Goal: Task Accomplishment & Management: Complete application form

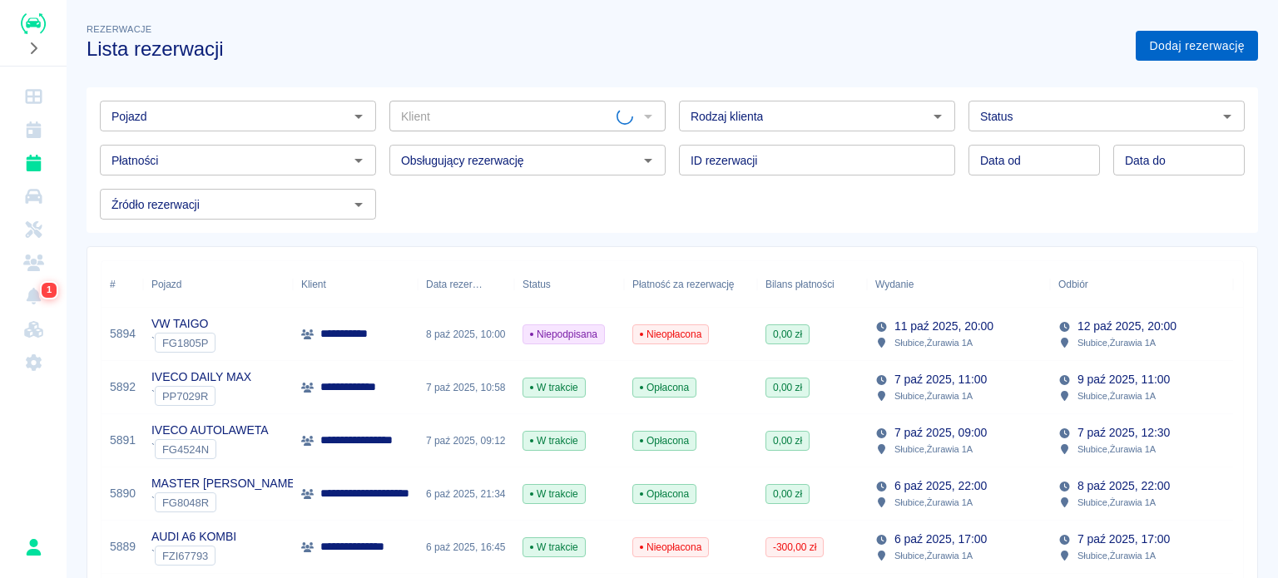
click at [1188, 54] on link "Dodaj rezerwację" at bounding box center [1196, 46] width 122 height 31
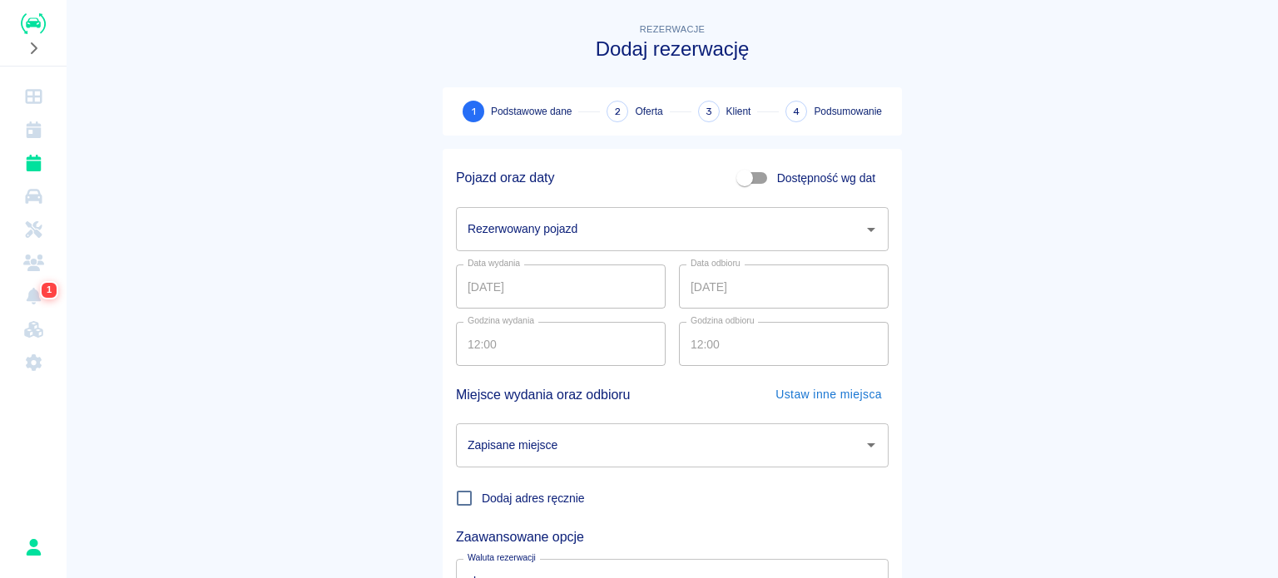
click at [637, 240] on input "Rezerwowany pojazd" at bounding box center [659, 229] width 393 height 29
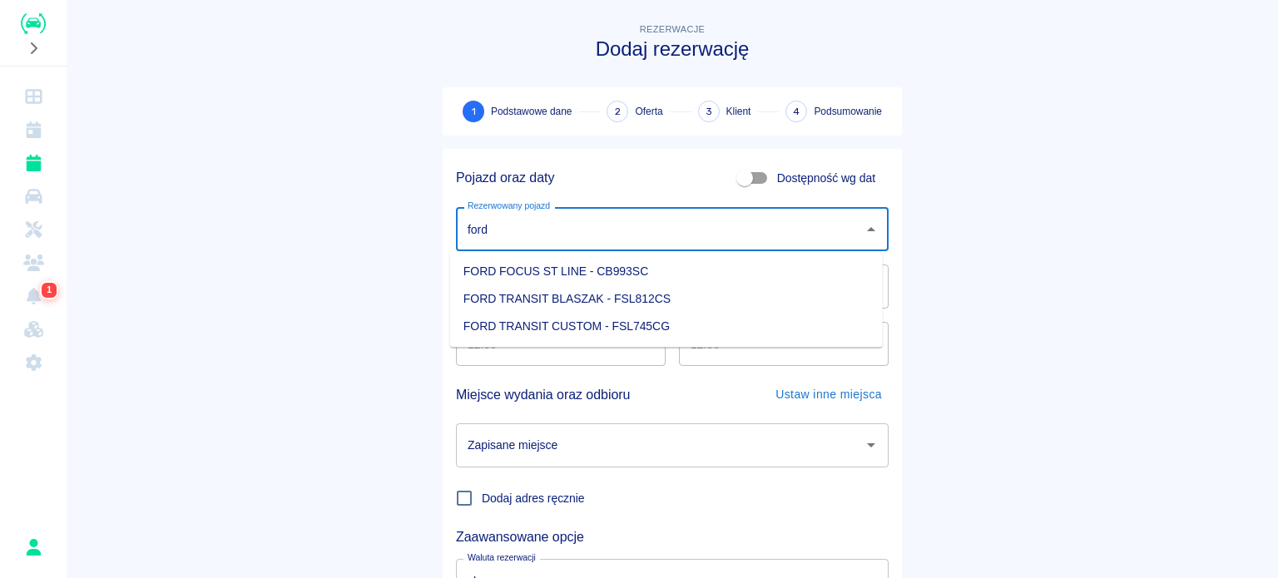
click at [632, 285] on li "FORD TRANSIT BLASZAK - FSL812CS" at bounding box center [666, 298] width 433 height 27
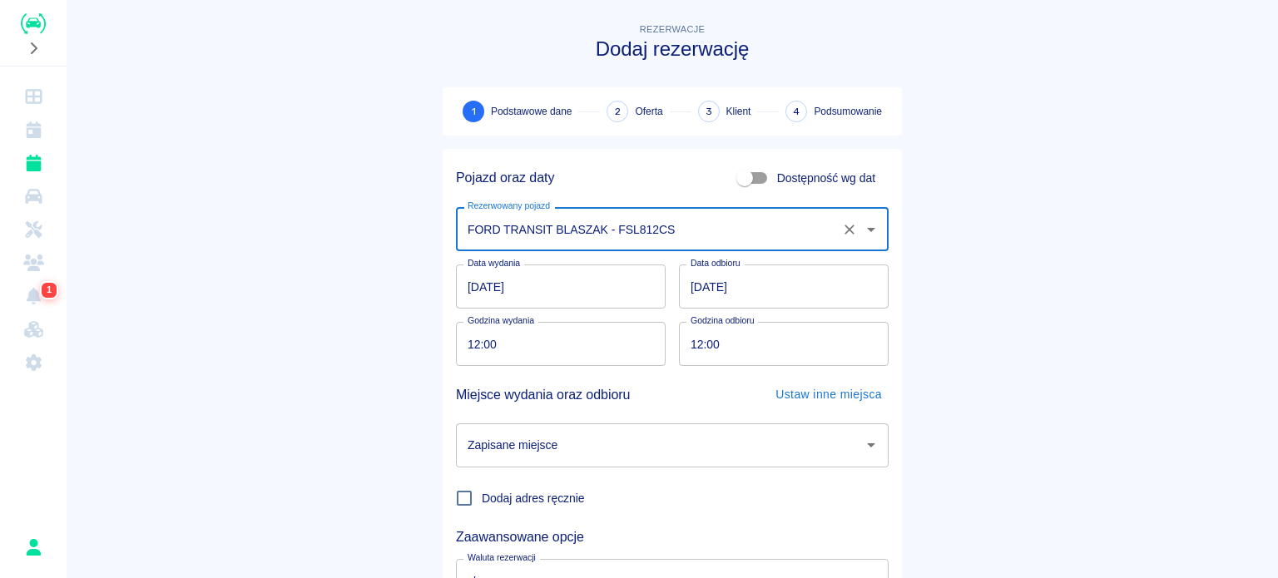
type input "FORD TRANSIT BLASZAK - FSL812CS"
click at [559, 449] on input "Zapisane miejsce" at bounding box center [659, 445] width 393 height 29
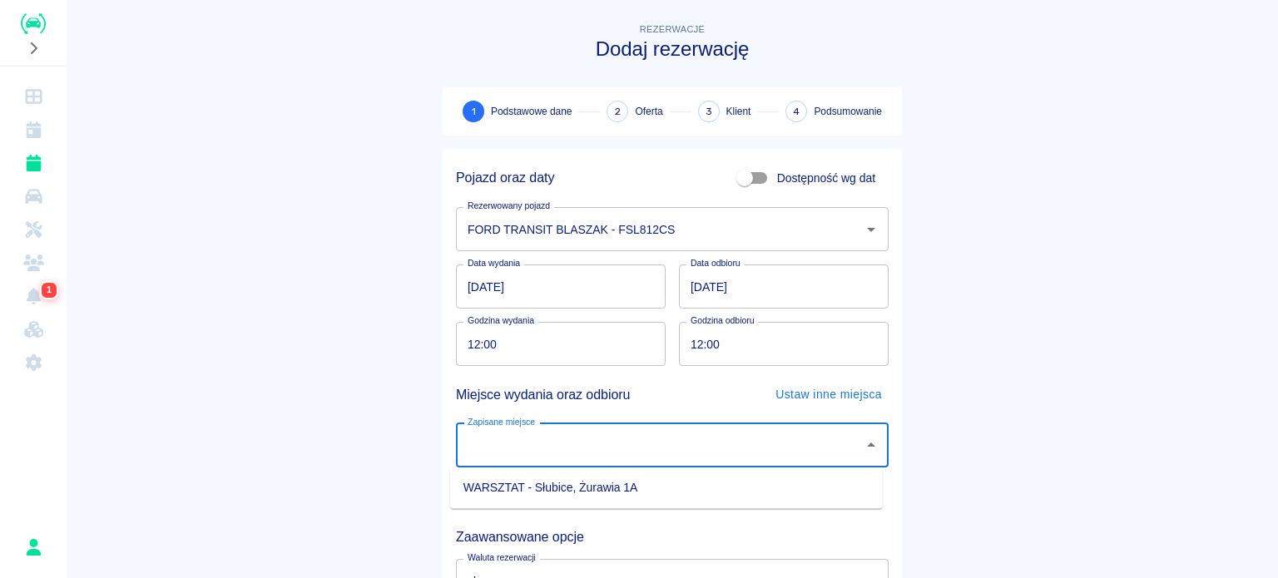
click at [568, 480] on li "WARSZTAT - Słubice, Żurawia 1A" at bounding box center [666, 487] width 433 height 27
type input "WARSZTAT - Słubice, Żurawia 1A"
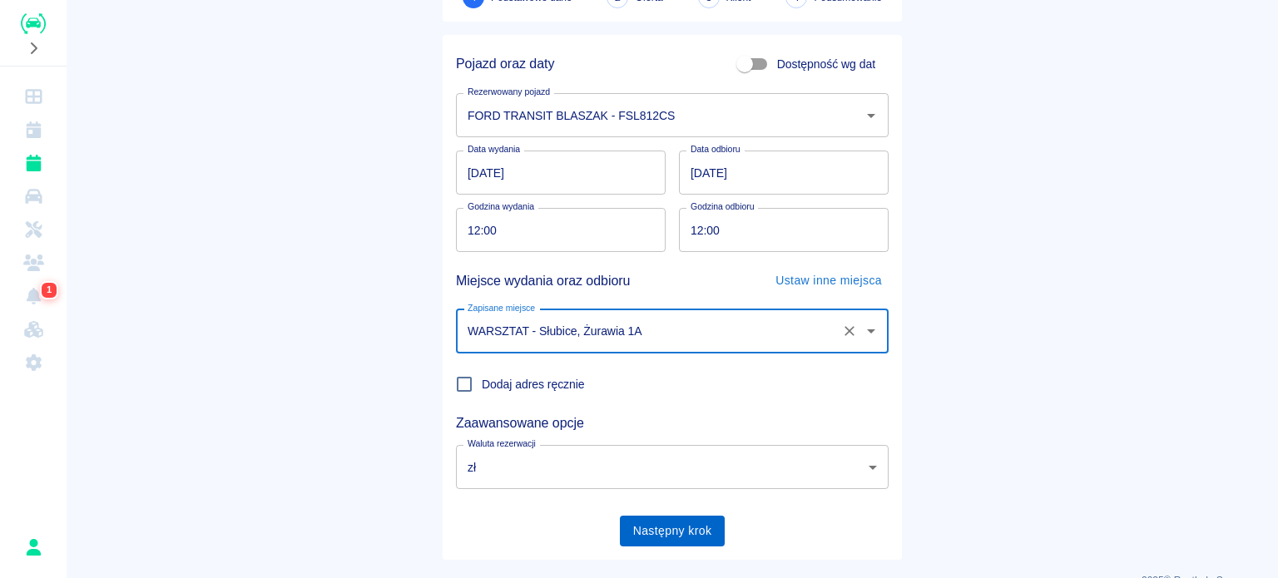
scroll to position [143, 0]
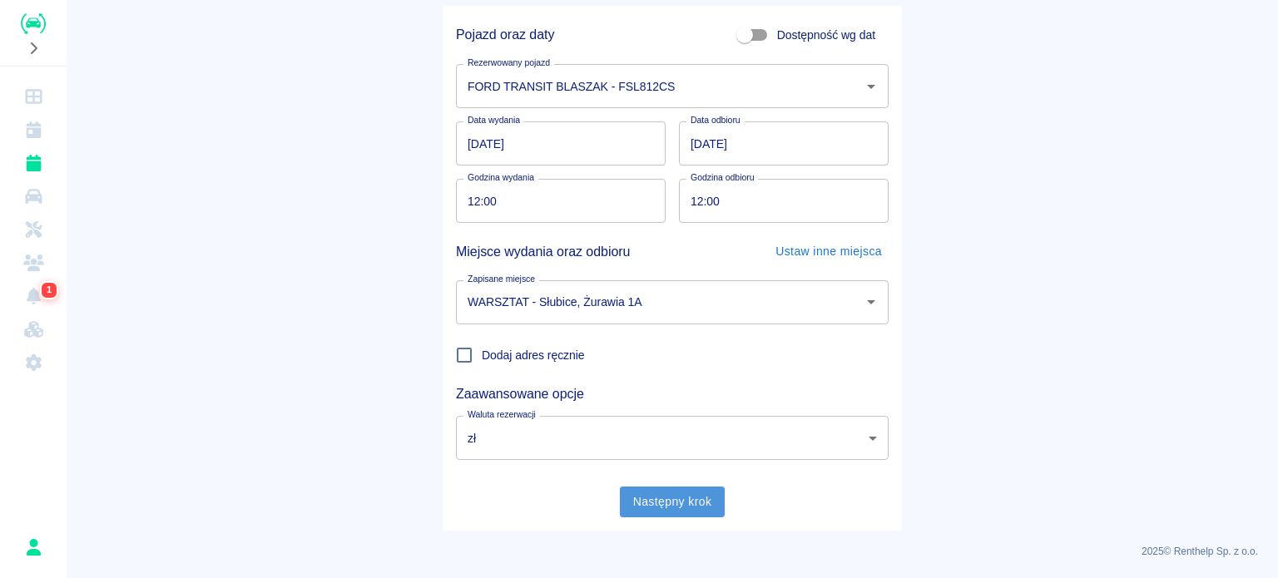
click at [699, 494] on button "Następny krok" at bounding box center [673, 502] width 106 height 31
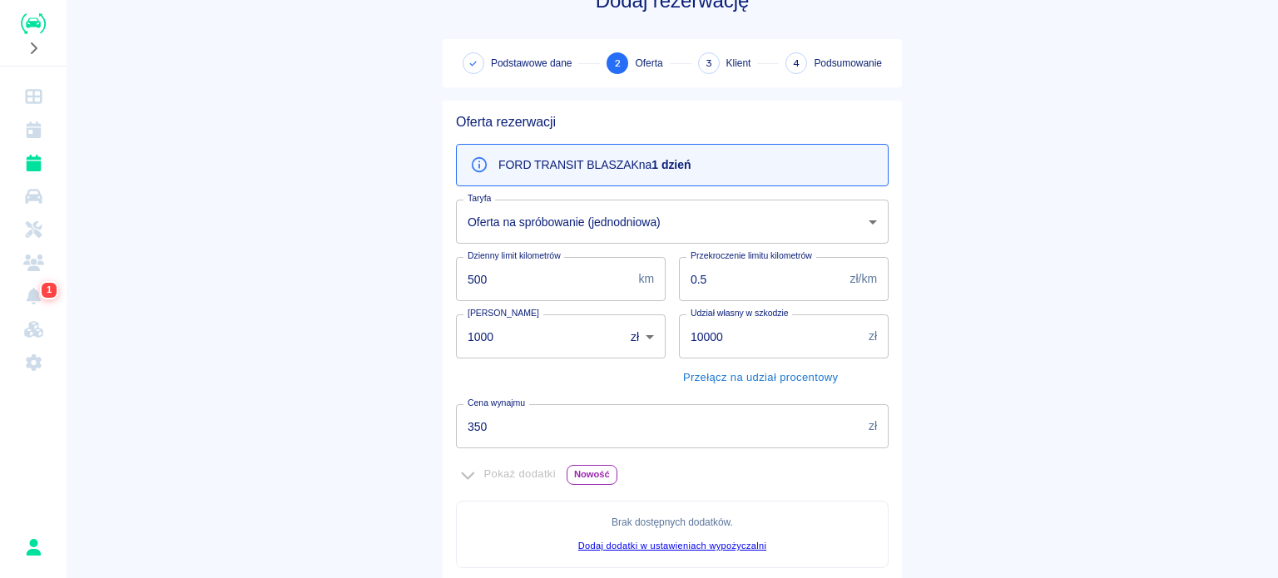
scroll to position [0, 0]
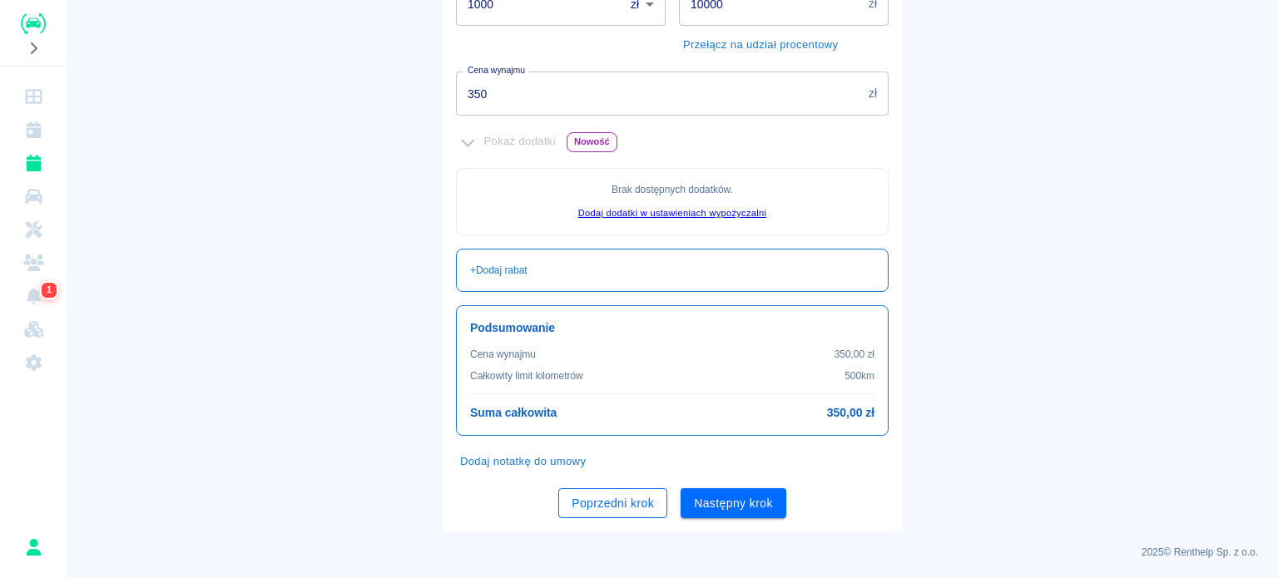
click at [604, 499] on button "Poprzedni krok" at bounding box center [612, 503] width 109 height 31
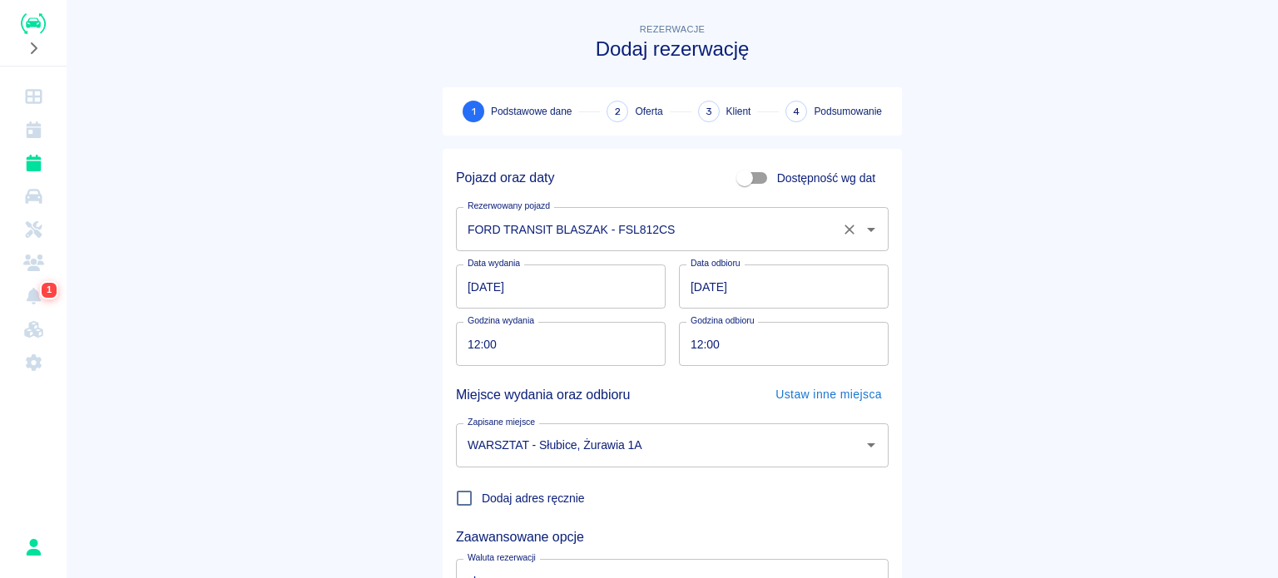
click at [629, 246] on div "FORD TRANSIT BLASZAK - FSL812CS Rezerwowany pojazd" at bounding box center [672, 229] width 433 height 44
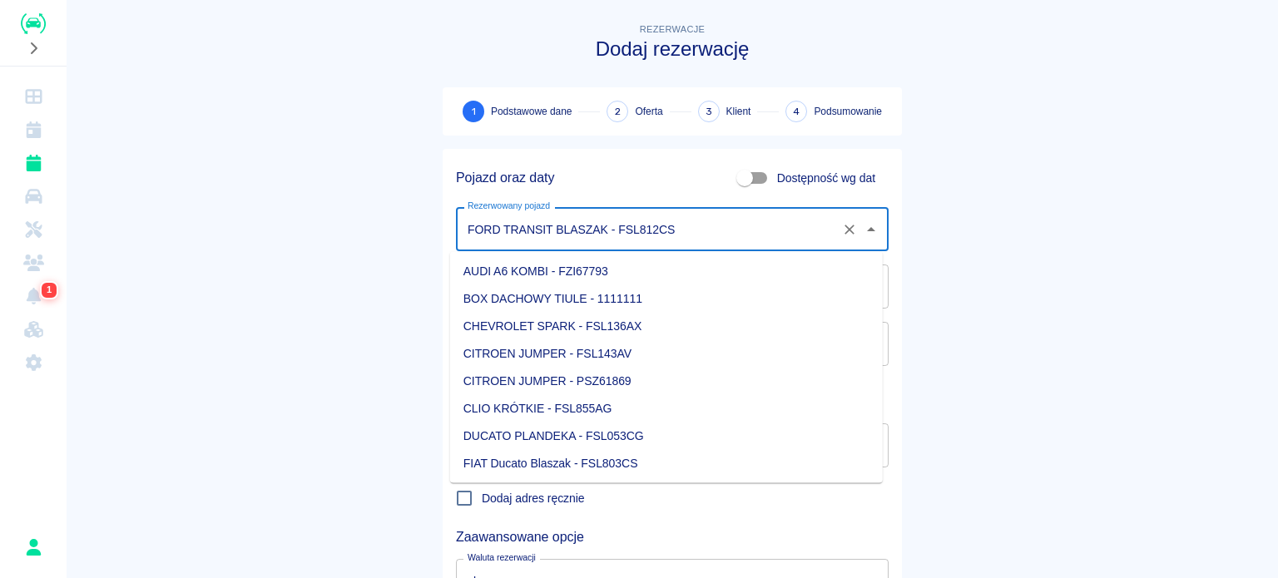
scroll to position [77, 0]
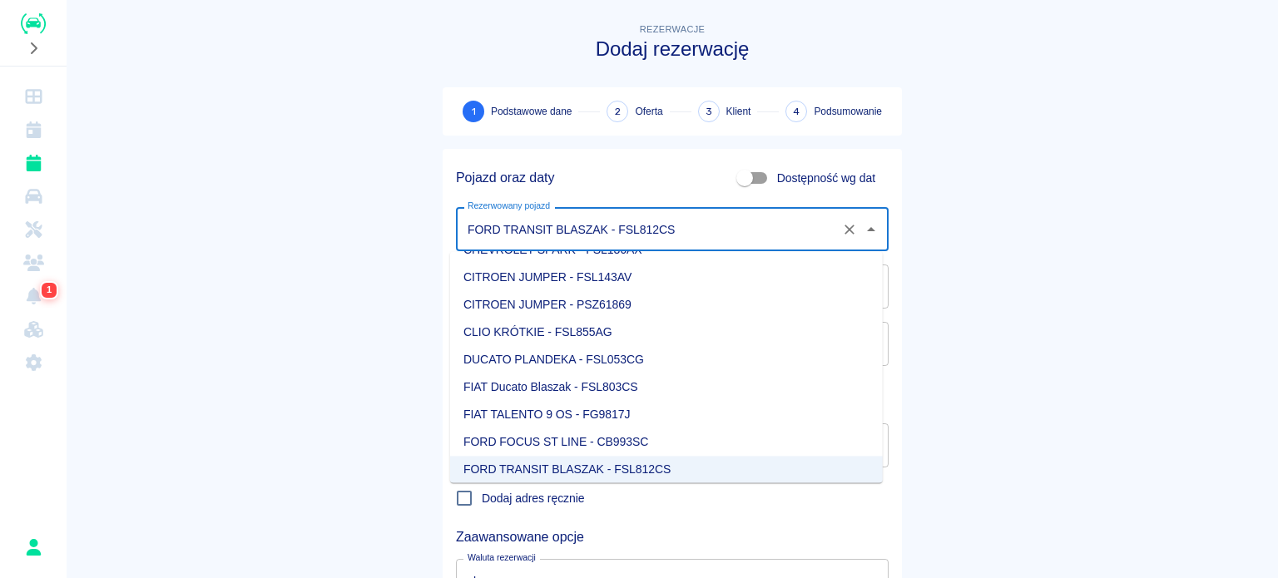
click at [366, 305] on main "Rezerwacje Dodaj rezerwację 1 Podstawowe dane 2 Oferta 3 Klient 4 Podsumowanie …" at bounding box center [672, 347] width 1211 height 654
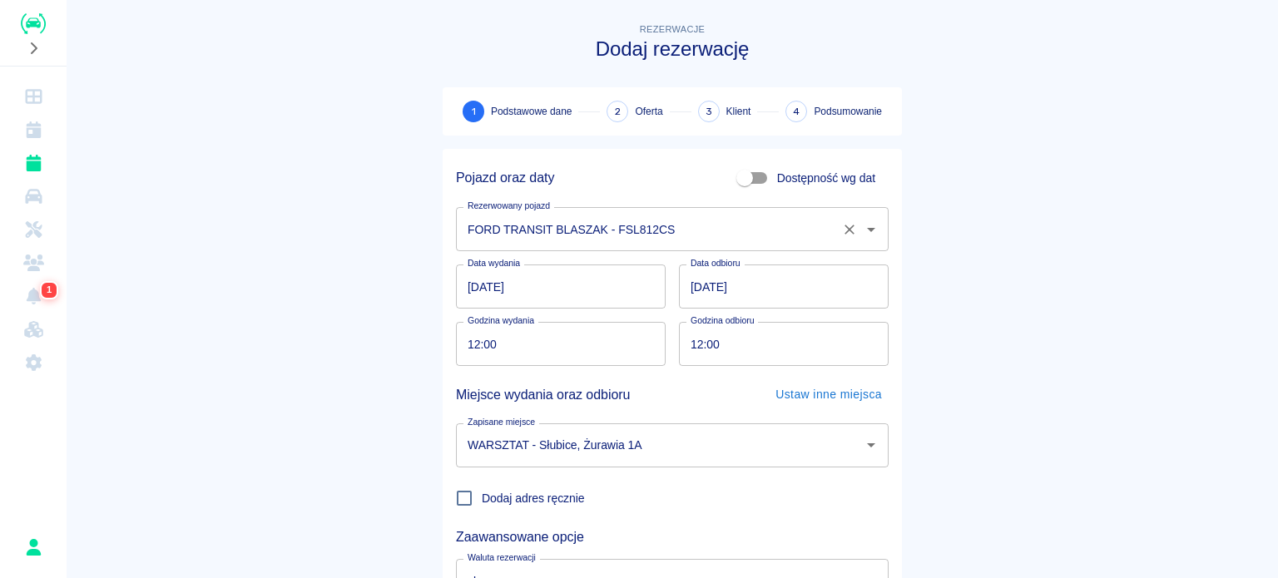
click at [732, 225] on input "FORD TRANSIT BLASZAK - FSL812CS" at bounding box center [648, 229] width 371 height 29
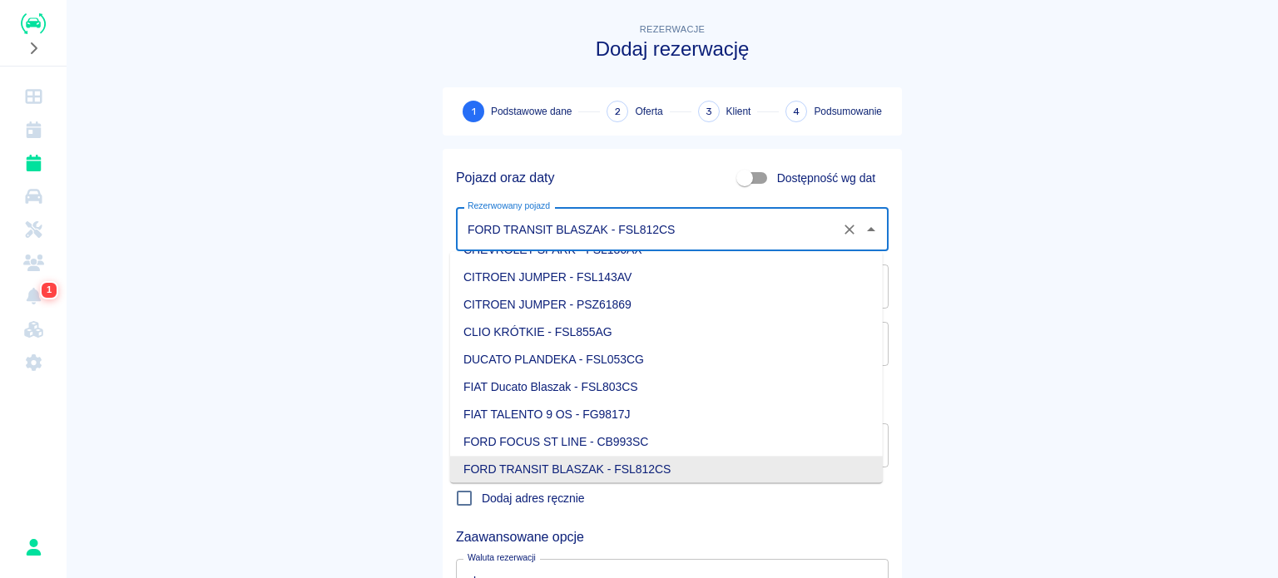
click at [1095, 210] on main "Rezerwacje Dodaj rezerwację 1 Podstawowe dane 2 Oferta 3 Klient 4 Podsumowanie …" at bounding box center [672, 347] width 1211 height 654
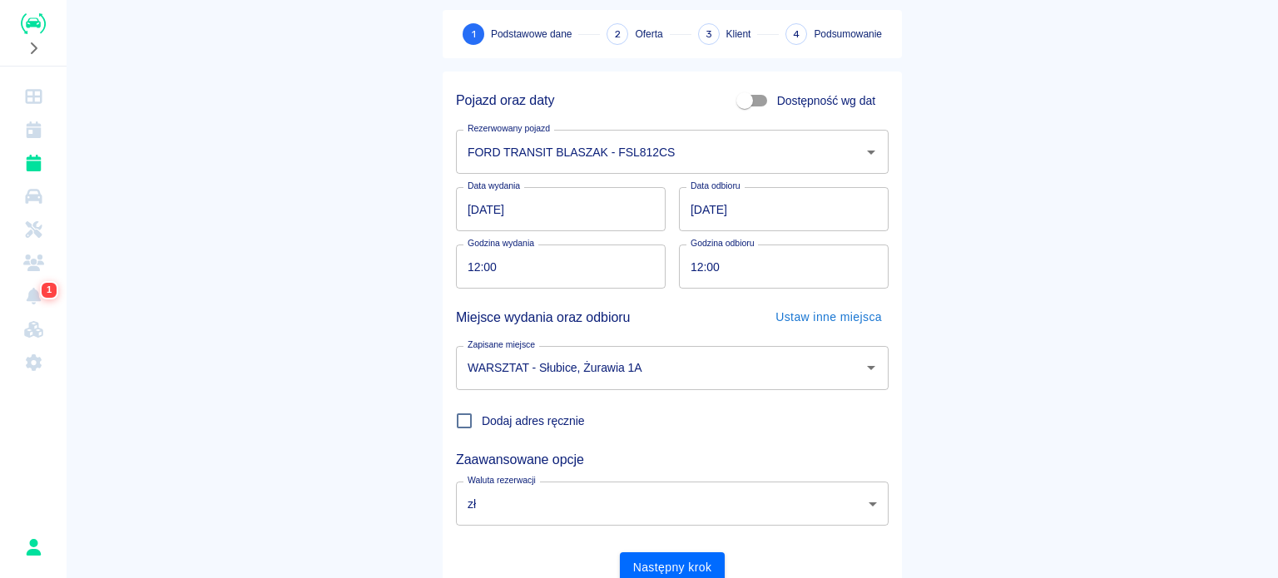
scroll to position [143, 0]
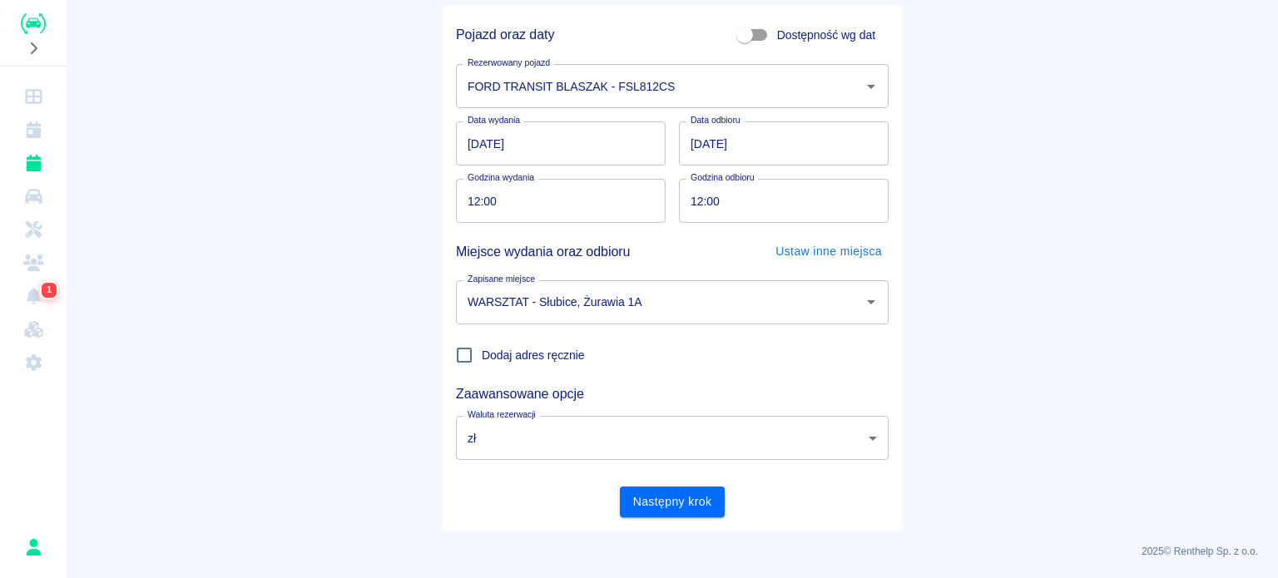
click at [410, 174] on main "Rezerwacje Dodaj rezerwację 1 Podstawowe dane 2 Oferta 3 Klient 4 Podsumowanie …" at bounding box center [672, 204] width 1211 height 654
click at [690, 139] on input "[DATE]" at bounding box center [784, 143] width 210 height 44
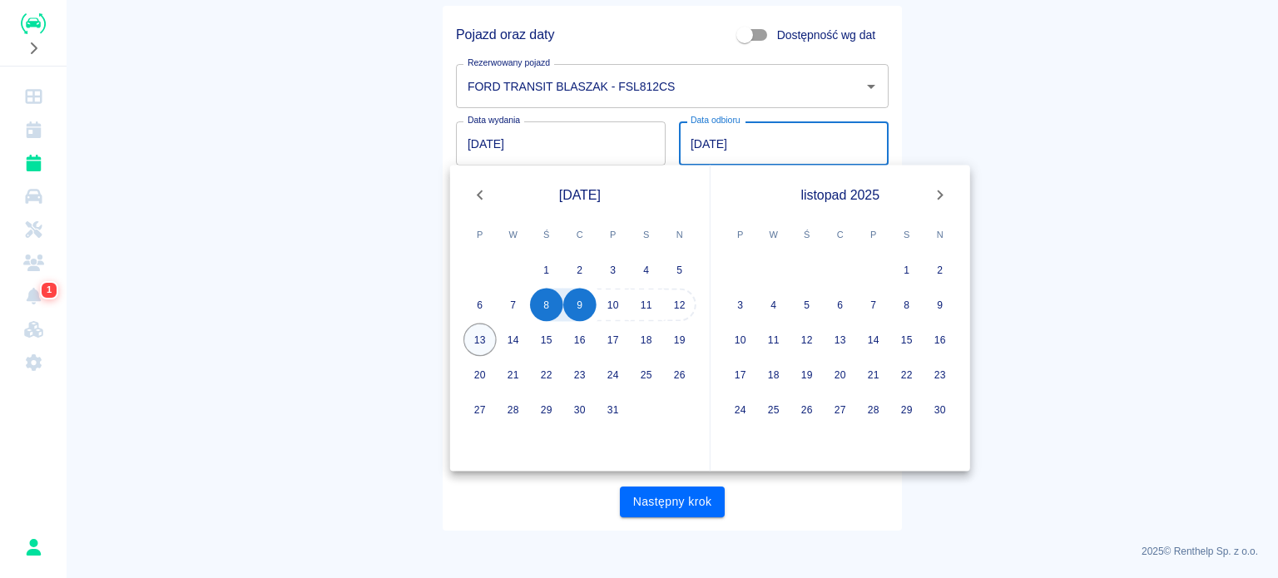
click at [489, 332] on button "13" at bounding box center [479, 340] width 33 height 33
type input "[DATE]"
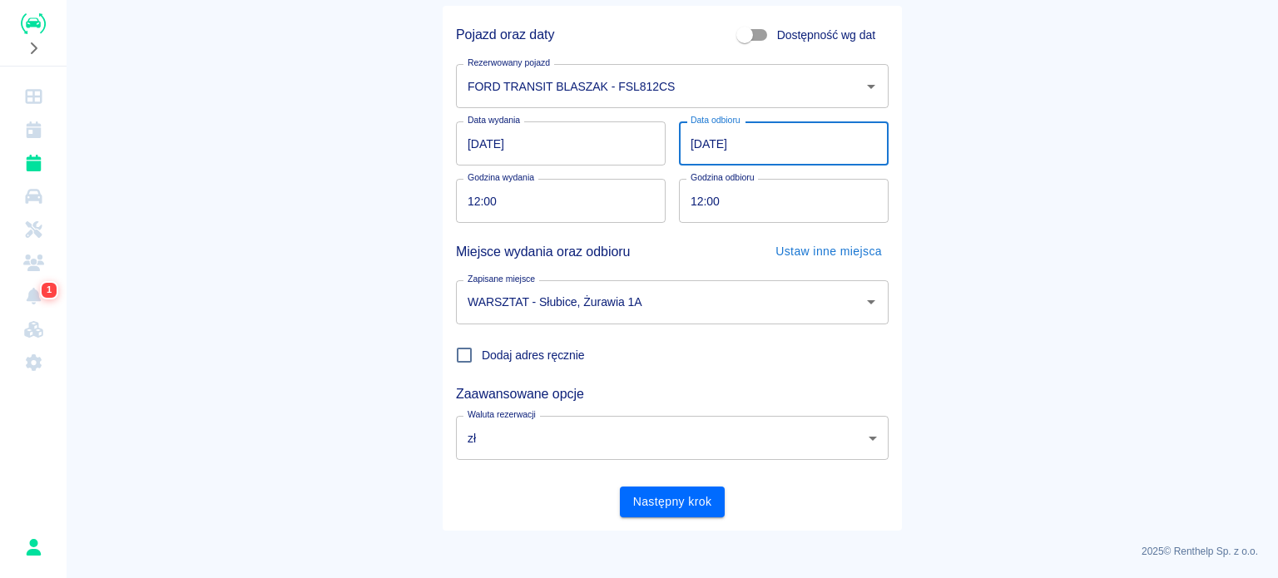
click at [698, 139] on input "[DATE]" at bounding box center [784, 143] width 210 height 44
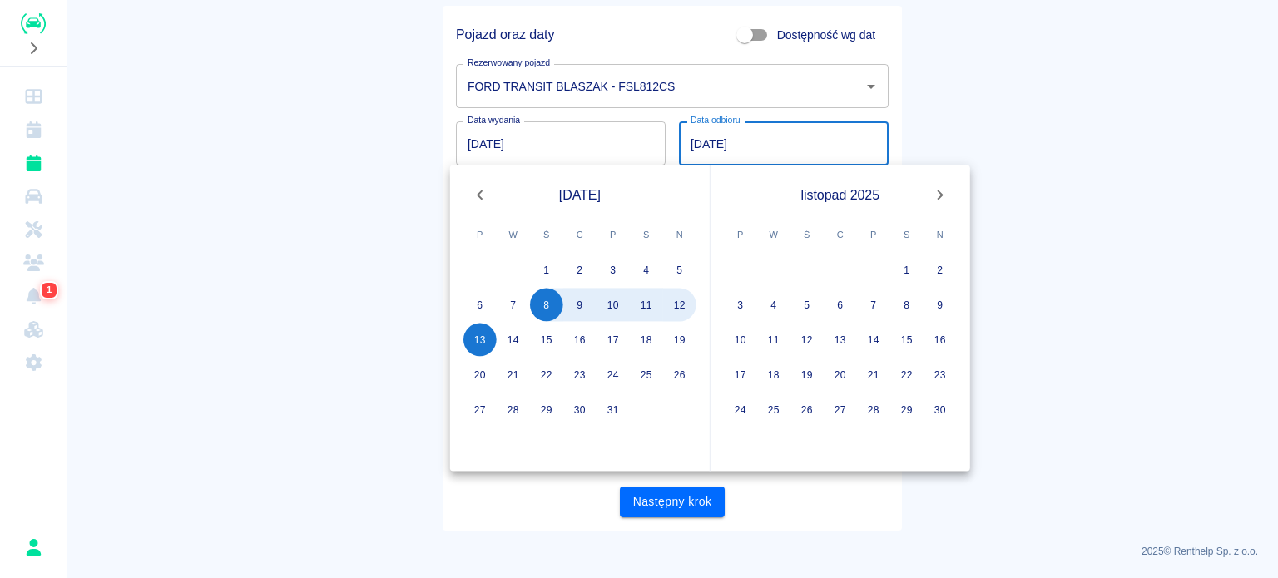
click at [429, 318] on div "Pojazd oraz daty Dostępność wg dat Rezerwowany pojazd FORD TRANSIT BLASZAK - FS…" at bounding box center [665, 262] width 472 height 538
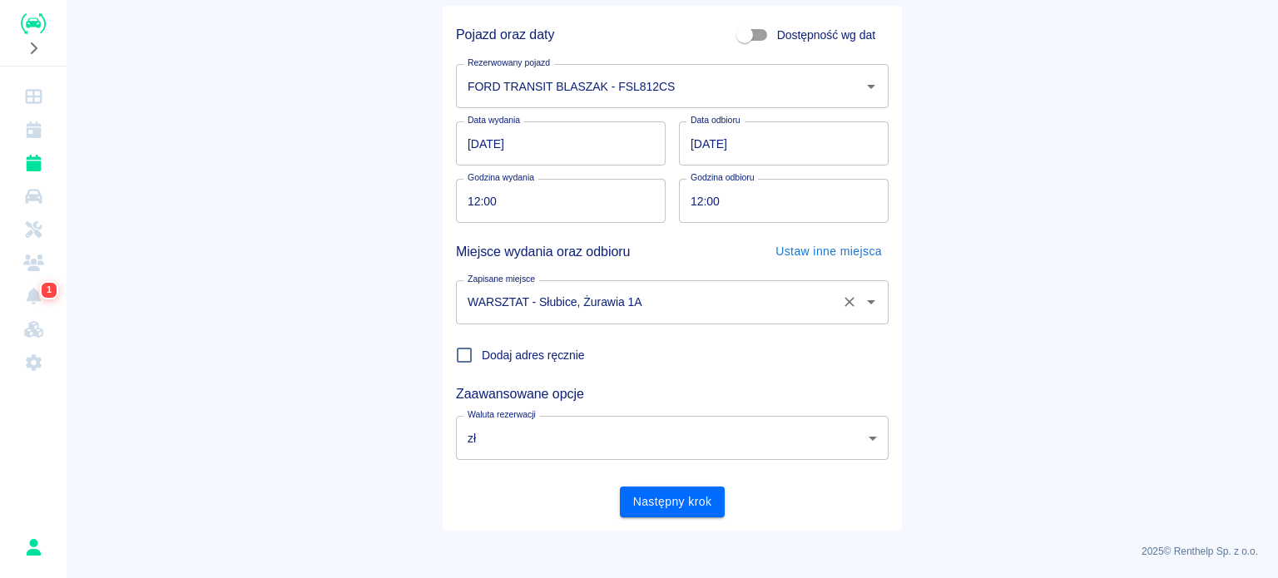
click at [650, 288] on input "WARSZTAT - Słubice, Żurawia 1A" at bounding box center [648, 302] width 371 height 29
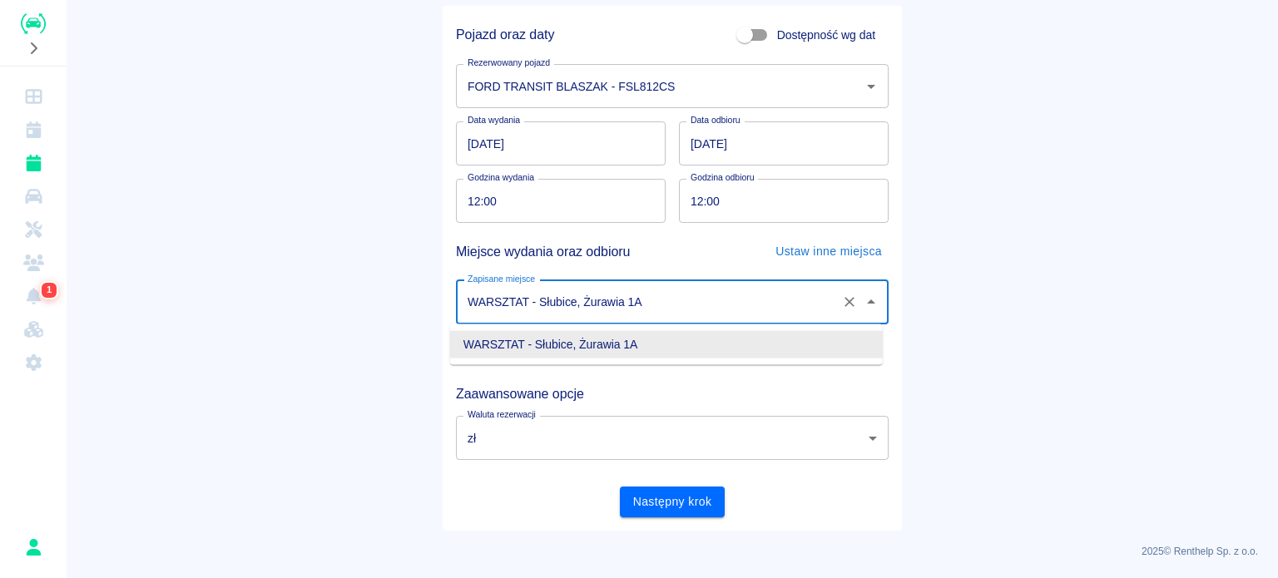
click at [386, 229] on main "Rezerwacje Dodaj rezerwację 1 Podstawowe dane 2 Oferta 3 Klient 4 Podsumowanie …" at bounding box center [672, 204] width 1211 height 654
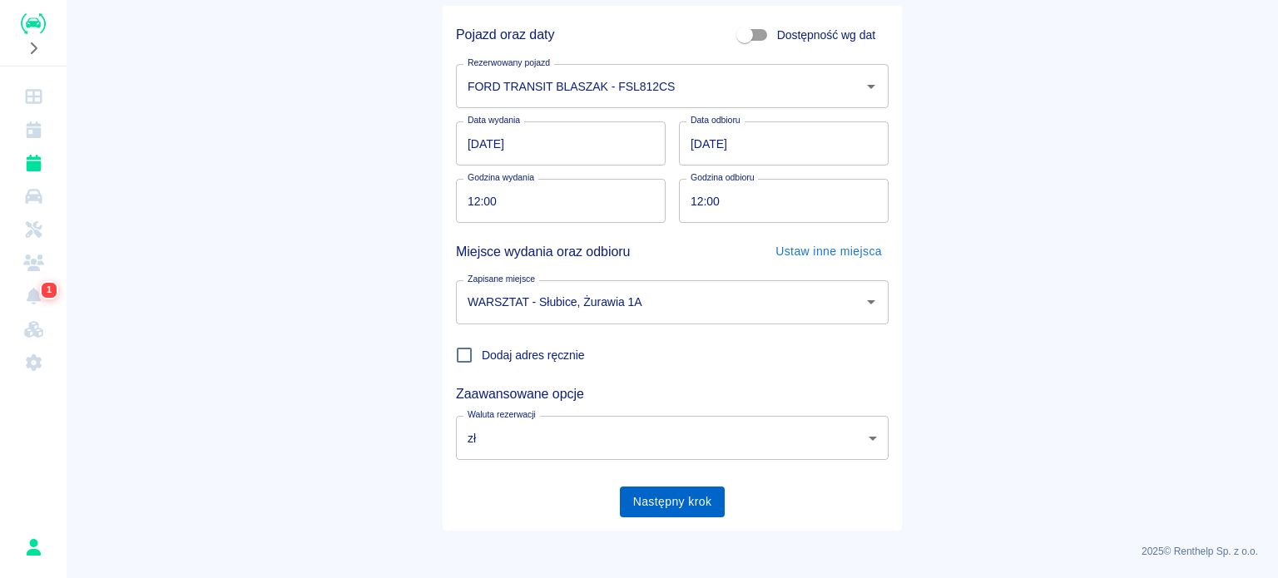
click at [704, 512] on button "Następny krok" at bounding box center [673, 502] width 106 height 31
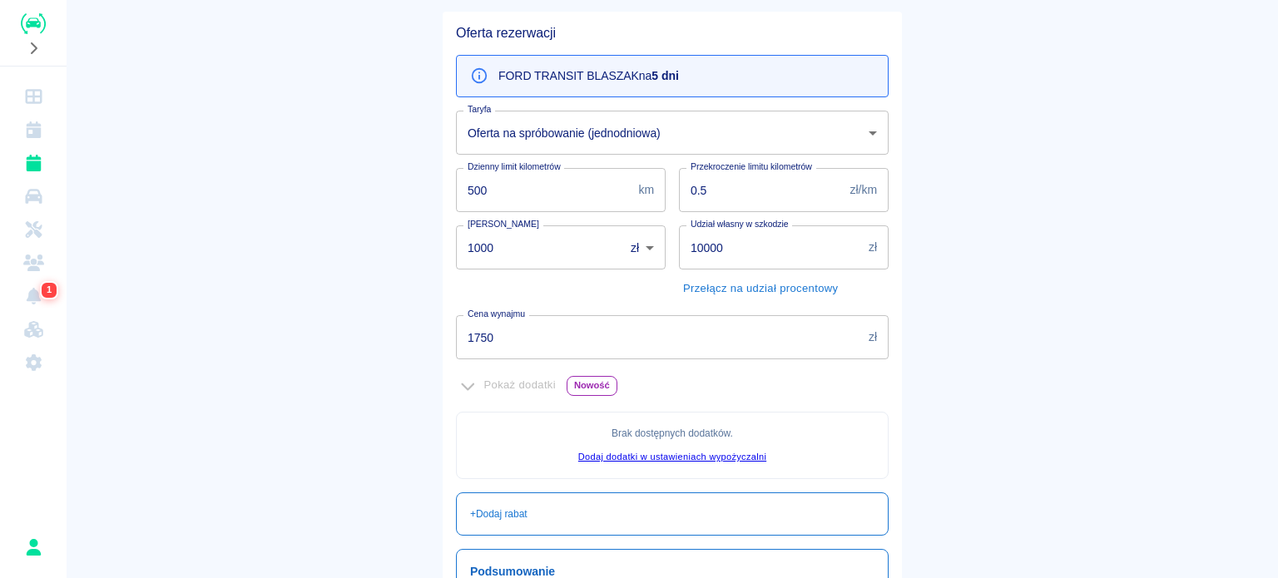
scroll to position [166, 0]
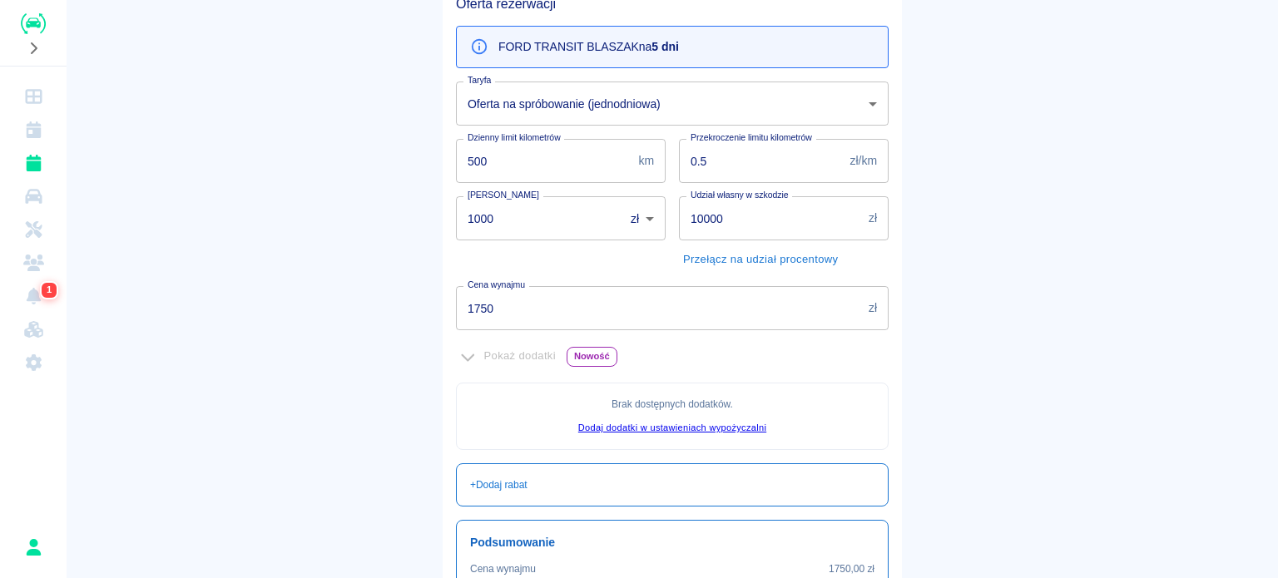
click at [575, 303] on input "1750" at bounding box center [659, 308] width 406 height 44
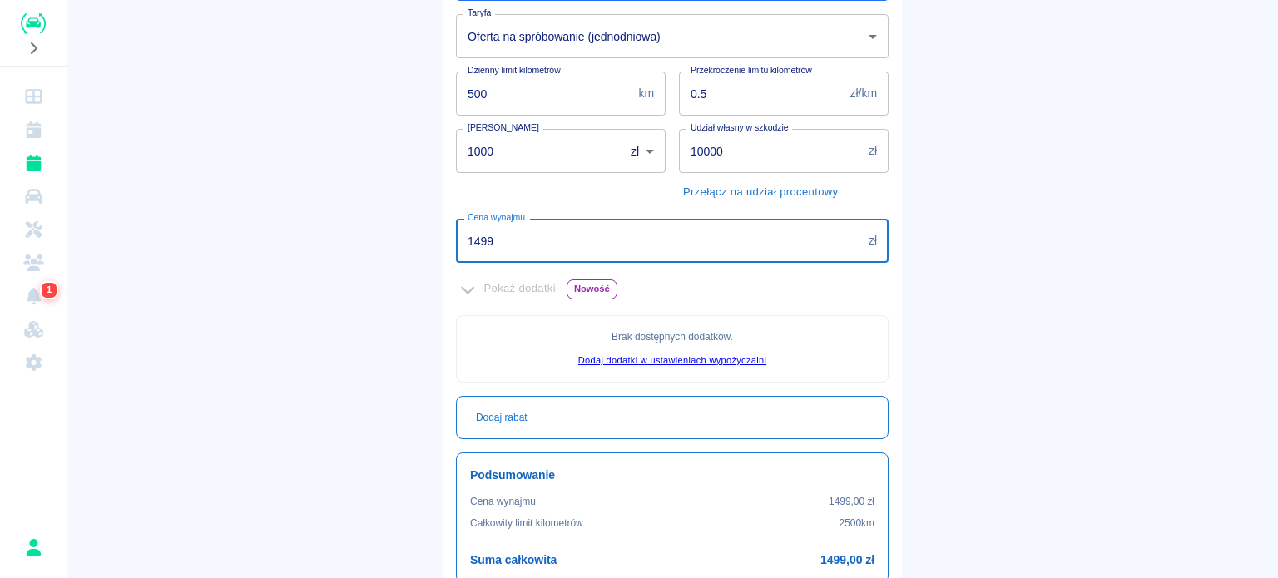
scroll to position [250, 0]
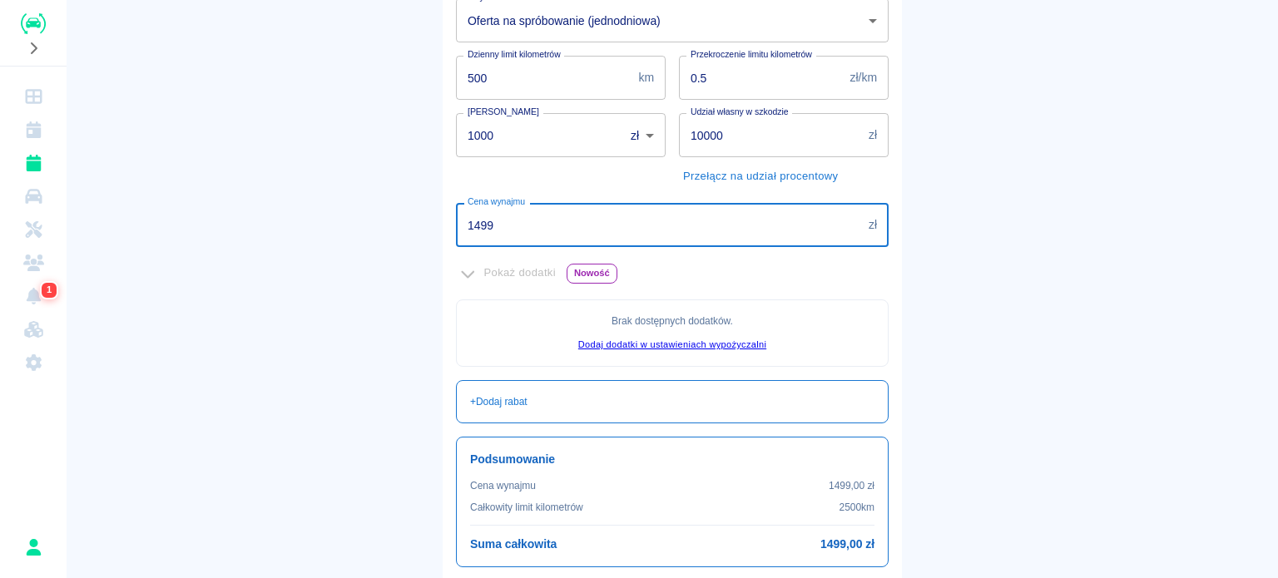
click at [356, 190] on main "Rezerwacje Dodaj rezerwację Podstawowe dane 2 Oferta 3 Klient 4 Podsumowanie Of…" at bounding box center [672, 216] width 1211 height 892
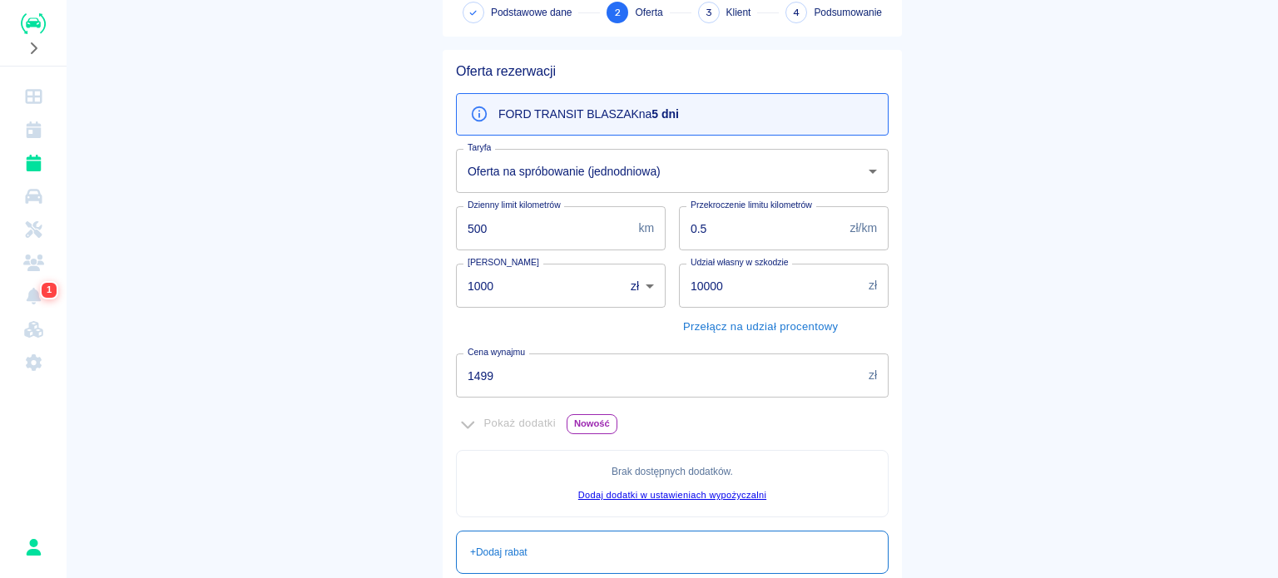
scroll to position [83, 0]
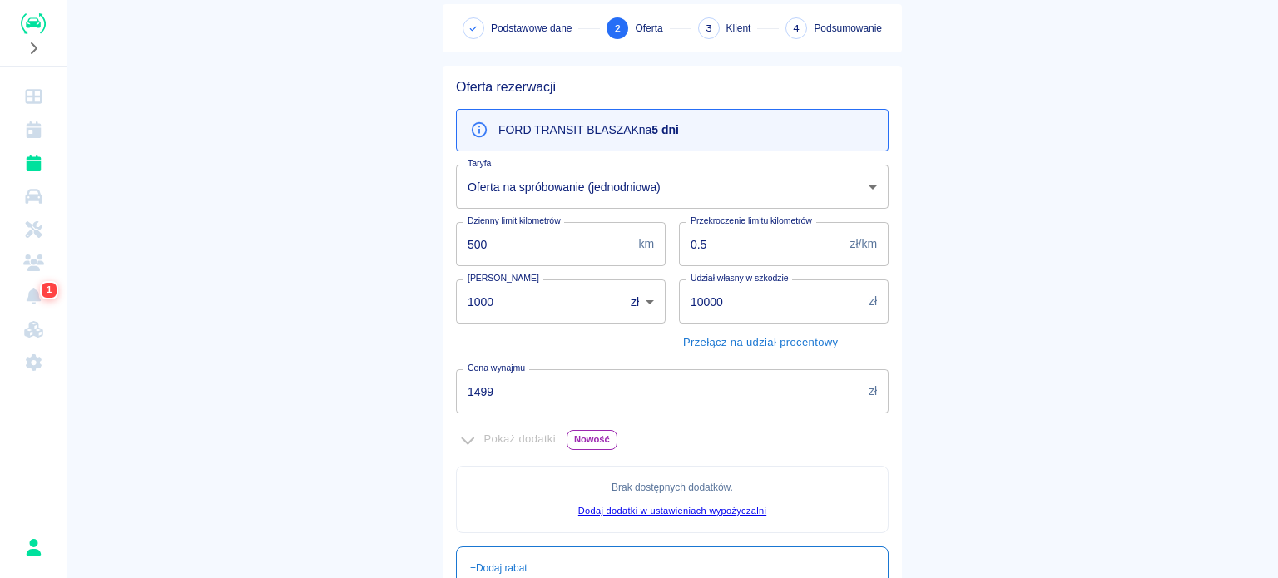
click at [492, 398] on input "1499" at bounding box center [659, 391] width 406 height 44
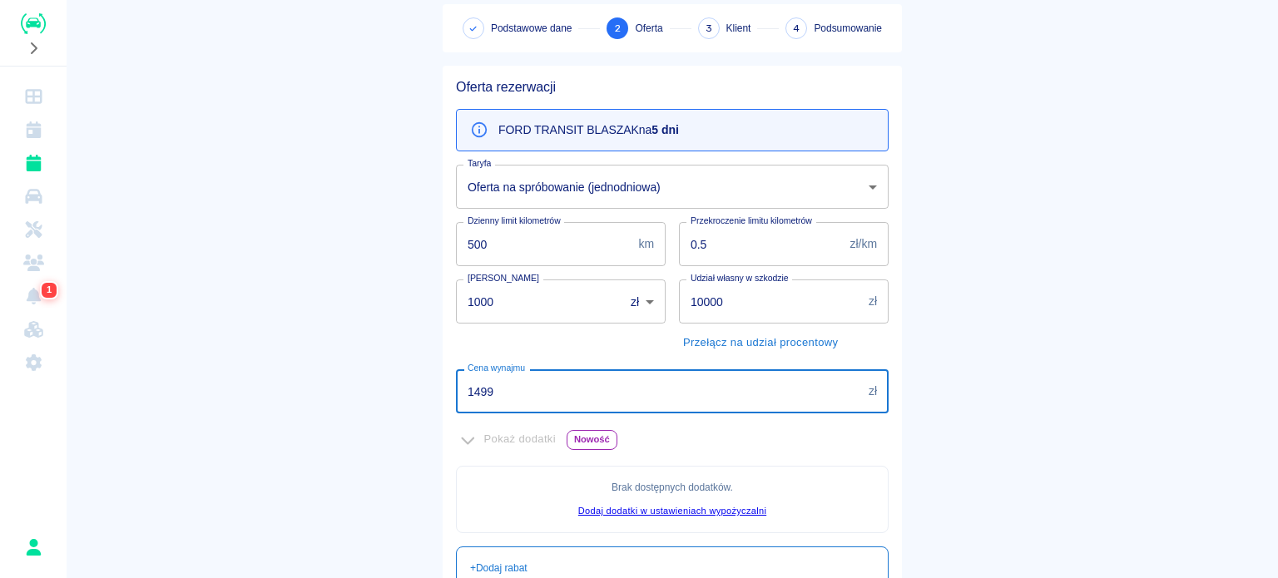
click at [492, 398] on input "1499" at bounding box center [659, 391] width 406 height 44
click at [497, 396] on input "1499" at bounding box center [659, 391] width 406 height 44
drag, startPoint x: 499, startPoint y: 390, endPoint x: 447, endPoint y: 398, distance: 52.2
click at [447, 398] on div "Cena wynajmu 1499 zł Cena wynajmu" at bounding box center [665, 384] width 446 height 57
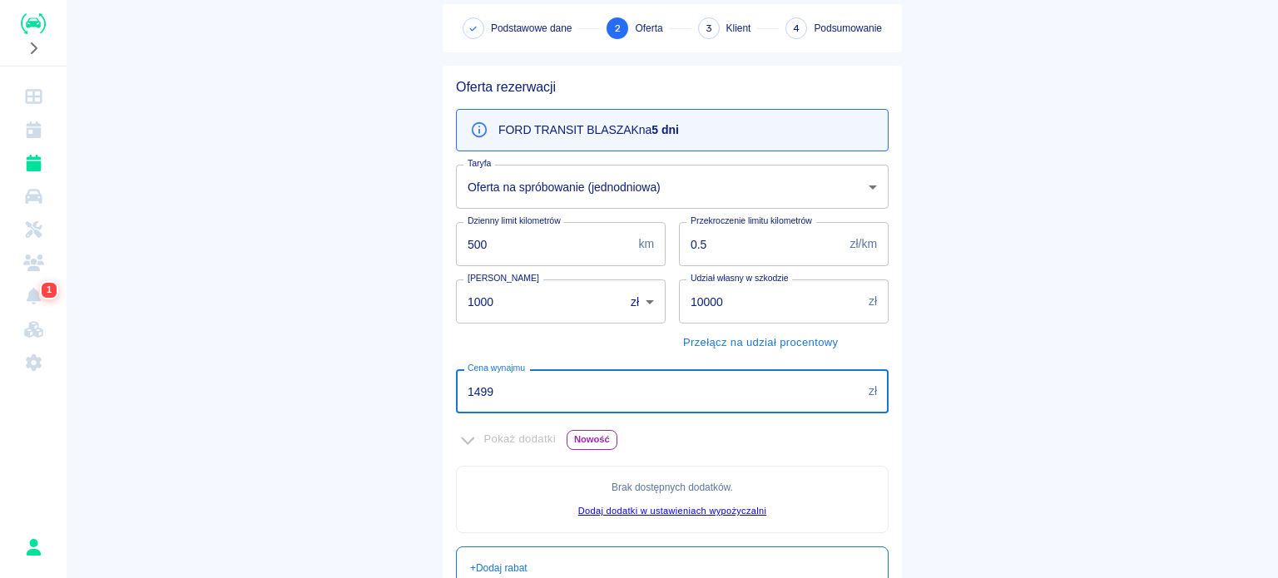
type input "3"
type input "2"
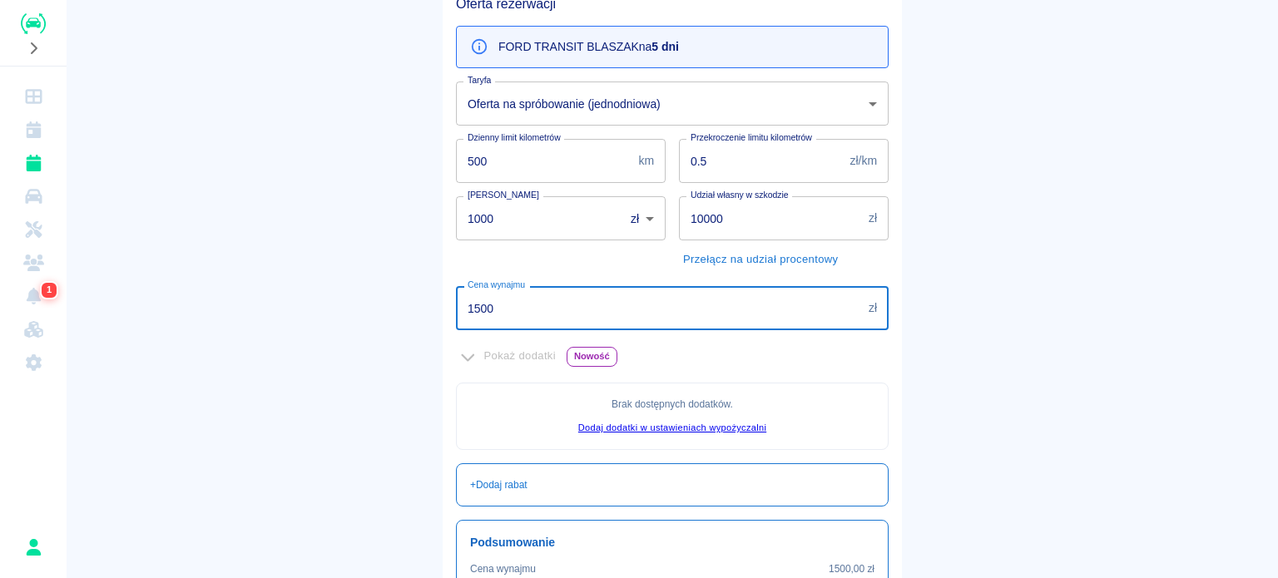
type input "1500"
click at [731, 216] on input "10000" at bounding box center [770, 218] width 183 height 44
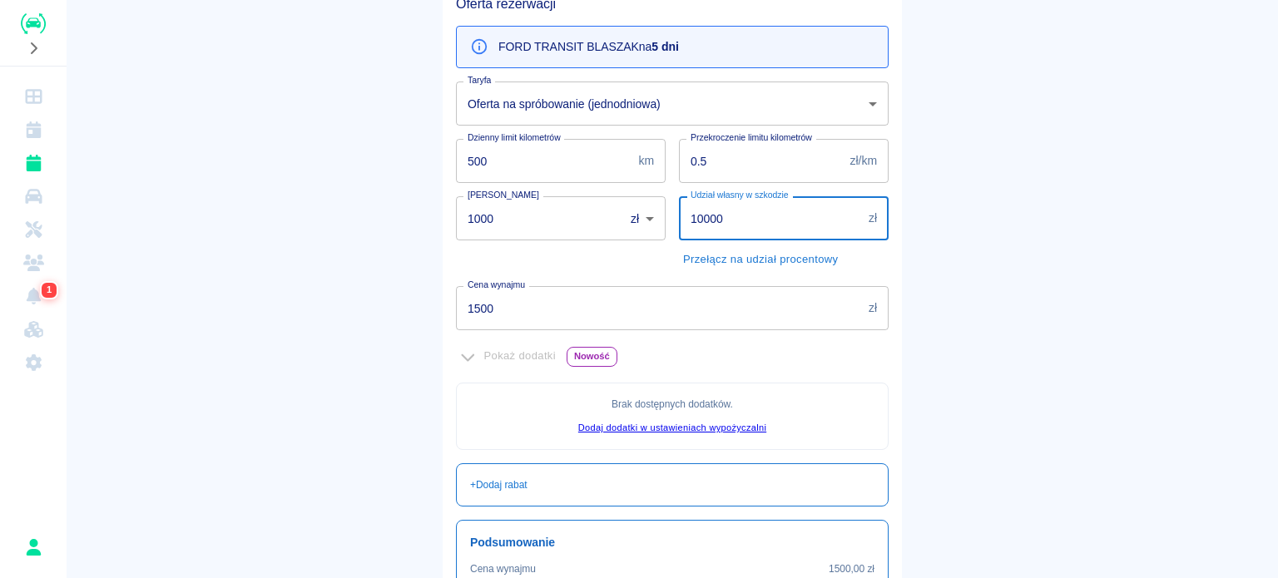
click at [381, 322] on main "Rezerwacje Dodaj rezerwację Podstawowe dane 2 Oferta 3 Klient 4 Podsumowanie Of…" at bounding box center [672, 300] width 1211 height 892
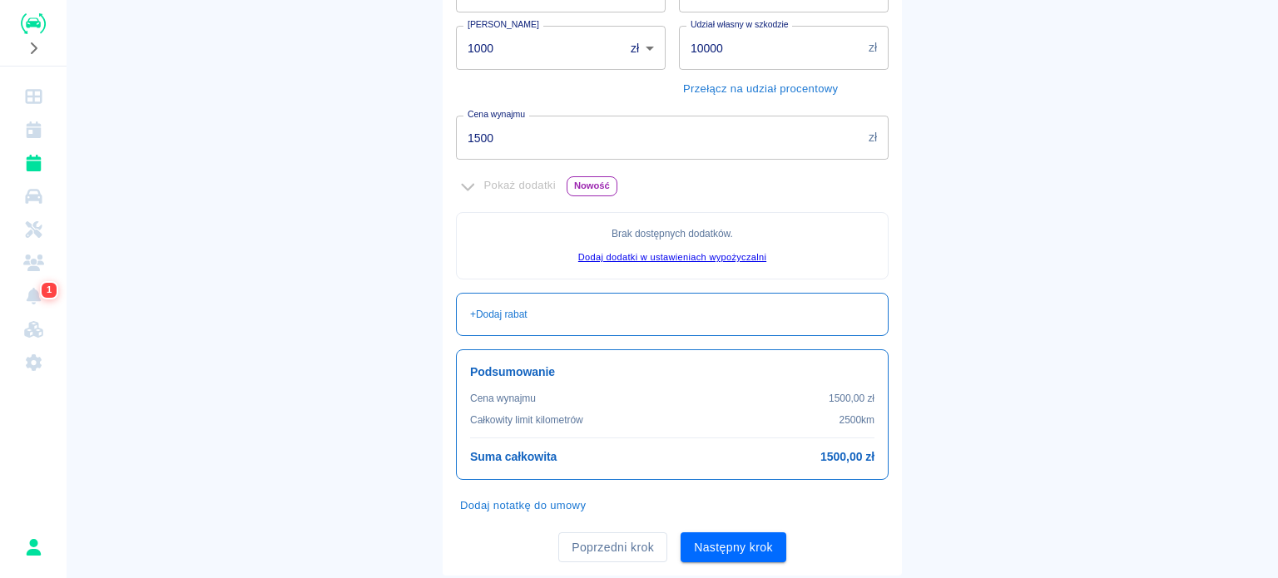
scroll to position [381, 0]
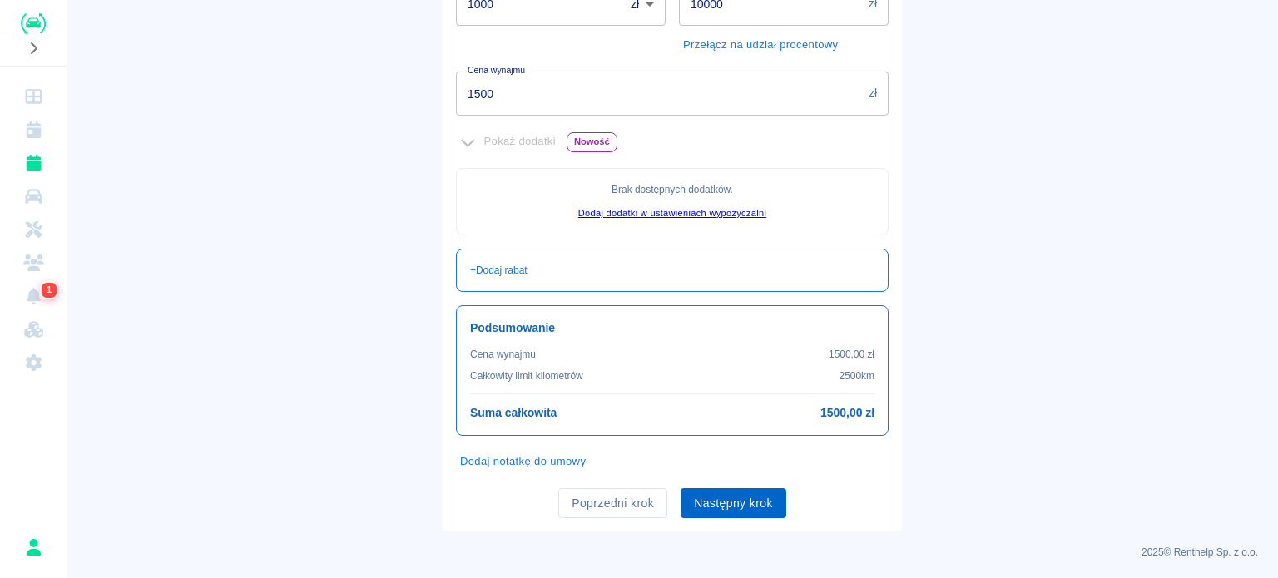
click at [739, 496] on button "Następny krok" at bounding box center [733, 503] width 106 height 31
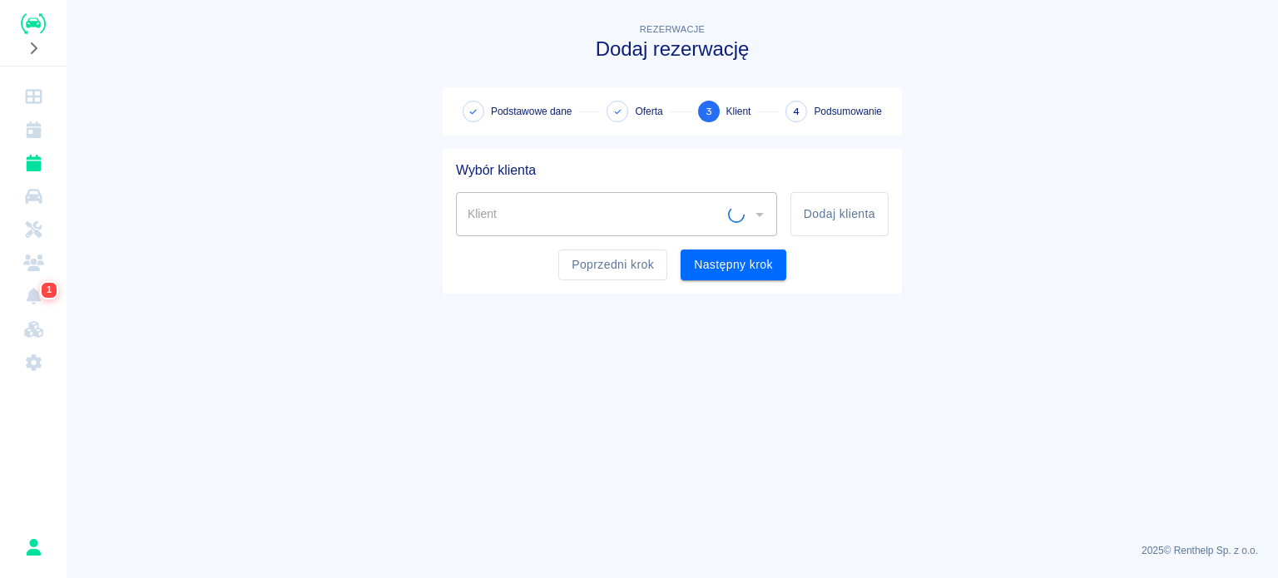
scroll to position [0, 0]
click at [841, 199] on button "Dodaj klienta" at bounding box center [839, 214] width 98 height 44
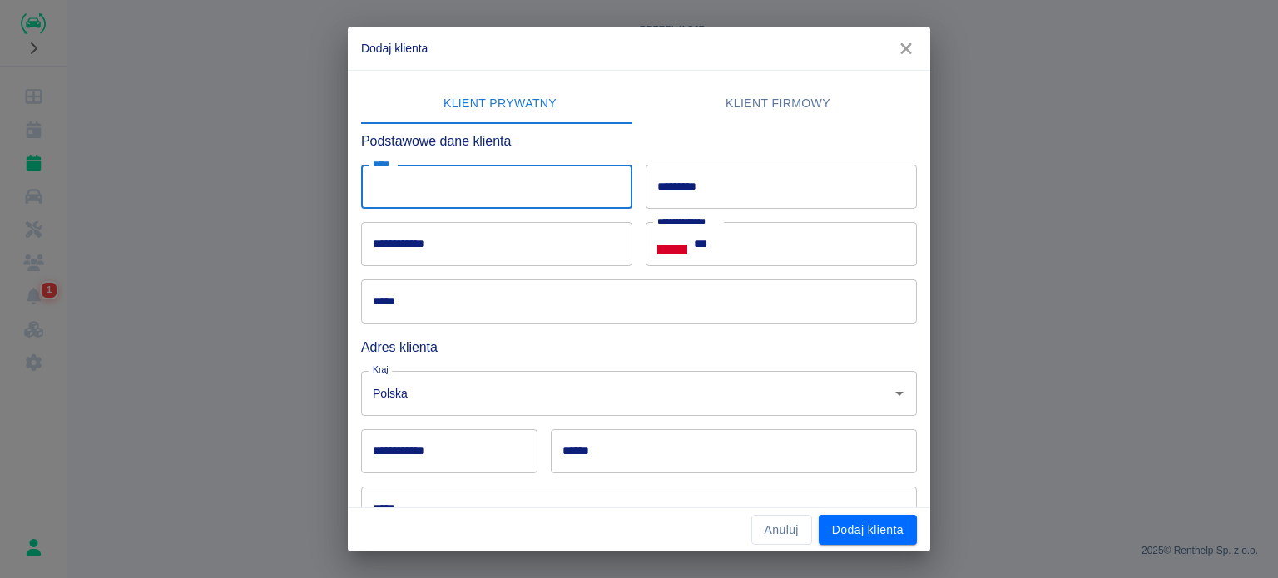
click at [468, 182] on input "*****" at bounding box center [496, 187] width 271 height 44
type input "*****"
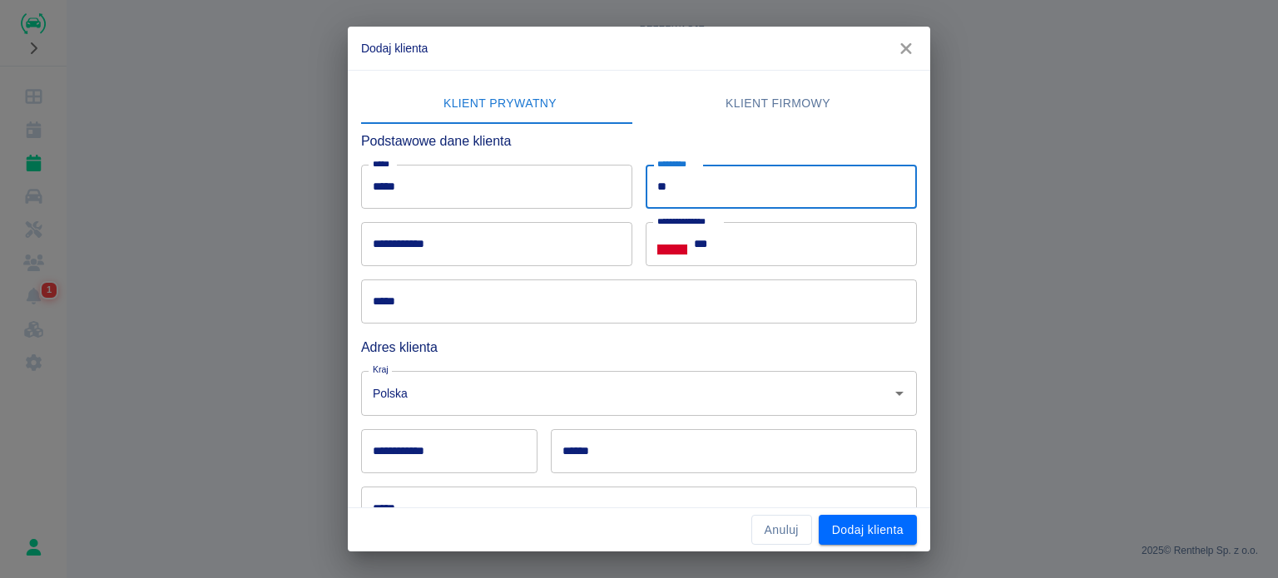
type input "*"
type input "**********"
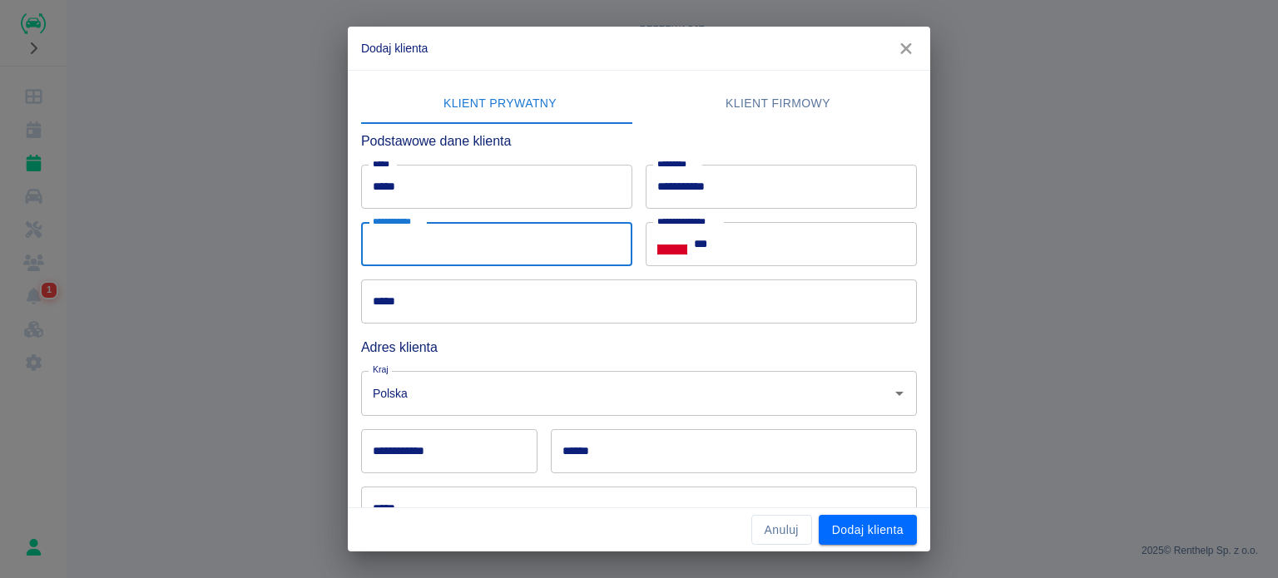
click at [527, 309] on input "*****" at bounding box center [639, 301] width 556 height 44
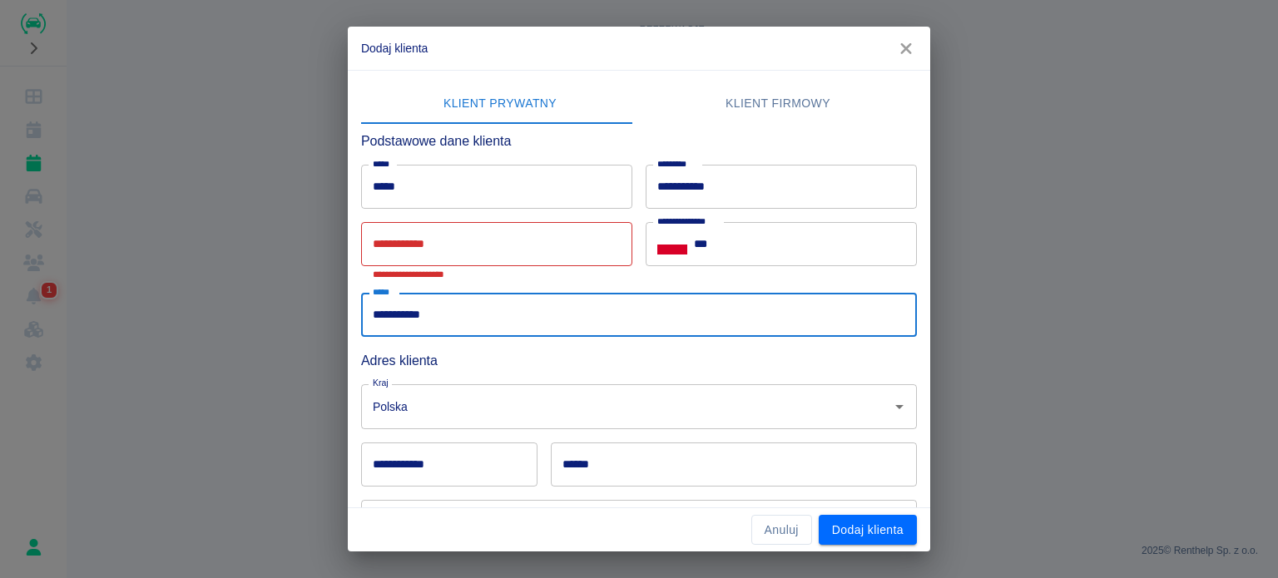
type input "**********"
click at [499, 219] on div "**********" at bounding box center [490, 244] width 284 height 71
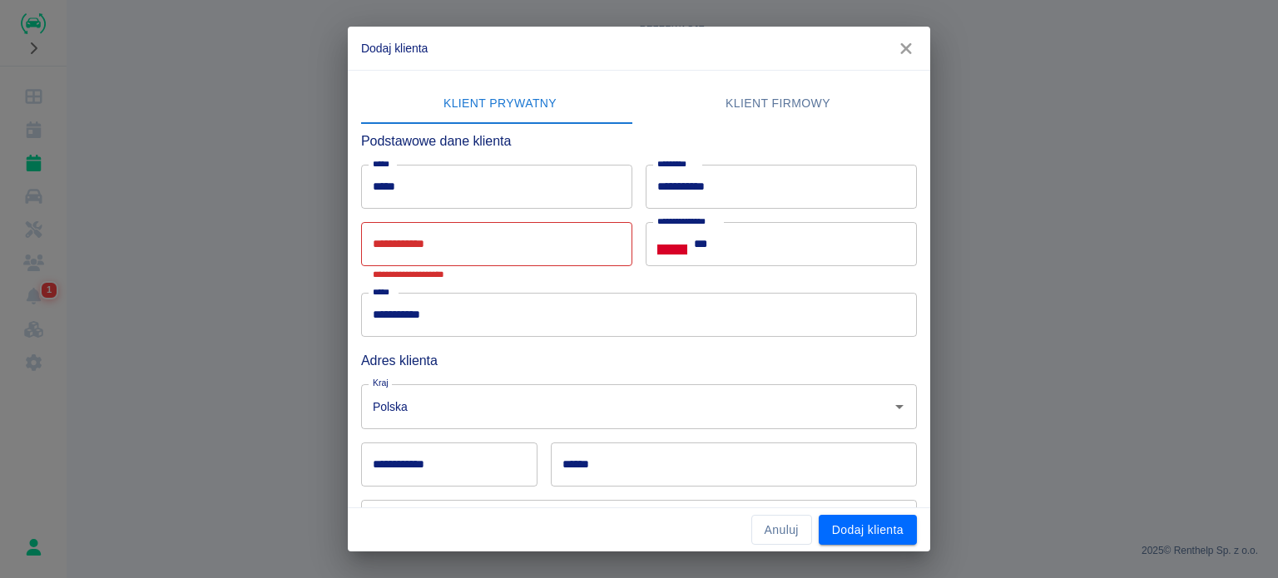
click at [482, 244] on input "**********" at bounding box center [496, 244] width 271 height 44
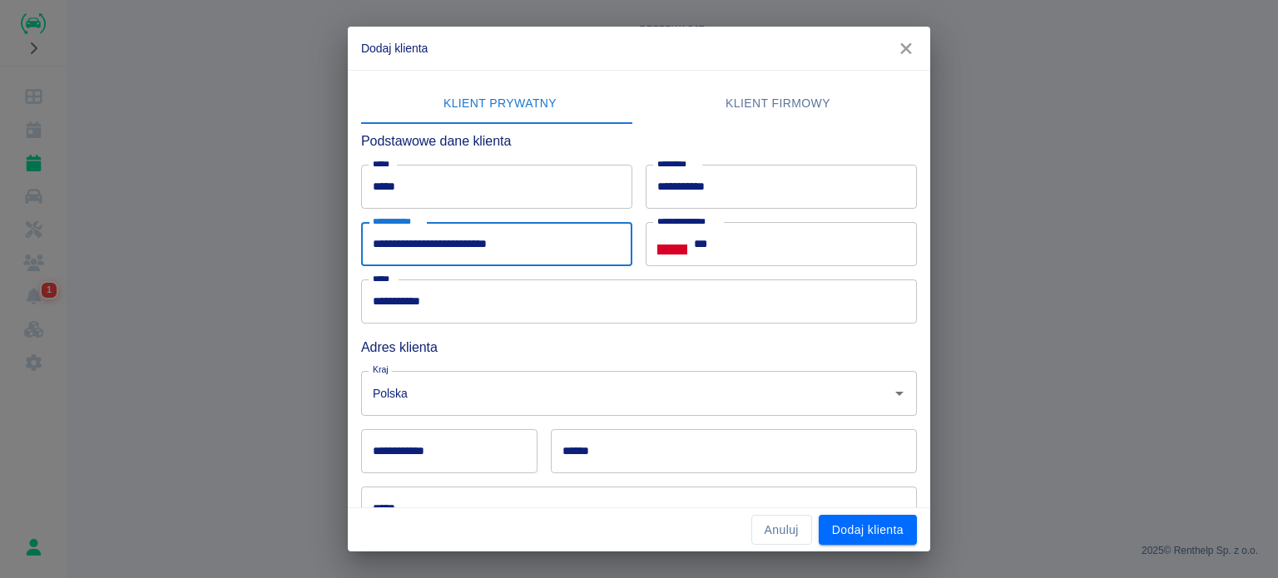
type input "**********"
click at [799, 235] on input "***" at bounding box center [805, 244] width 223 height 44
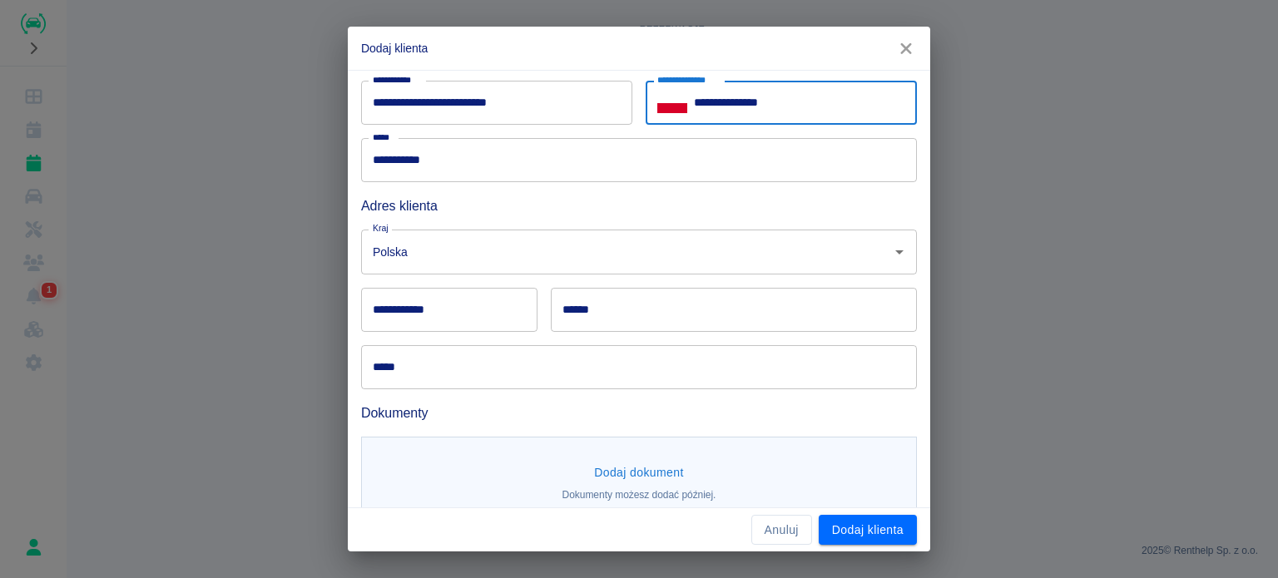
scroll to position [166, 0]
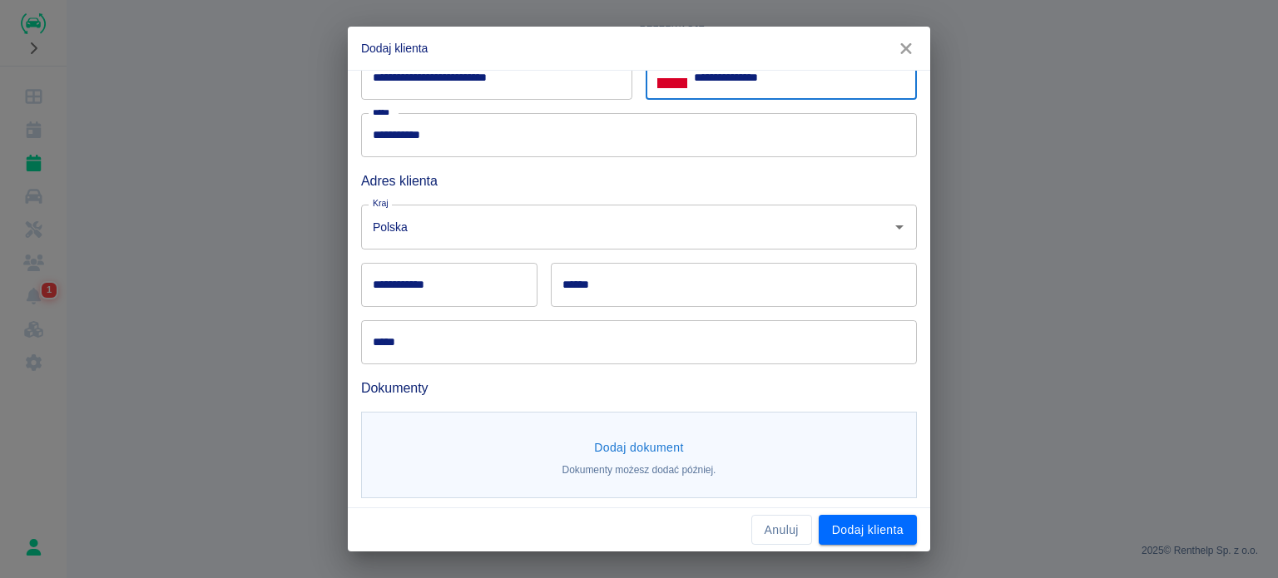
type input "**********"
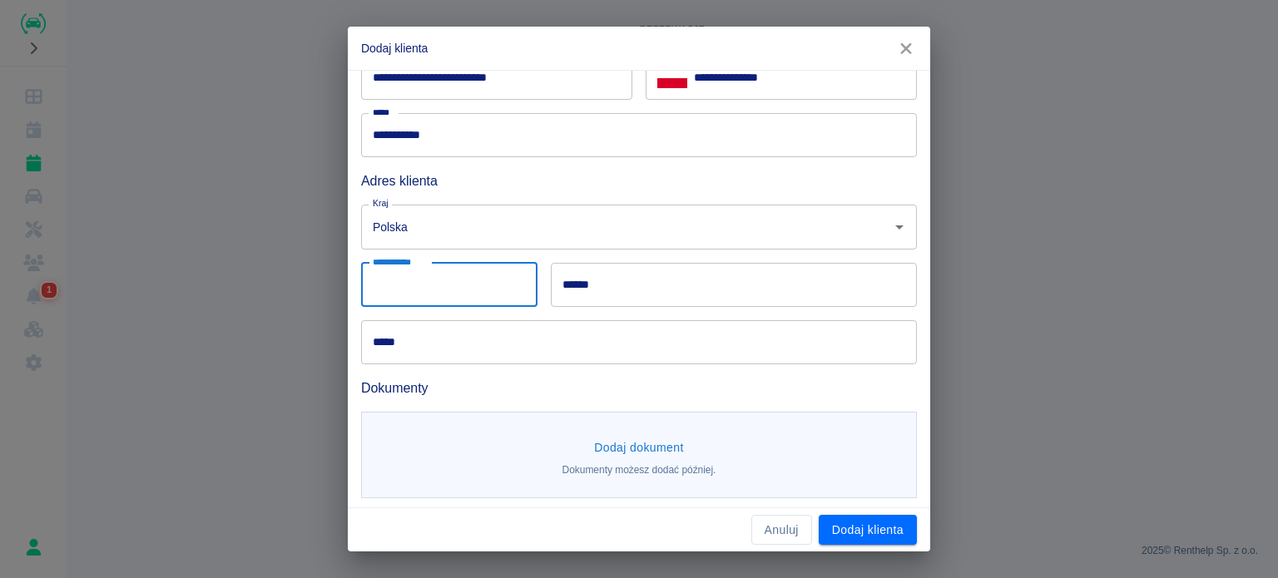
click at [489, 295] on input "**********" at bounding box center [449, 285] width 176 height 44
type input "******"
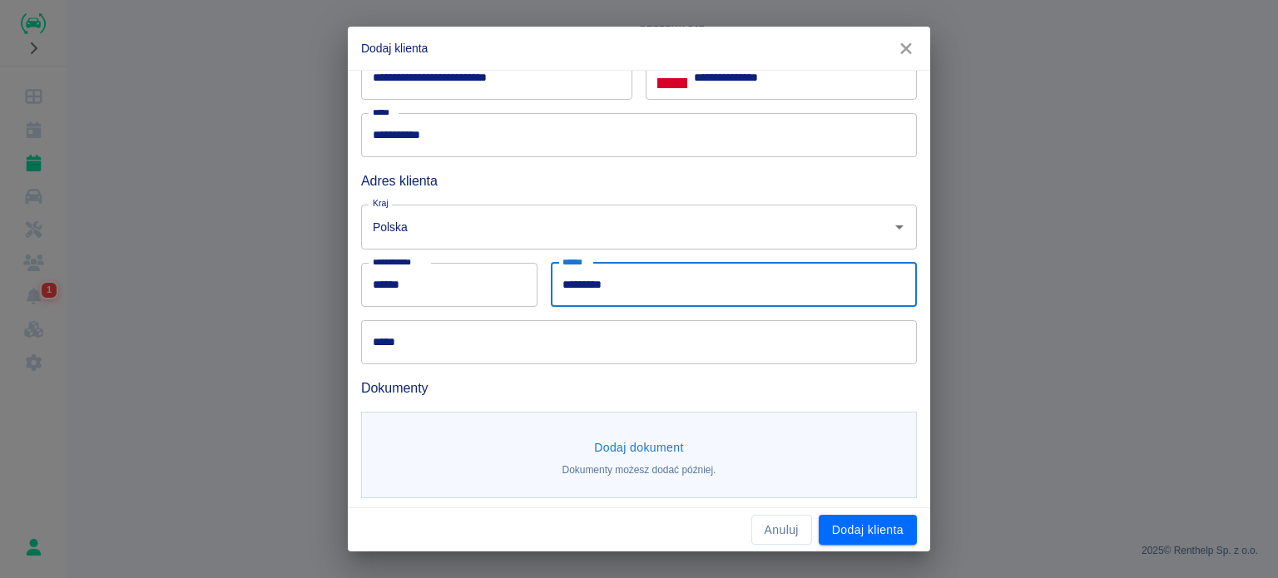
type input "*********"
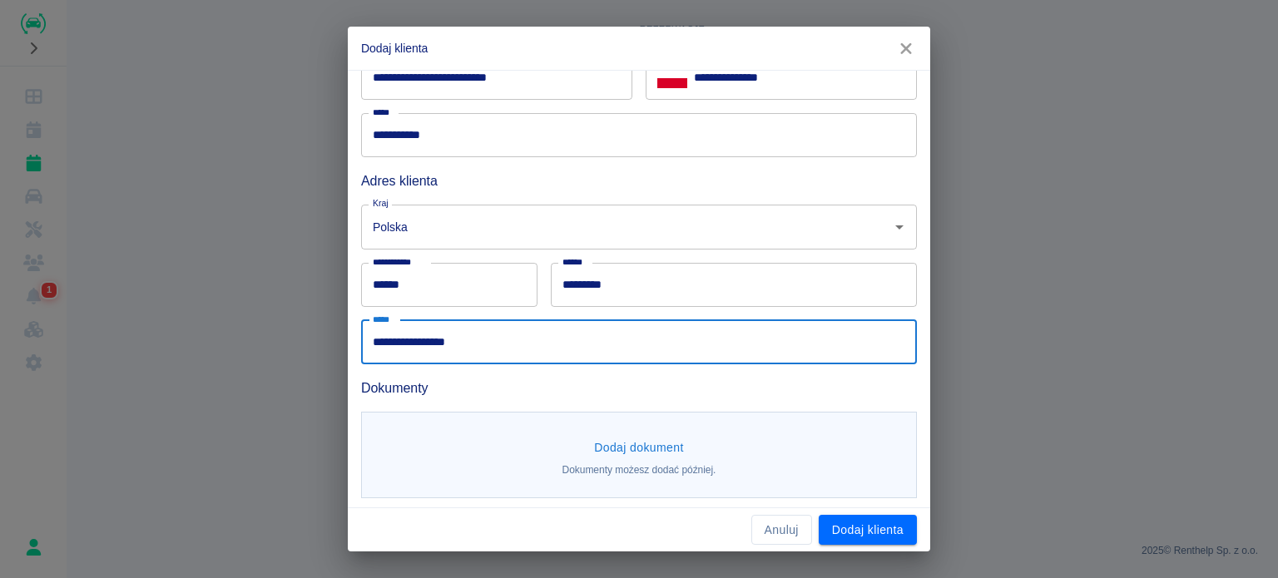
type input "**********"
click at [640, 448] on button "Dodaj dokument" at bounding box center [638, 448] width 103 height 31
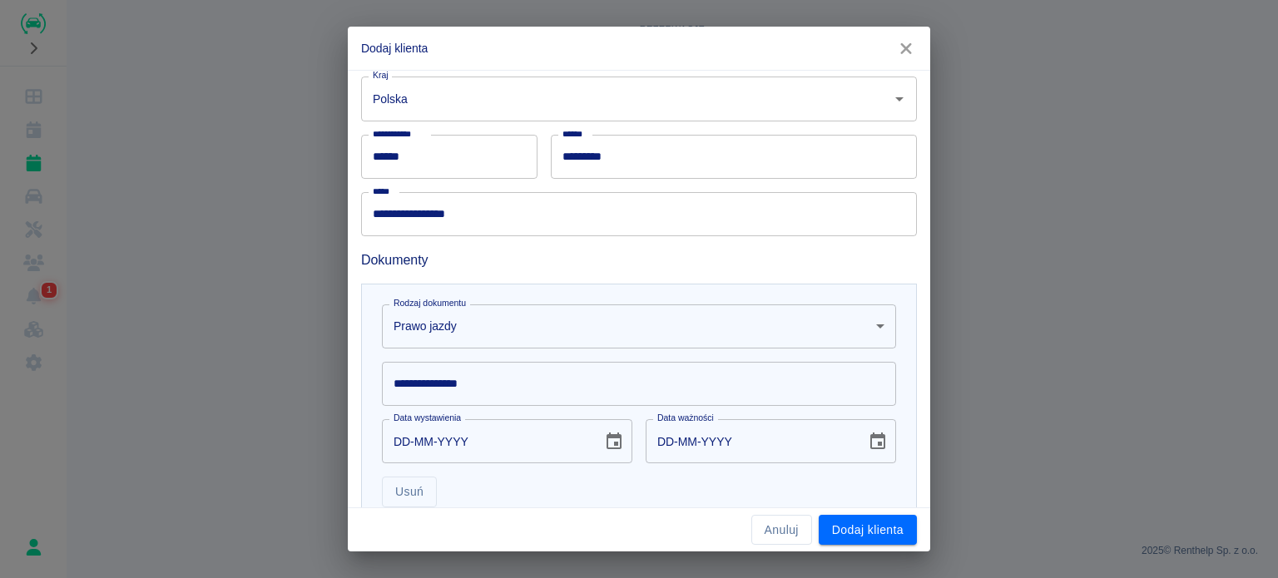
scroll to position [413, 0]
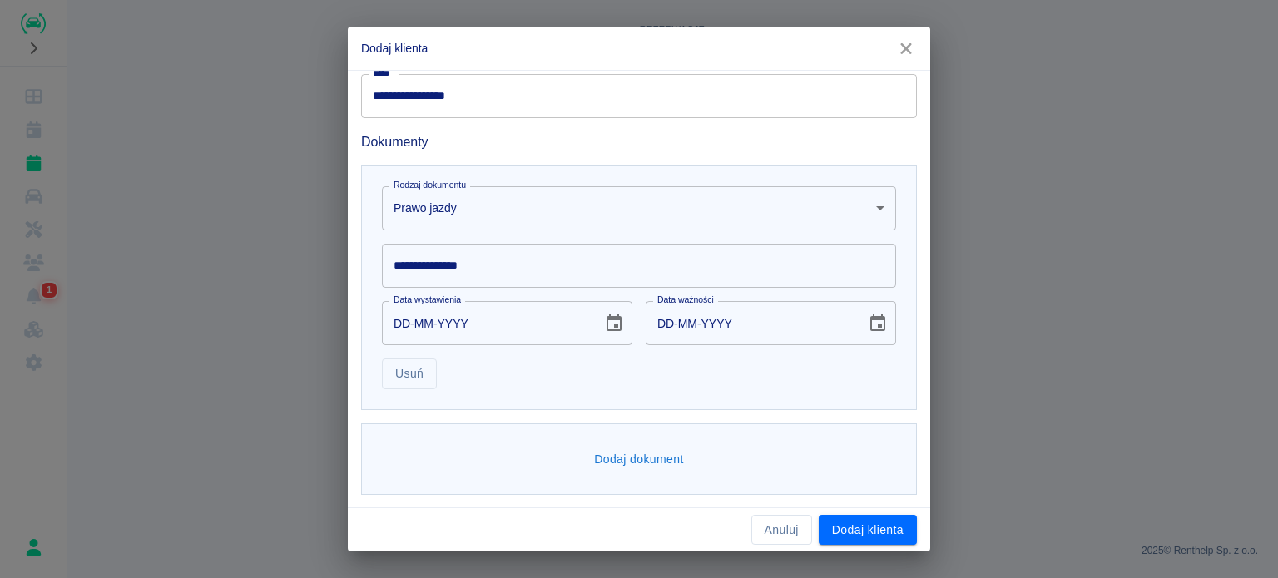
click at [581, 253] on input "**********" at bounding box center [639, 266] width 514 height 44
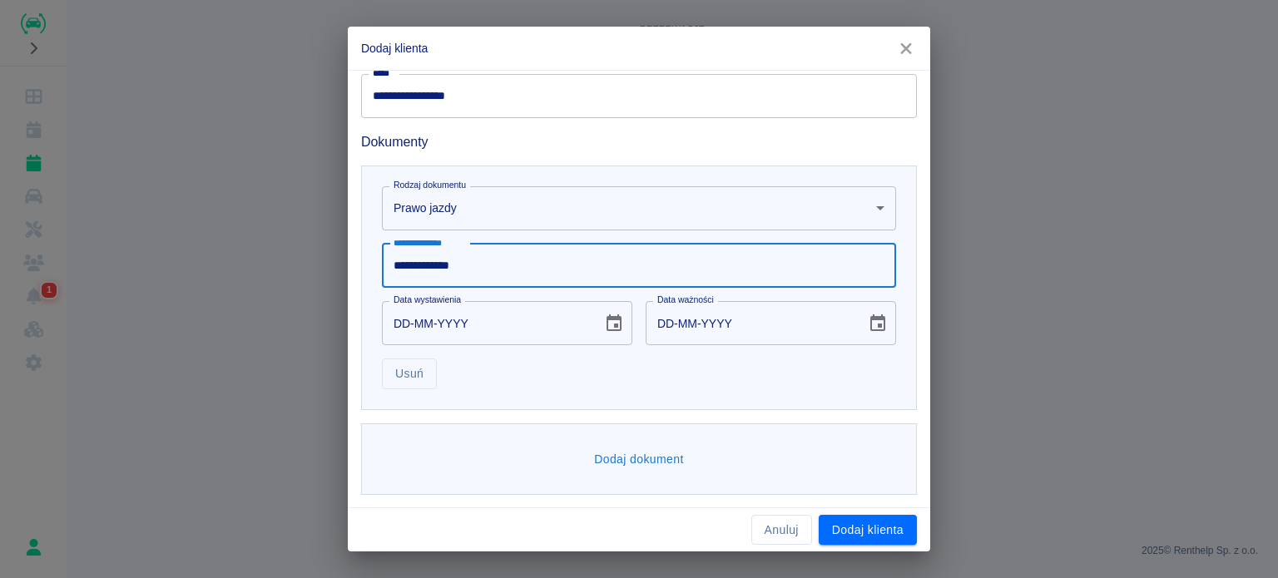
type input "**********"
click at [398, 328] on input "DD-MM-YYYY" at bounding box center [486, 323] width 209 height 44
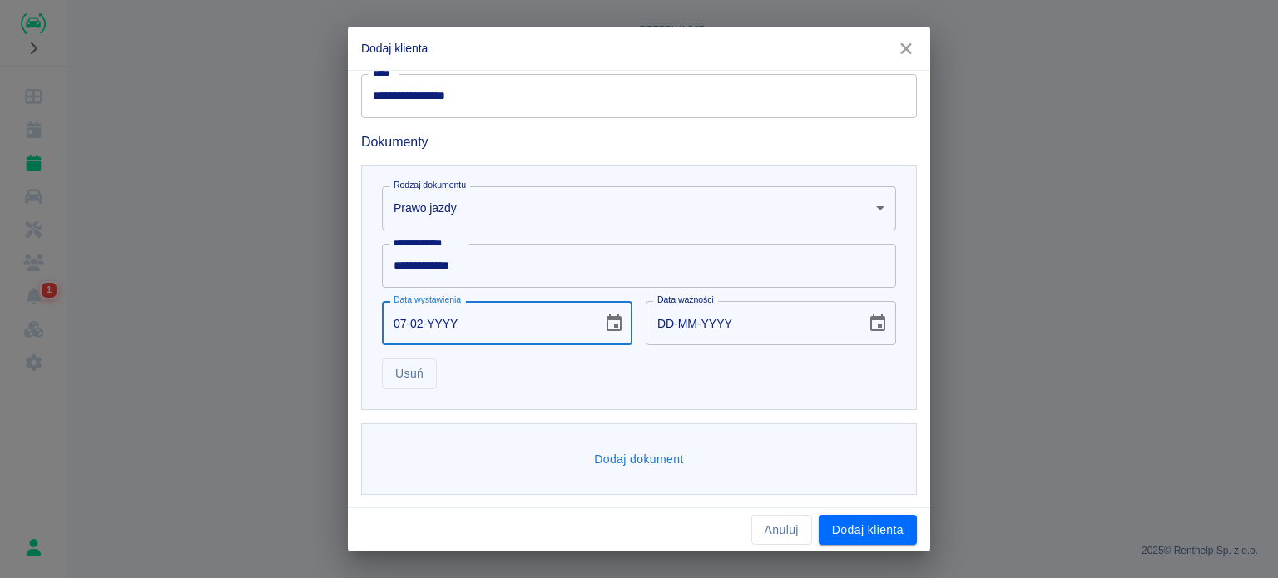
type input "07-02-0002"
type input "07-02-0012"
type input "07-02-0020"
type input "07-02-0030"
type input "07-02-0201"
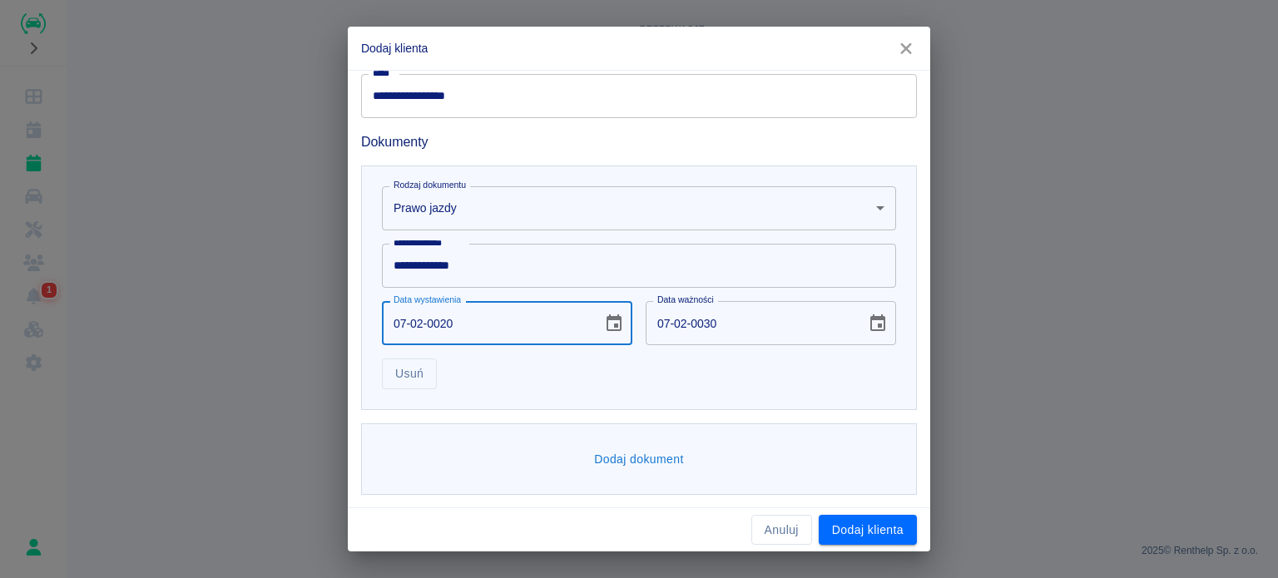
type input "07-02-0211"
type input "[DATE]"
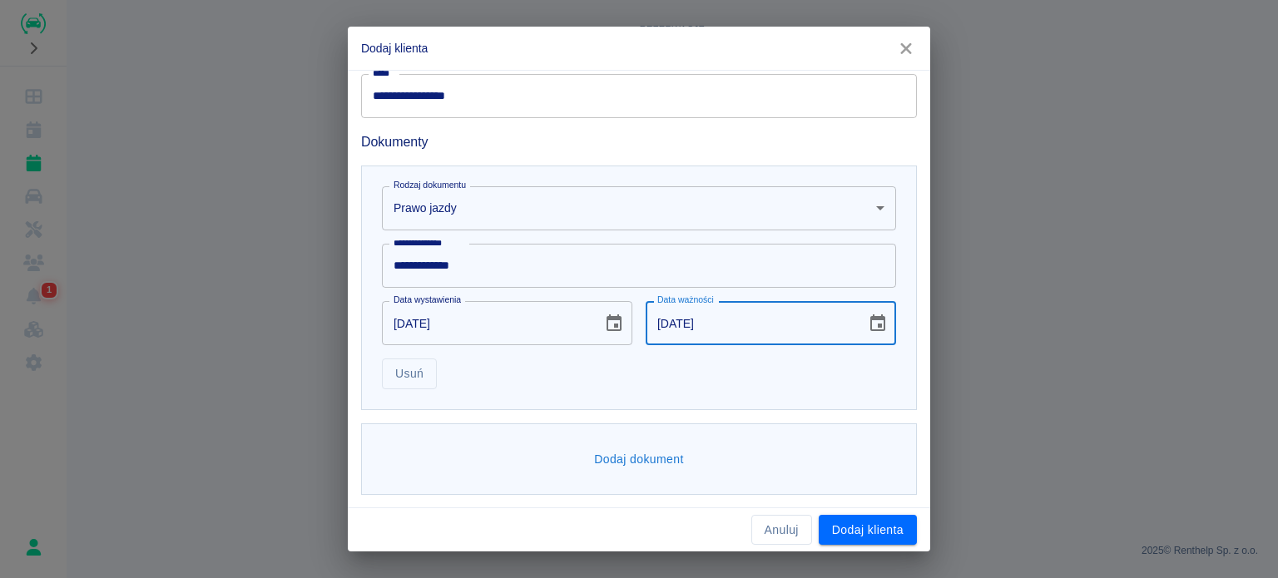
click at [645, 321] on input "[DATE]" at bounding box center [749, 323] width 209 height 44
type input "[DATE]"
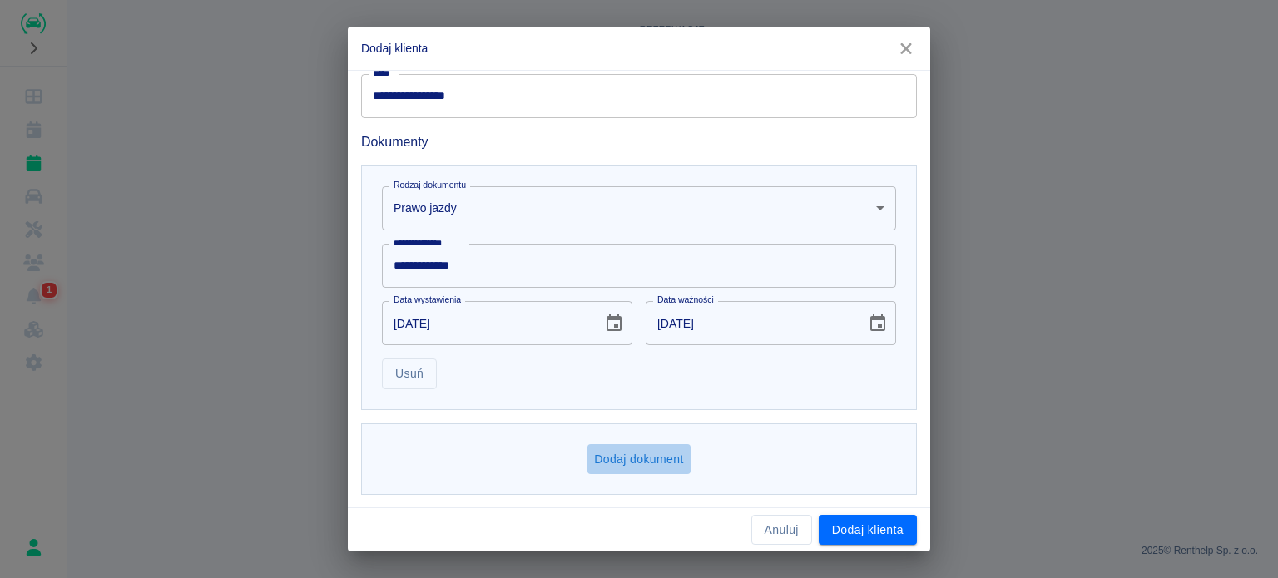
click at [617, 455] on button "Dodaj dokument" at bounding box center [638, 459] width 103 height 31
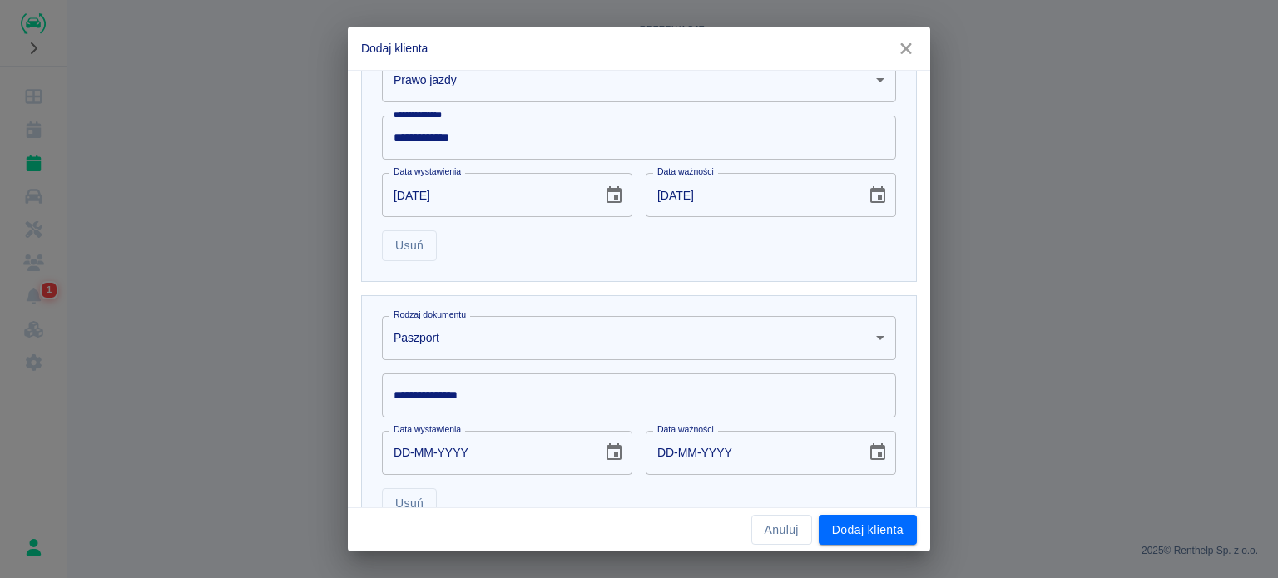
scroll to position [503, 0]
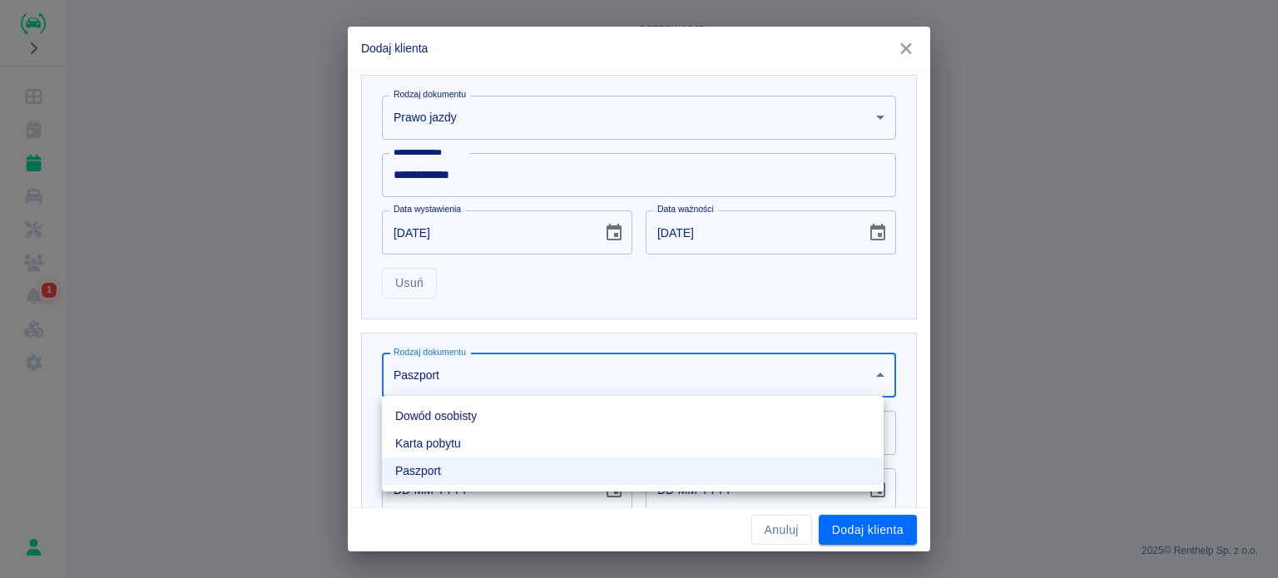
click at [462, 379] on body "**********" at bounding box center [639, 289] width 1278 height 578
click at [471, 418] on li "Dowód osobisty" at bounding box center [633, 416] width 502 height 27
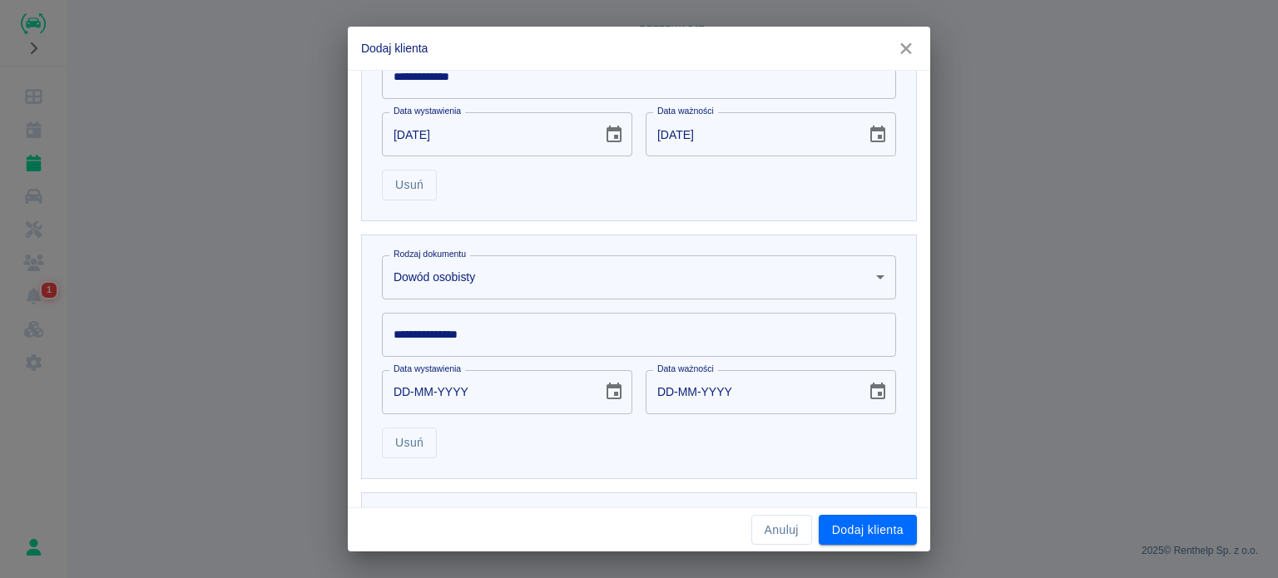
scroll to position [670, 0]
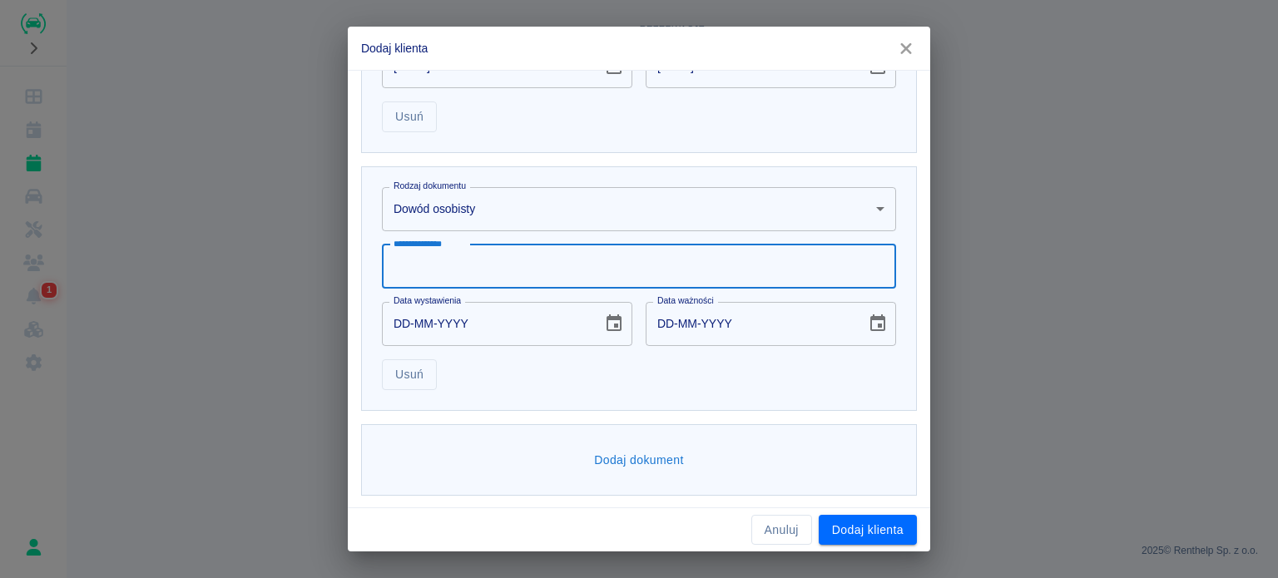
click at [531, 252] on input "**********" at bounding box center [639, 267] width 514 height 44
type input "**********"
click at [396, 329] on input "DD-MM-YYYY" at bounding box center [486, 324] width 209 height 44
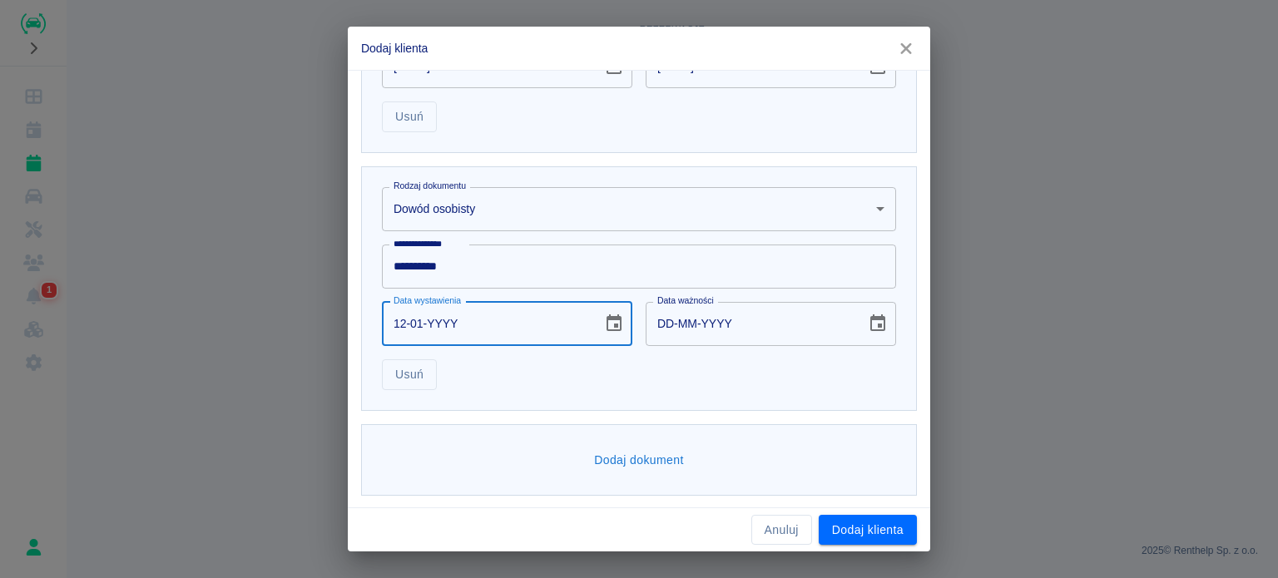
type input "12-01-0002"
type input "12-01-0012"
type input "12-01-0020"
type input "12-01-0030"
type input "12-01-0202"
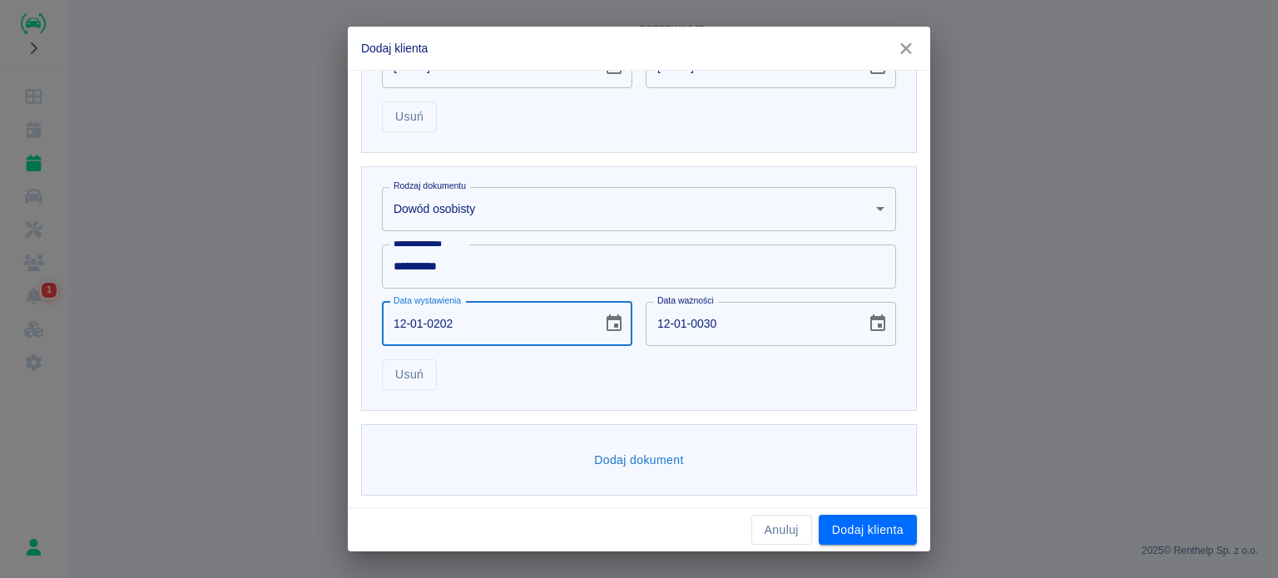
type input "12-01-0212"
type input "[DATE]"
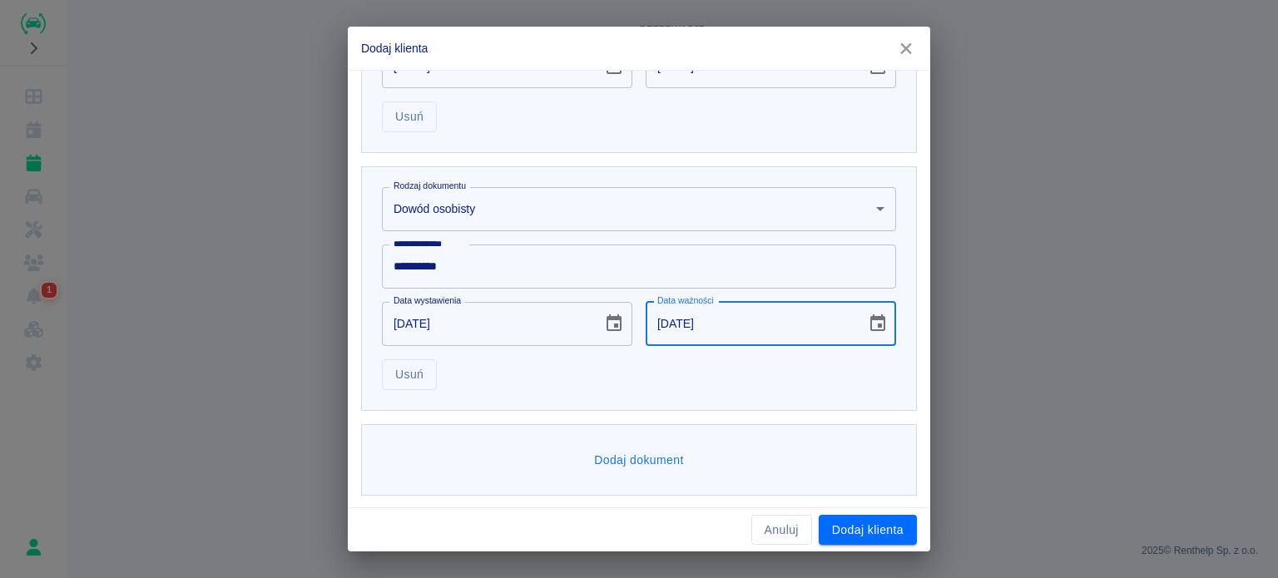
click at [661, 319] on input "[DATE]" at bounding box center [749, 324] width 209 height 44
click at [714, 335] on input "DD-MM-2031" at bounding box center [749, 324] width 209 height 44
type input "DD-MM-YYYY"
click at [684, 383] on div "Usuń" at bounding box center [631, 368] width 527 height 44
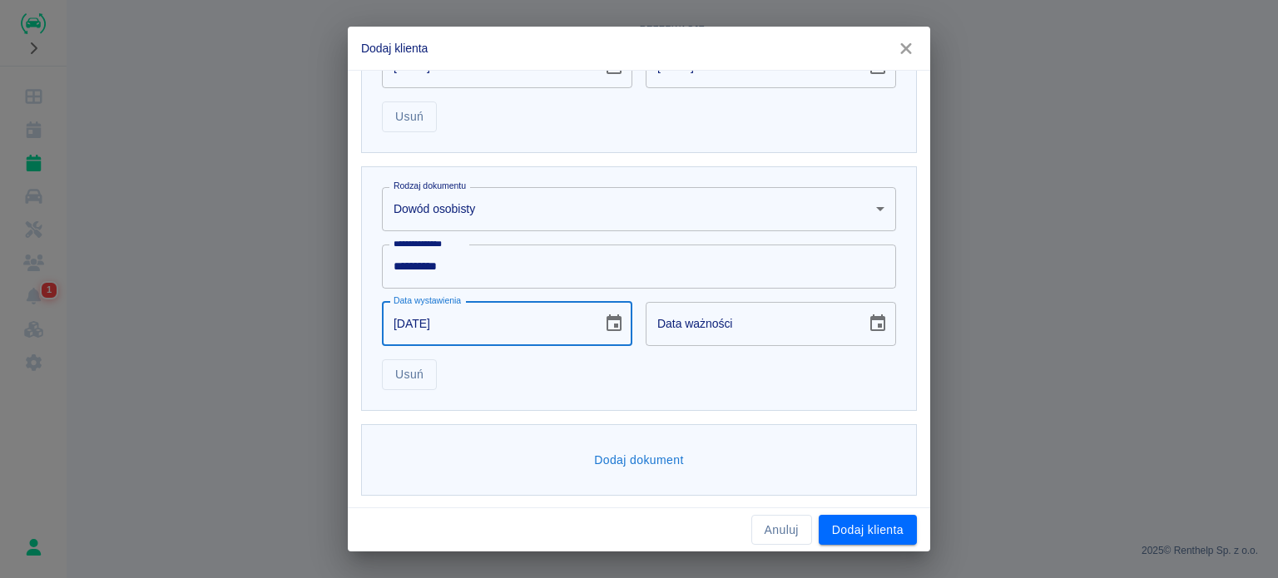
click at [502, 327] on input "[DATE]" at bounding box center [486, 324] width 209 height 44
click at [502, 321] on input "[DATE]" at bounding box center [486, 324] width 209 height 44
click at [496, 321] on input "[DATE]" at bounding box center [486, 324] width 209 height 44
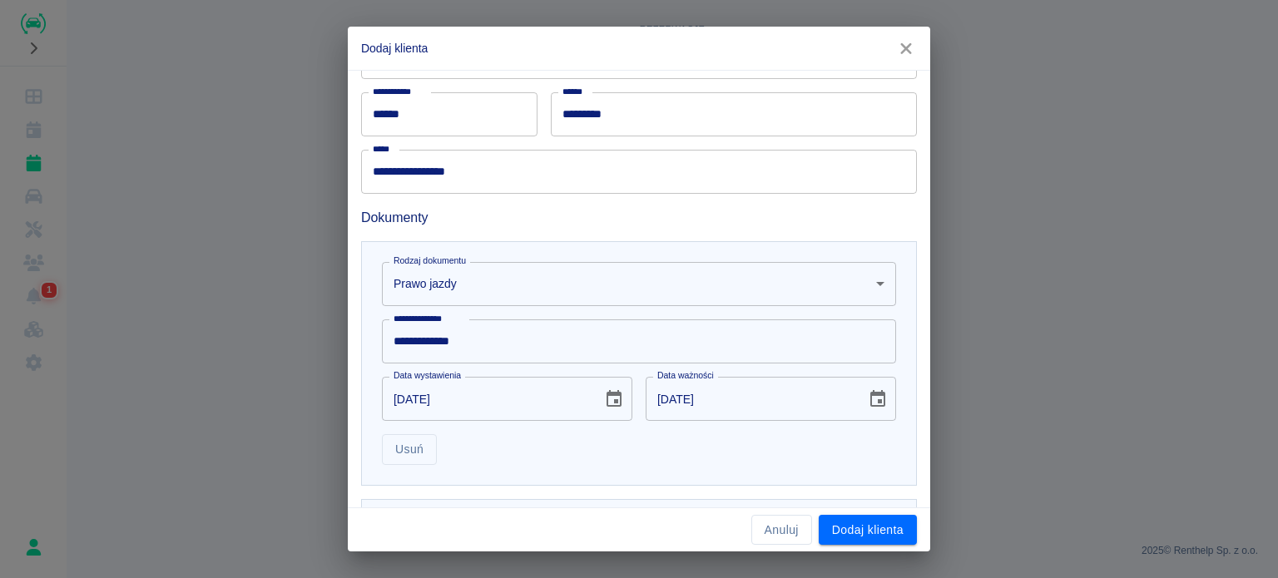
scroll to position [0, 0]
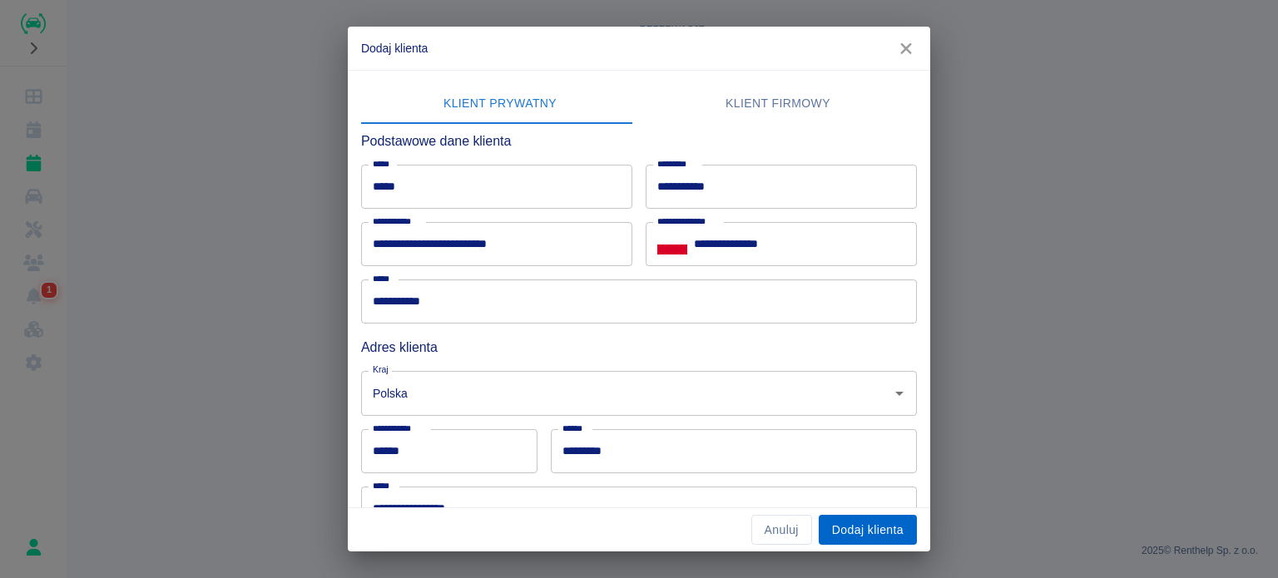
click at [848, 527] on button "Dodaj klienta" at bounding box center [867, 530] width 98 height 31
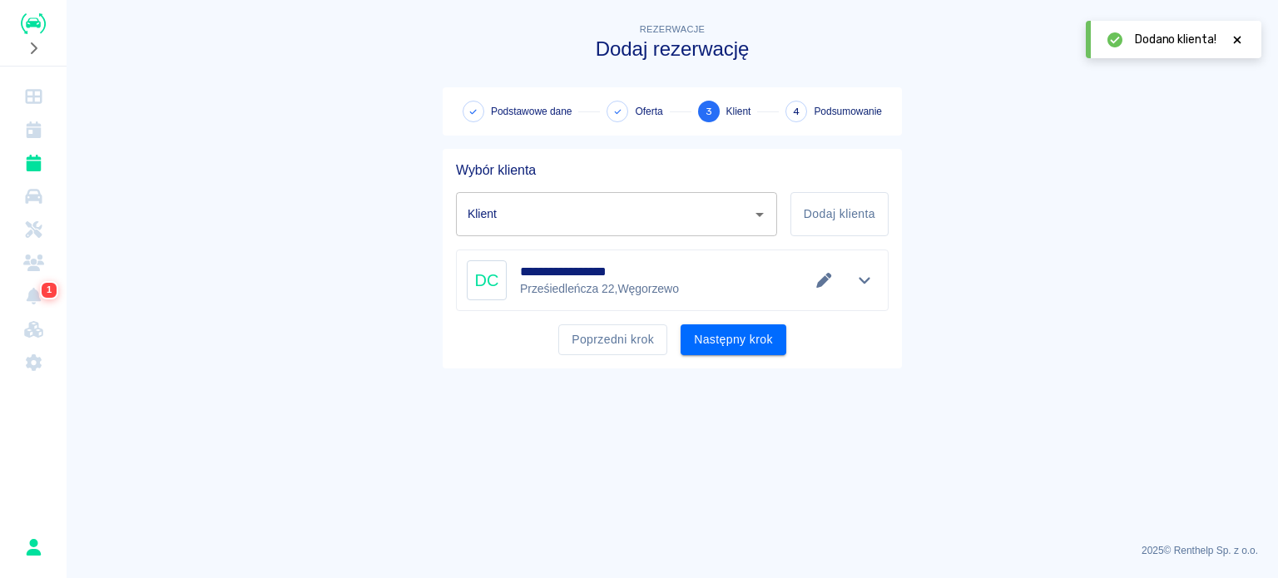
click at [726, 339] on button "Następny krok" at bounding box center [733, 339] width 106 height 31
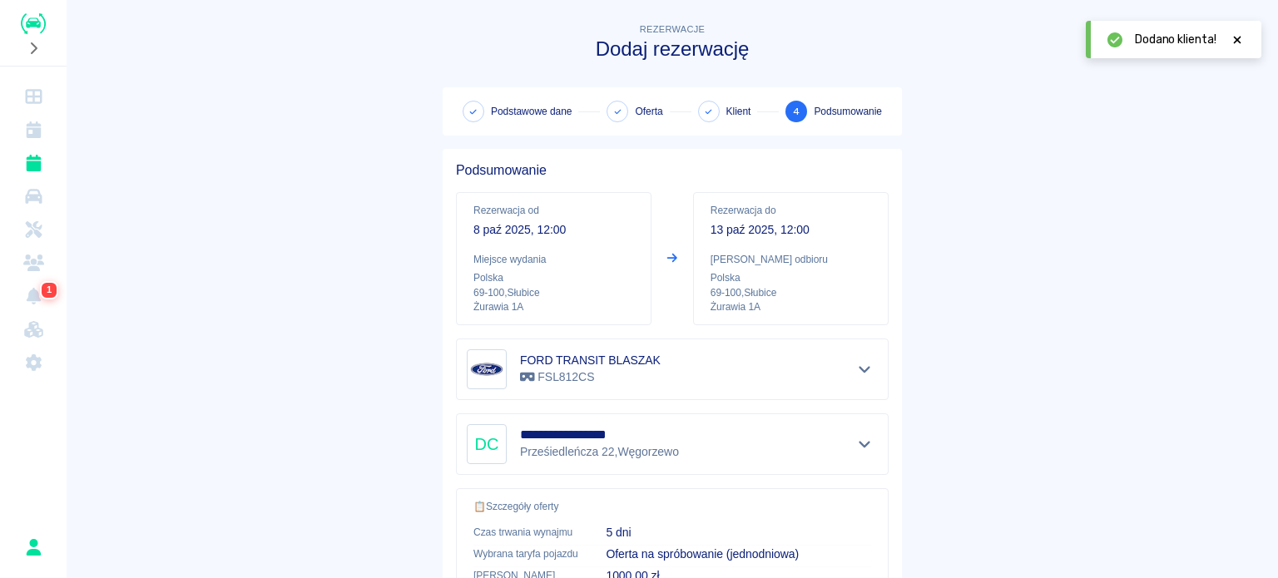
scroll to position [316, 0]
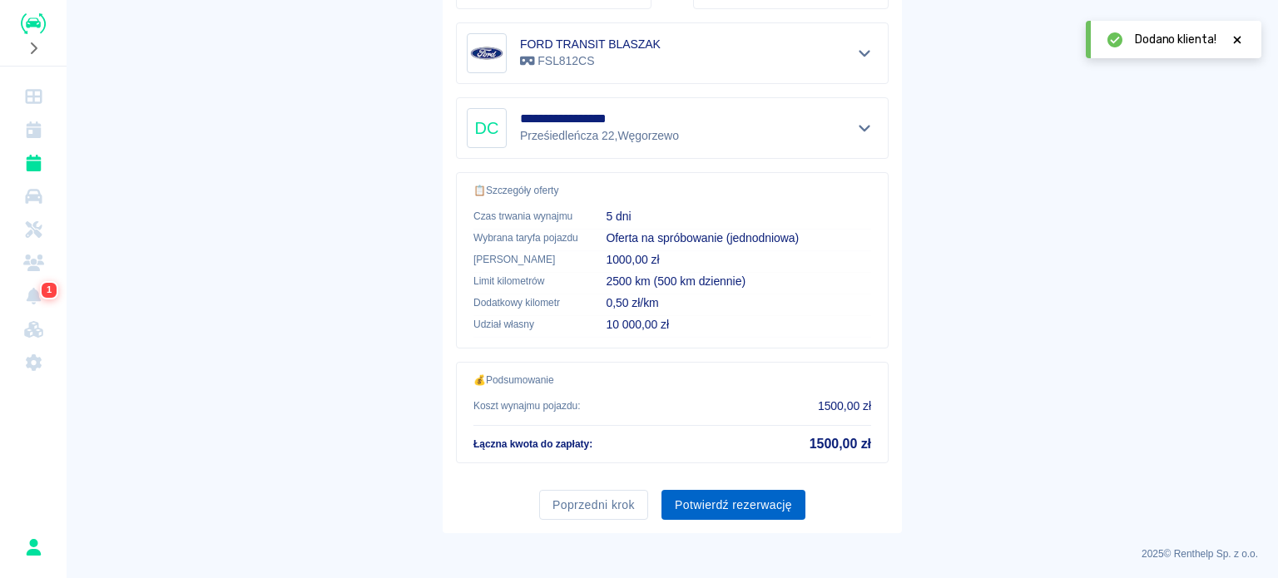
click at [725, 507] on button "Potwierdź rezerwację" at bounding box center [733, 505] width 144 height 31
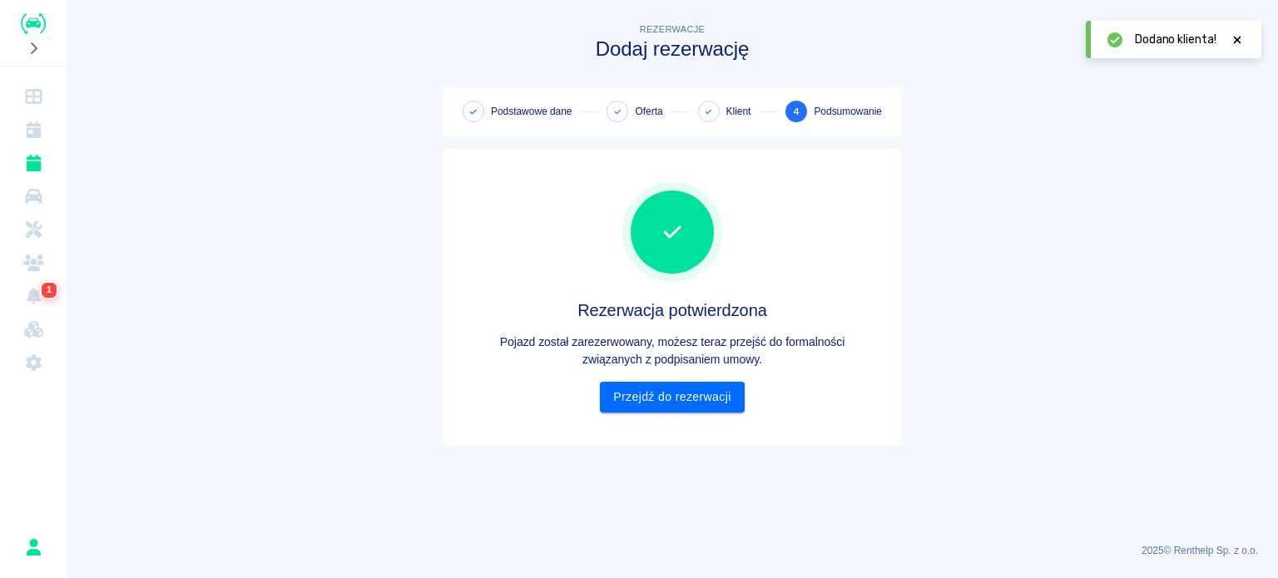
scroll to position [0, 0]
click at [652, 388] on link "Przejdź do rezerwacji" at bounding box center [672, 397] width 144 height 31
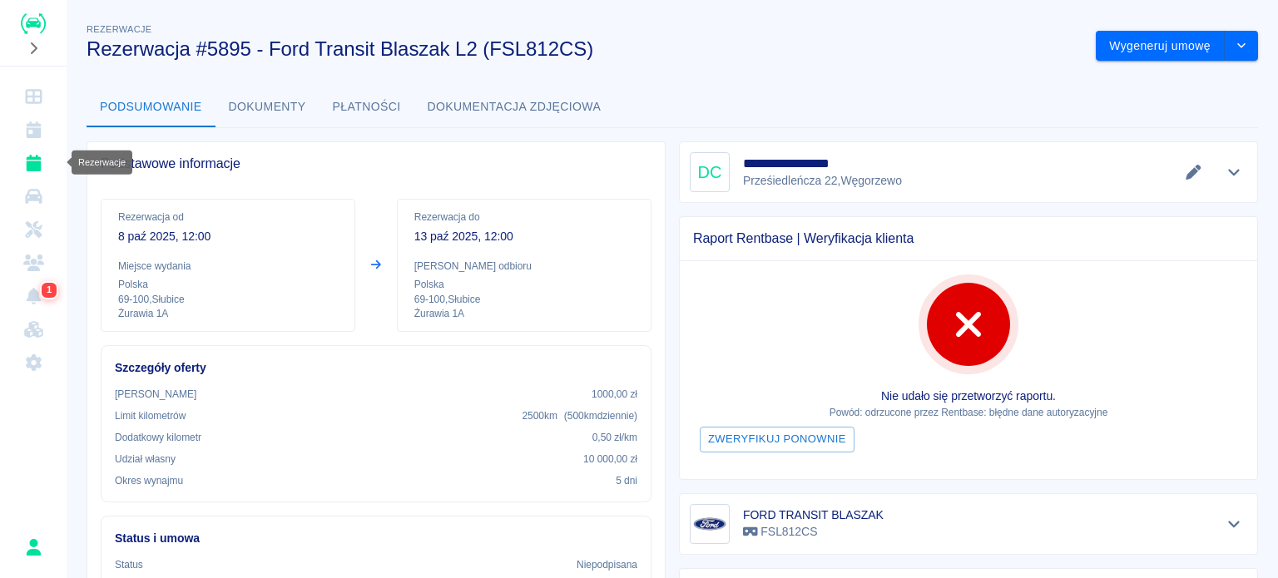
click at [27, 166] on icon "Rezerwacje" at bounding box center [33, 163] width 15 height 17
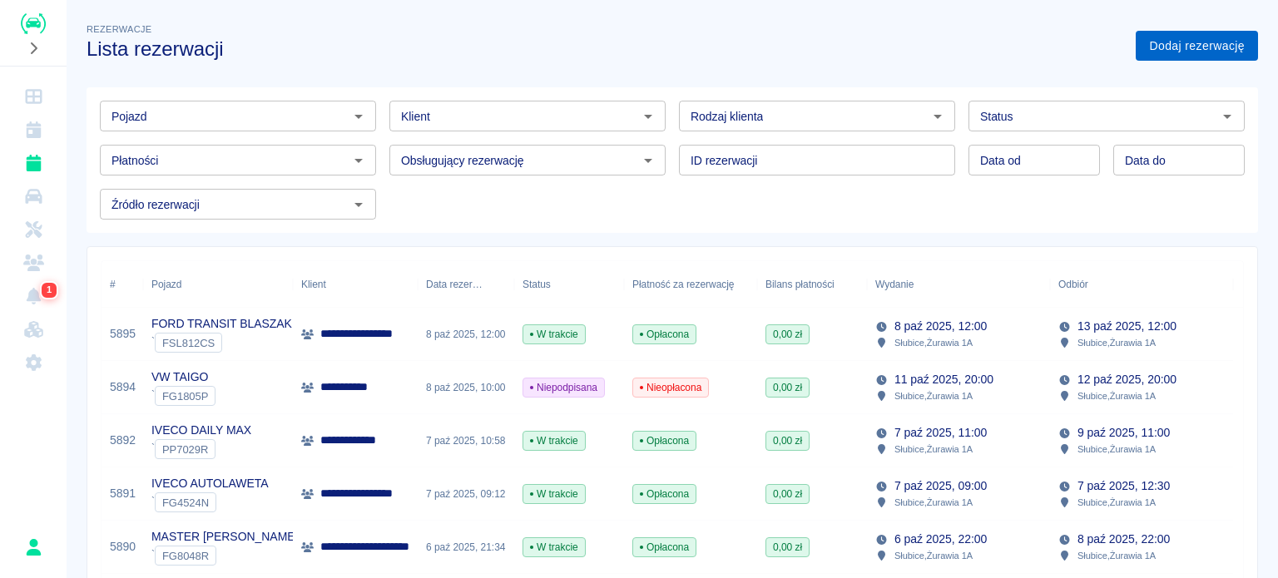
click at [1214, 40] on link "Dodaj rezerwację" at bounding box center [1196, 46] width 122 height 31
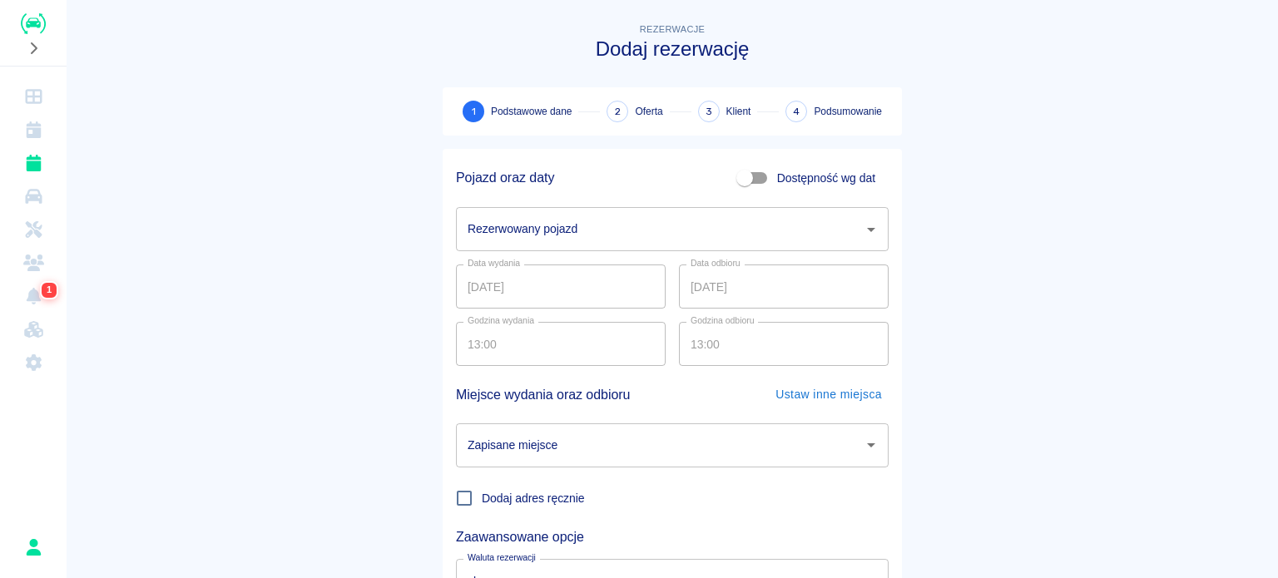
click at [586, 245] on div "Rezerwowany pojazd" at bounding box center [672, 229] width 433 height 44
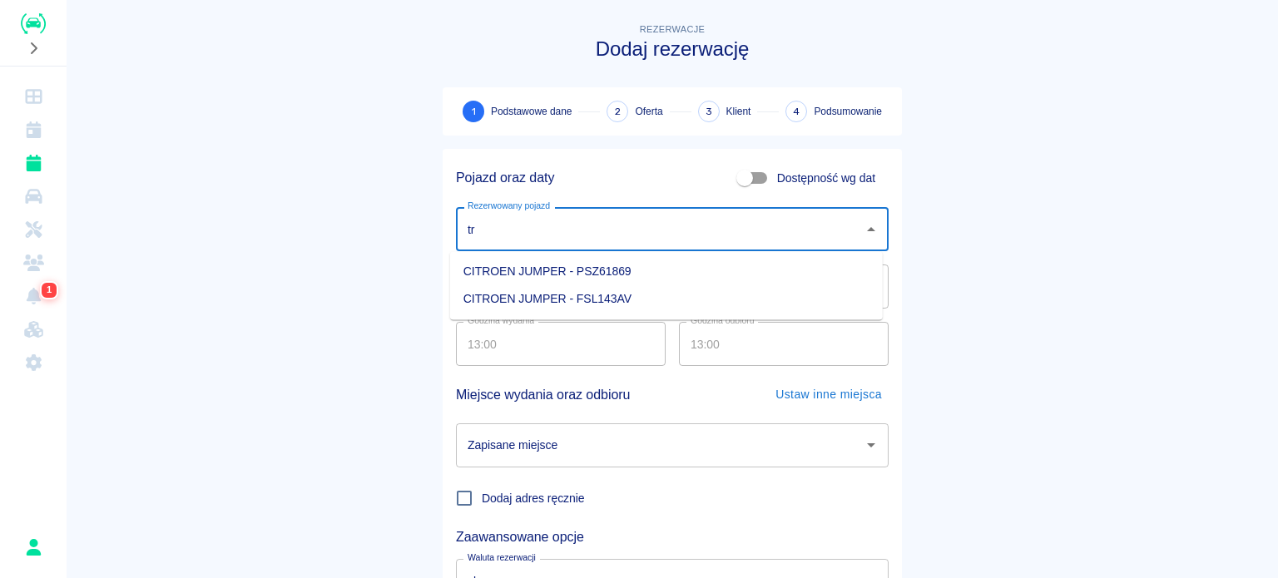
type input "t"
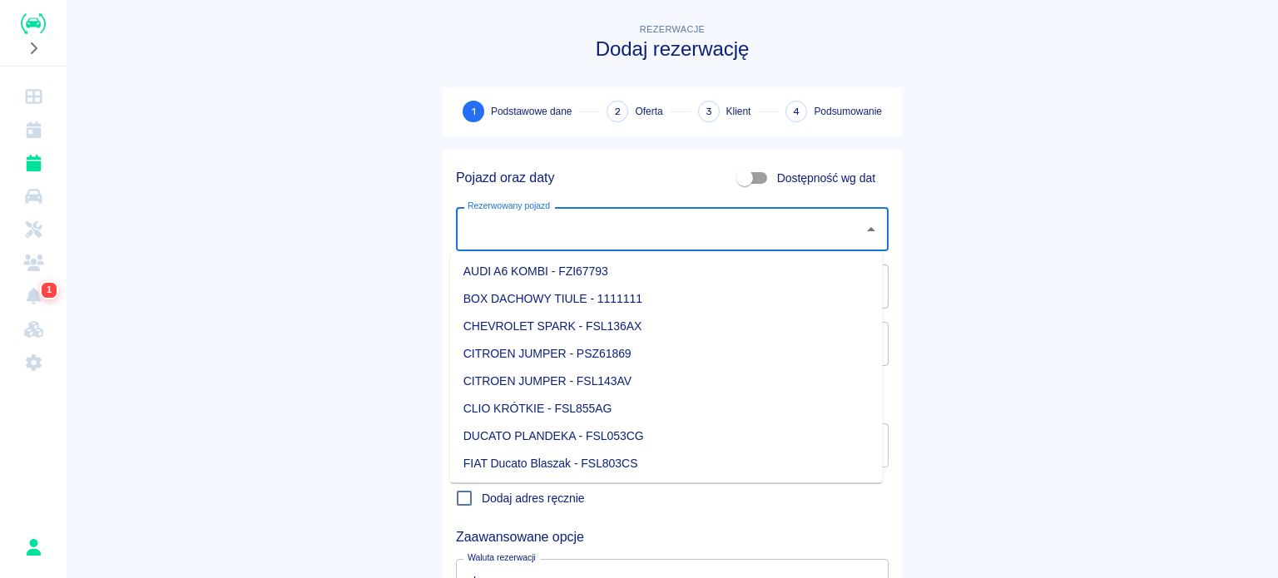
click at [32, 155] on icon "Rezerwacje" at bounding box center [33, 163] width 21 height 17
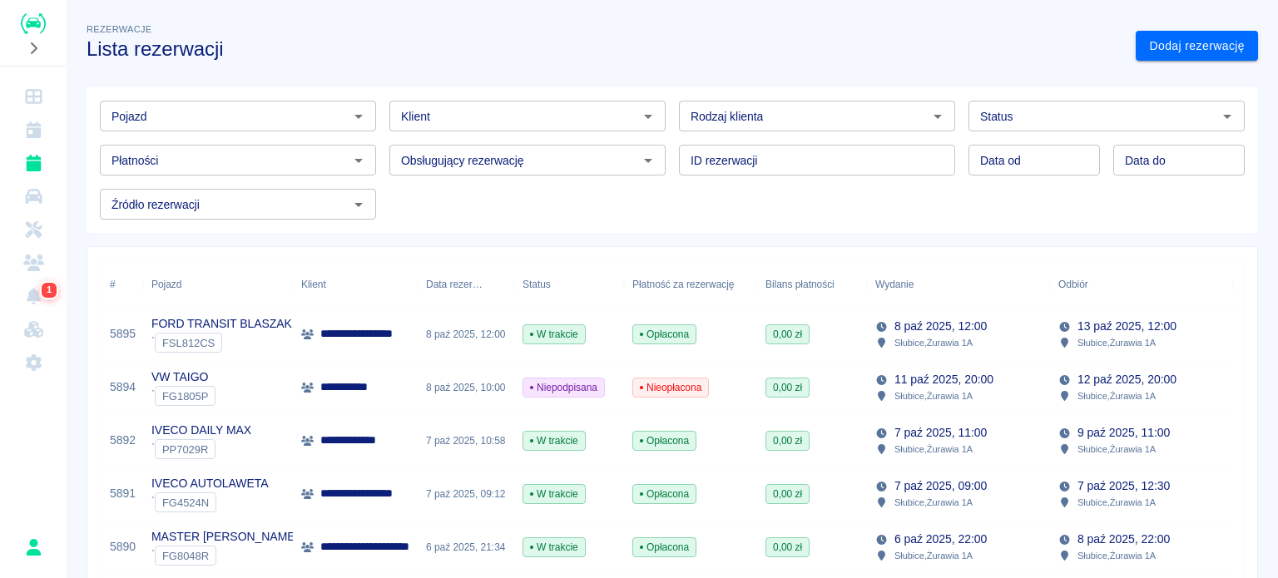
click at [239, 339] on div "` FSL812CS" at bounding box center [221, 343] width 141 height 20
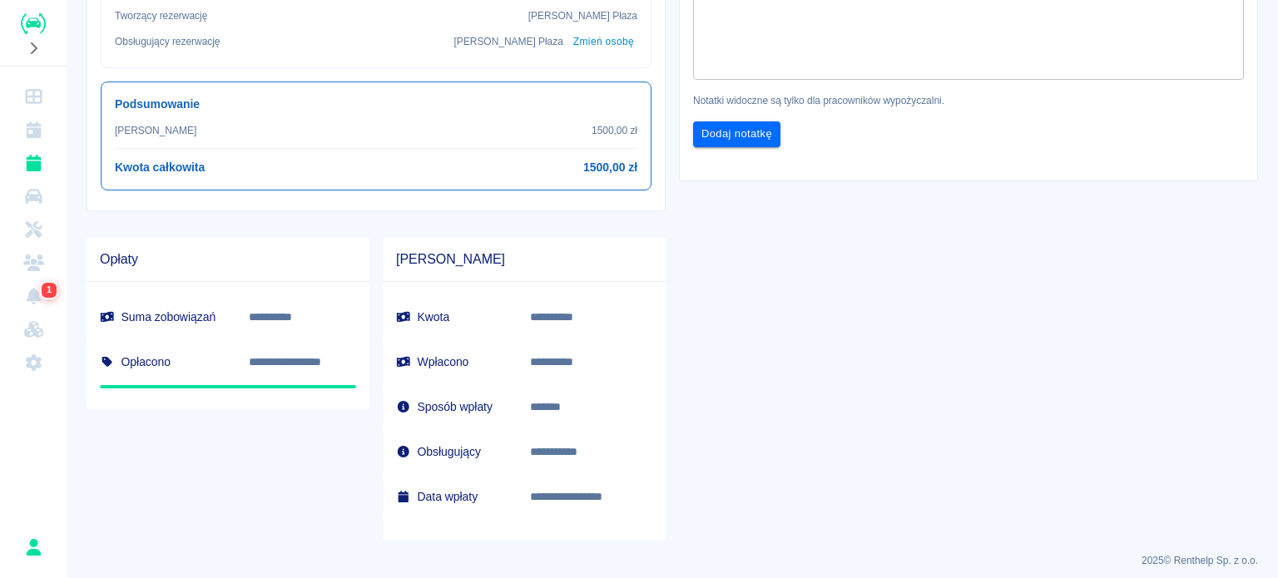
scroll to position [664, 0]
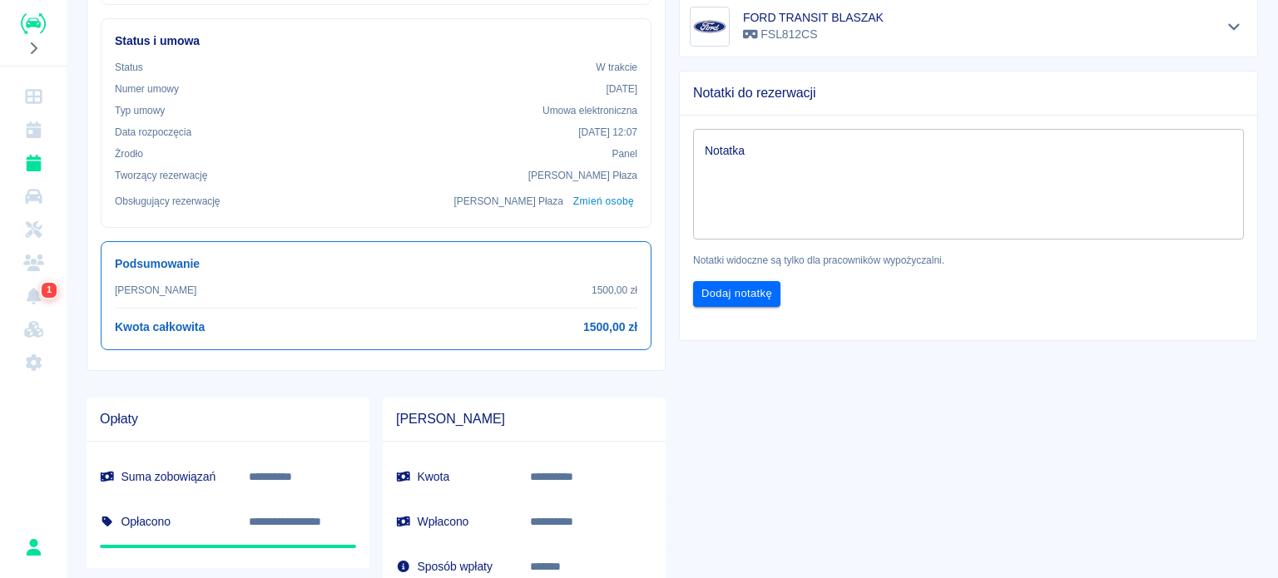
click at [937, 492] on div "**********" at bounding box center [961, 165] width 592 height 1069
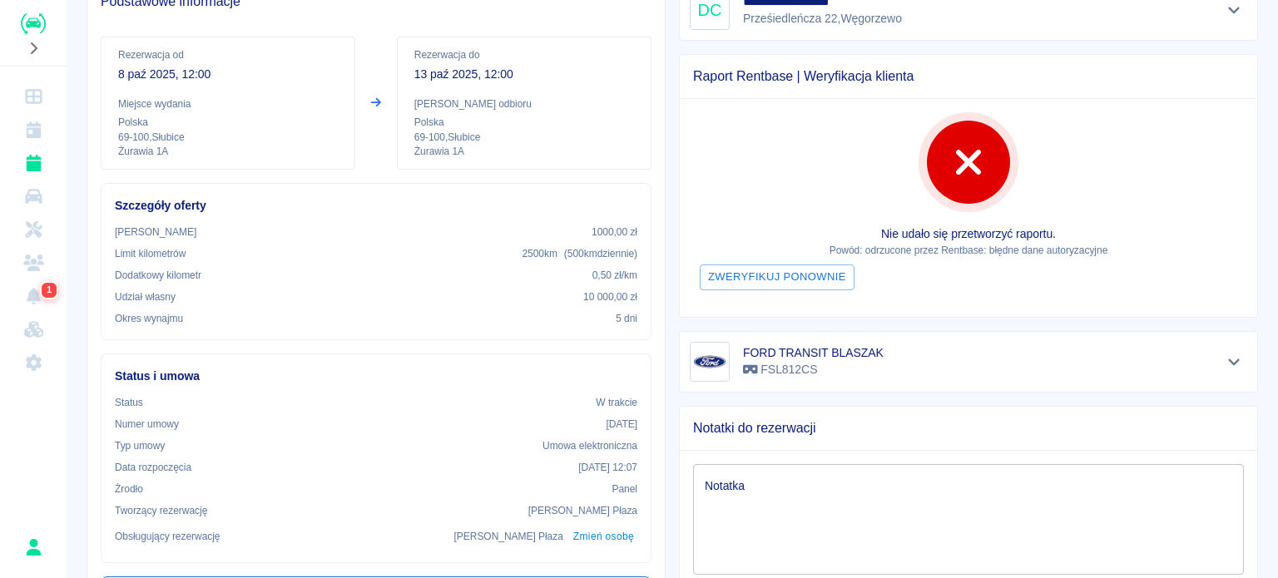
scroll to position [0, 0]
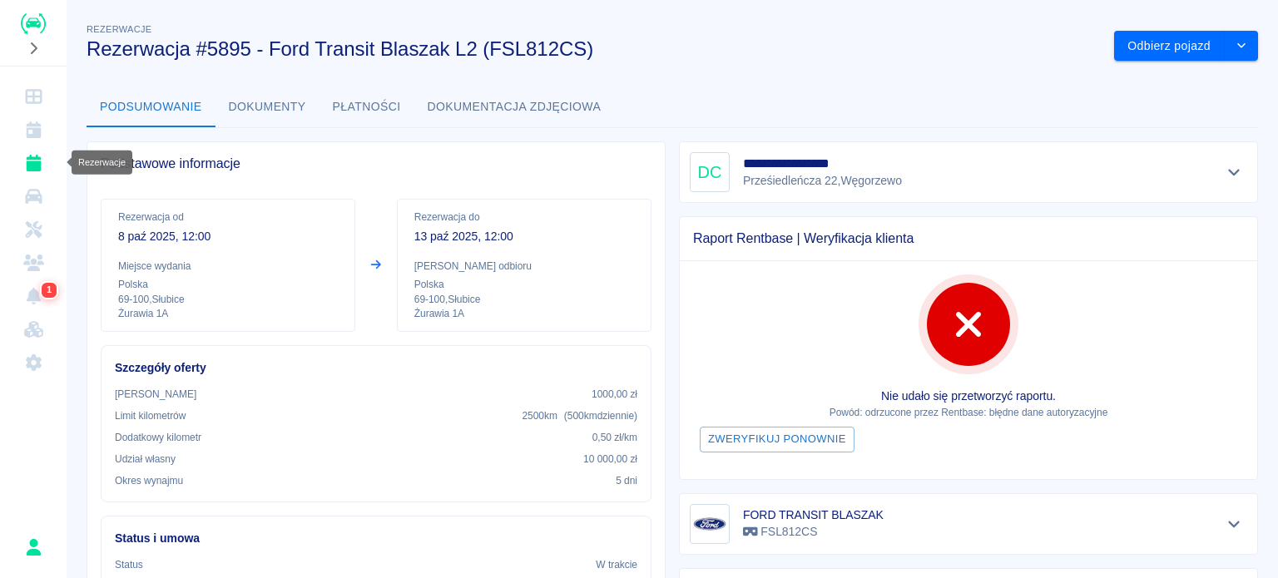
click at [19, 163] on link "Rezerwacje" at bounding box center [33, 162] width 53 height 33
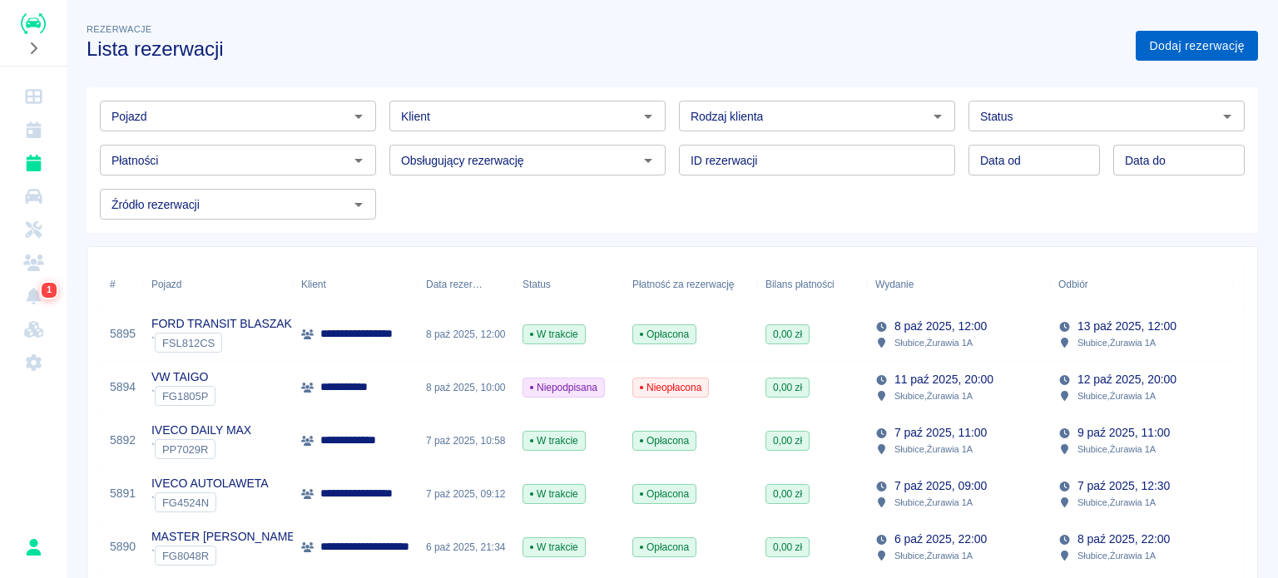
click at [1188, 37] on link "Dodaj rezerwację" at bounding box center [1196, 46] width 122 height 31
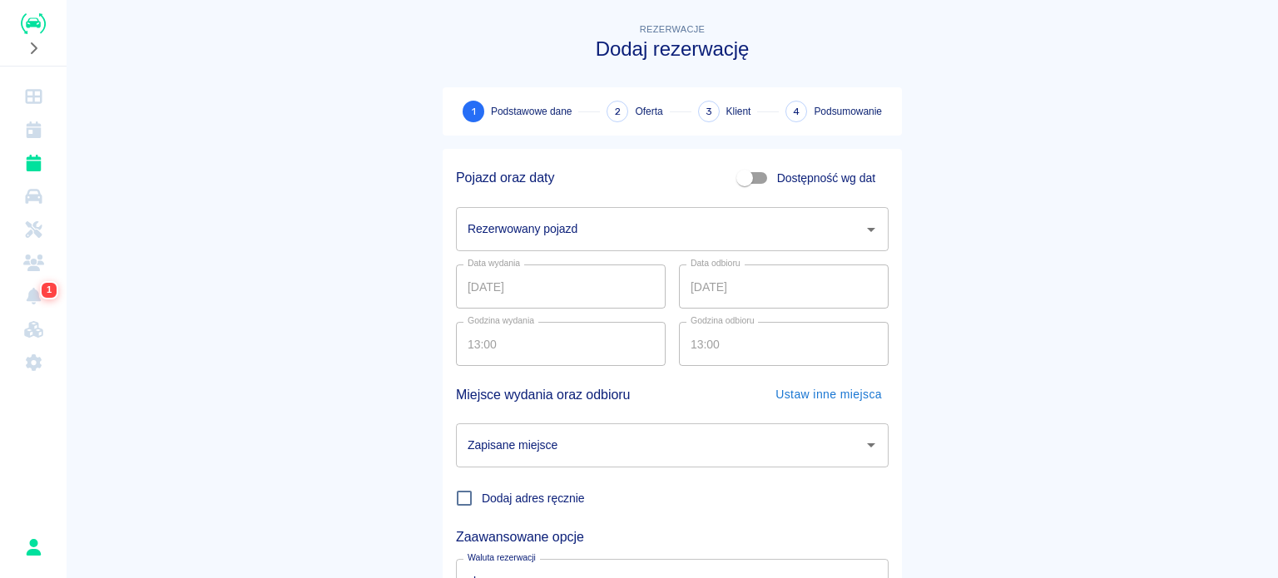
click at [539, 226] on input "Rezerwowany pojazd" at bounding box center [659, 229] width 393 height 29
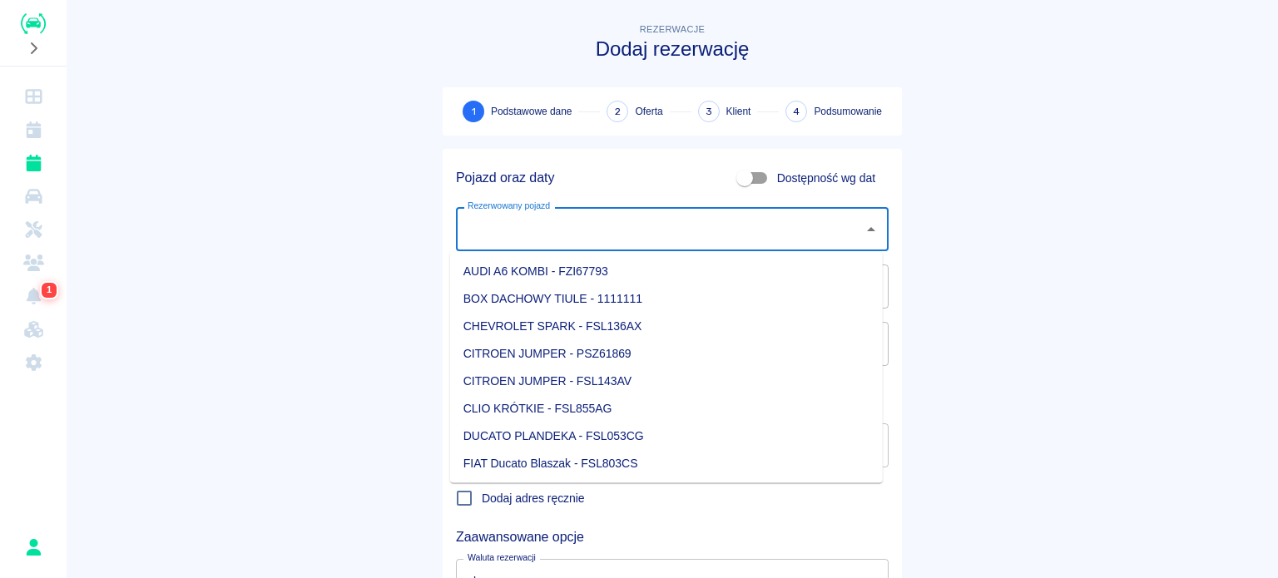
click at [559, 223] on input "Rezerwowany pojazd" at bounding box center [659, 229] width 393 height 29
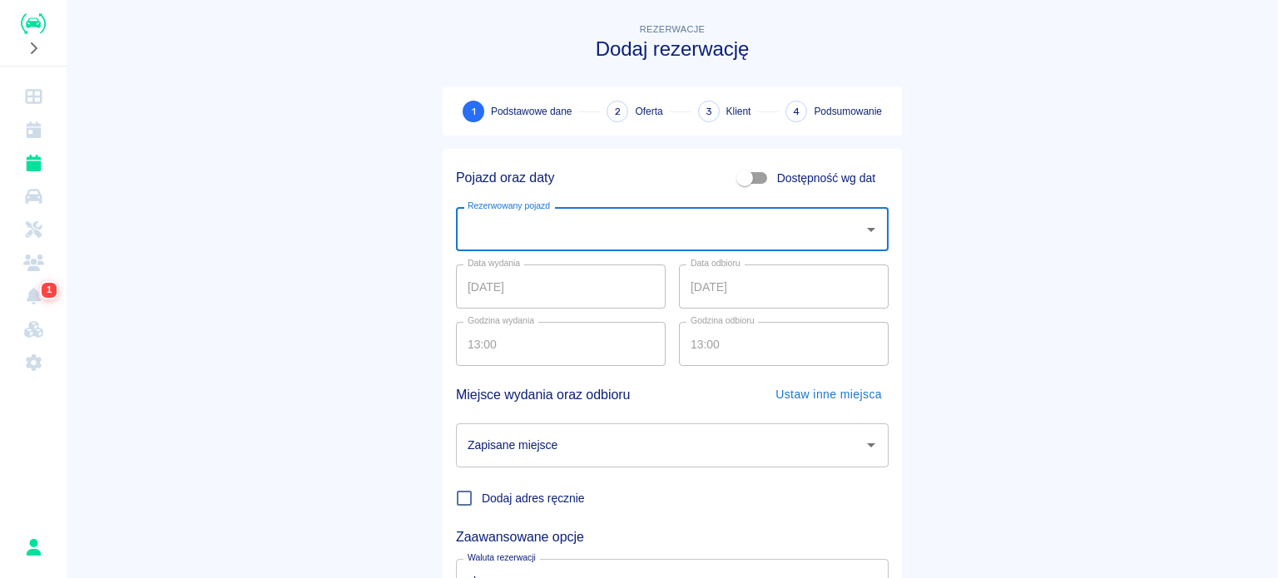
click at [561, 224] on input "Rezerwowany pojazd" at bounding box center [659, 229] width 393 height 29
click at [590, 301] on li "VW T-ROC 2 - FG9235P" at bounding box center [666, 298] width 433 height 27
type input "VW T-ROC 2 - FG9235P"
click at [561, 442] on input "Zapisane miejsce" at bounding box center [659, 445] width 393 height 29
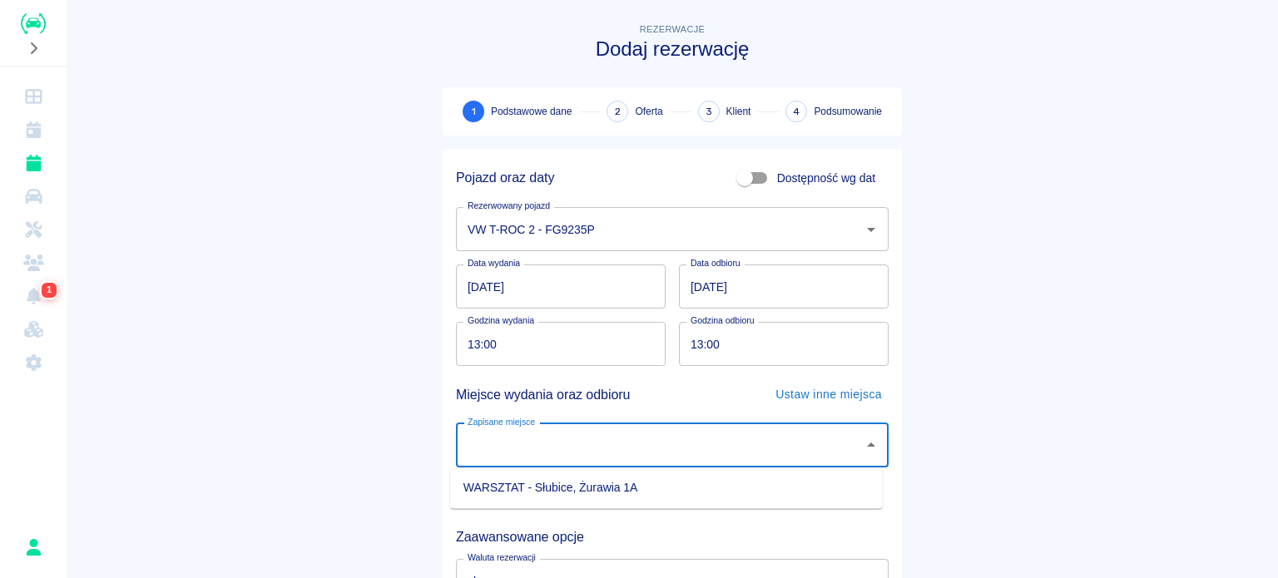
click at [545, 482] on li "WARSZTAT - Słubice, Żurawia 1A" at bounding box center [666, 487] width 433 height 27
type input "WARSZTAT - Słubice, Żurawia 1A"
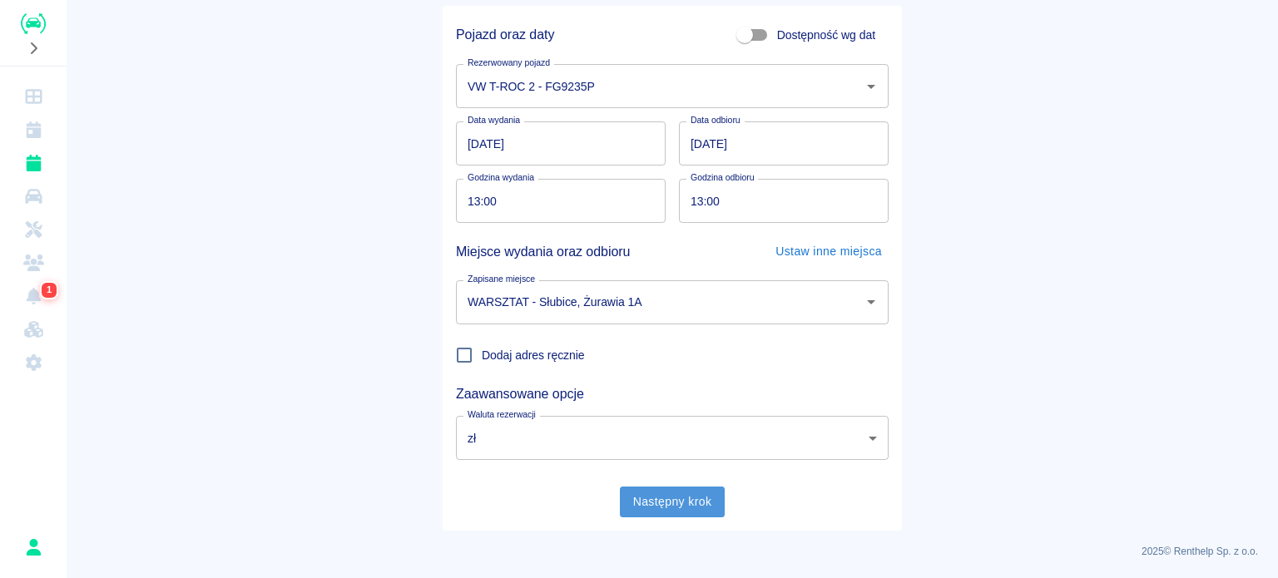
click at [642, 487] on button "Następny krok" at bounding box center [673, 502] width 106 height 31
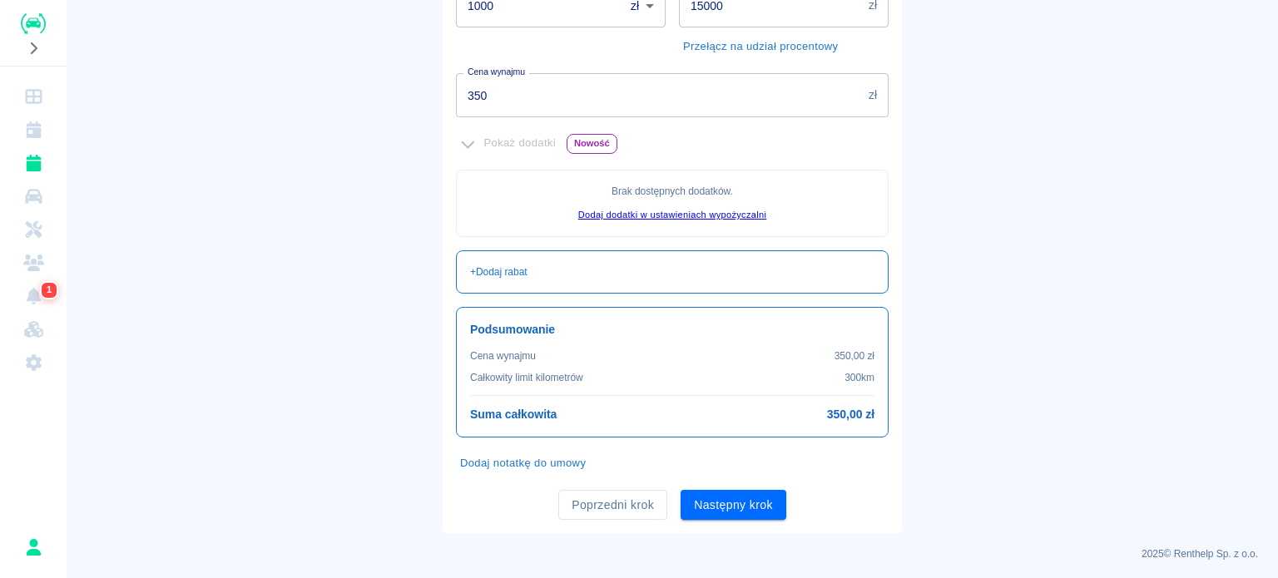
scroll to position [381, 0]
click at [607, 498] on button "Poprzedni krok" at bounding box center [612, 503] width 109 height 31
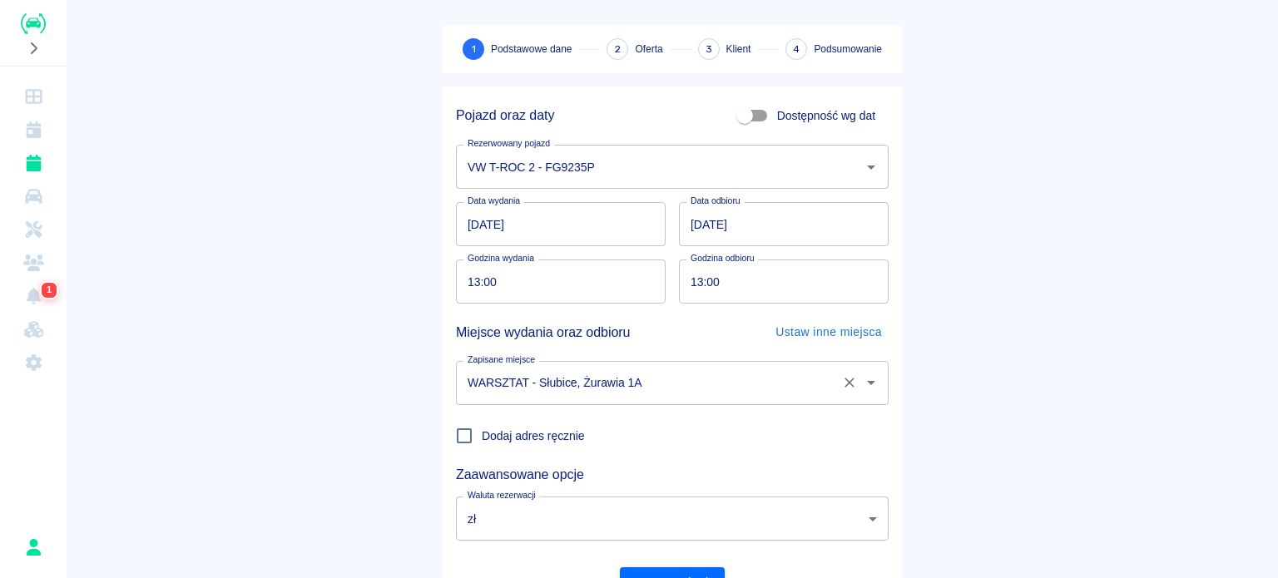
scroll to position [0, 0]
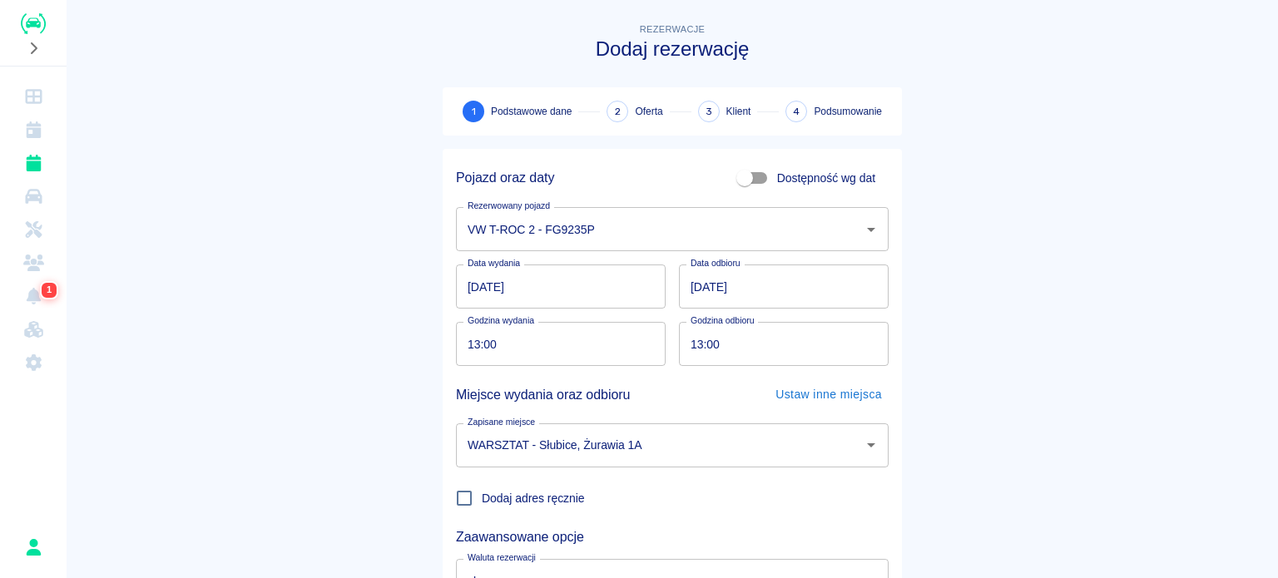
click at [687, 282] on input "[DATE]" at bounding box center [784, 286] width 210 height 44
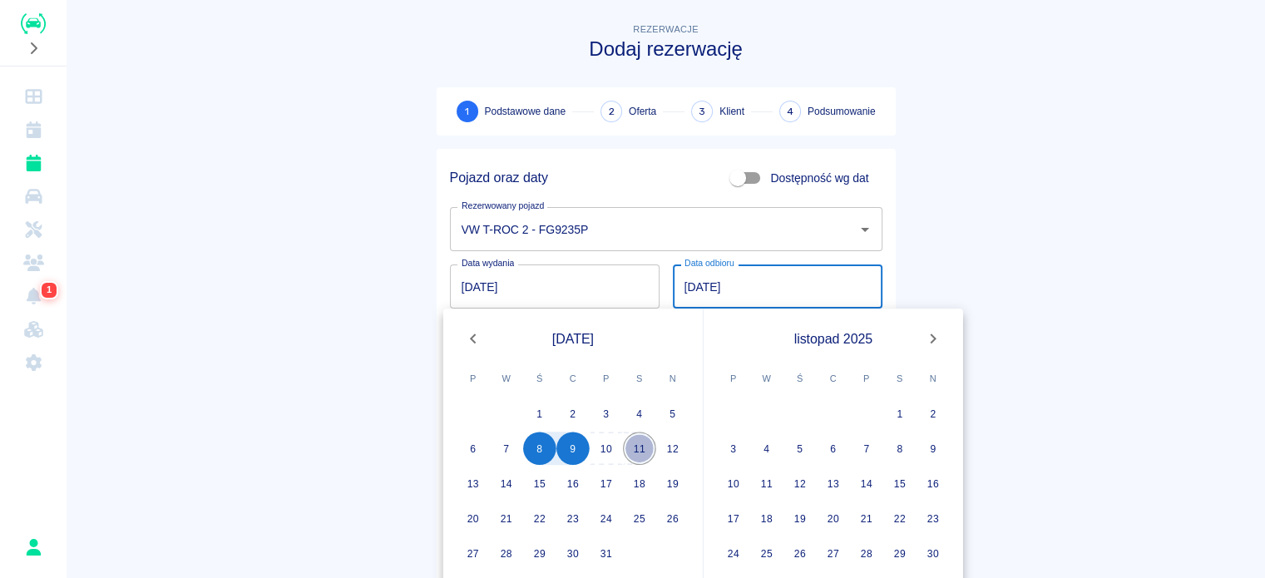
click at [631, 453] on button "11" at bounding box center [639, 448] width 33 height 33
type input "[DATE]"
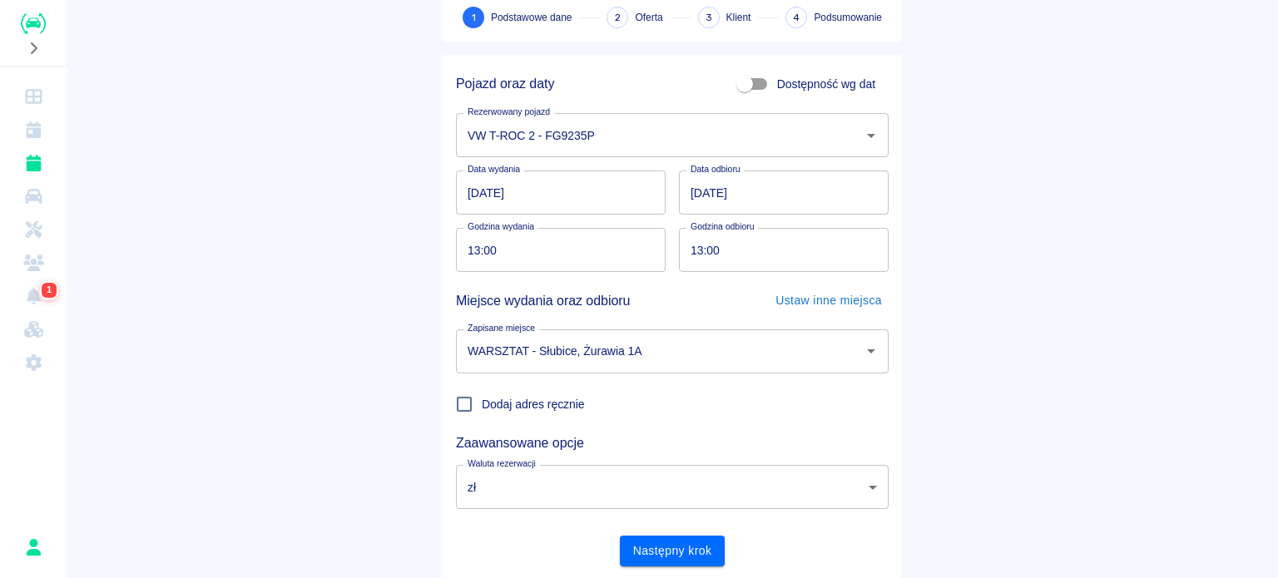
scroll to position [143, 0]
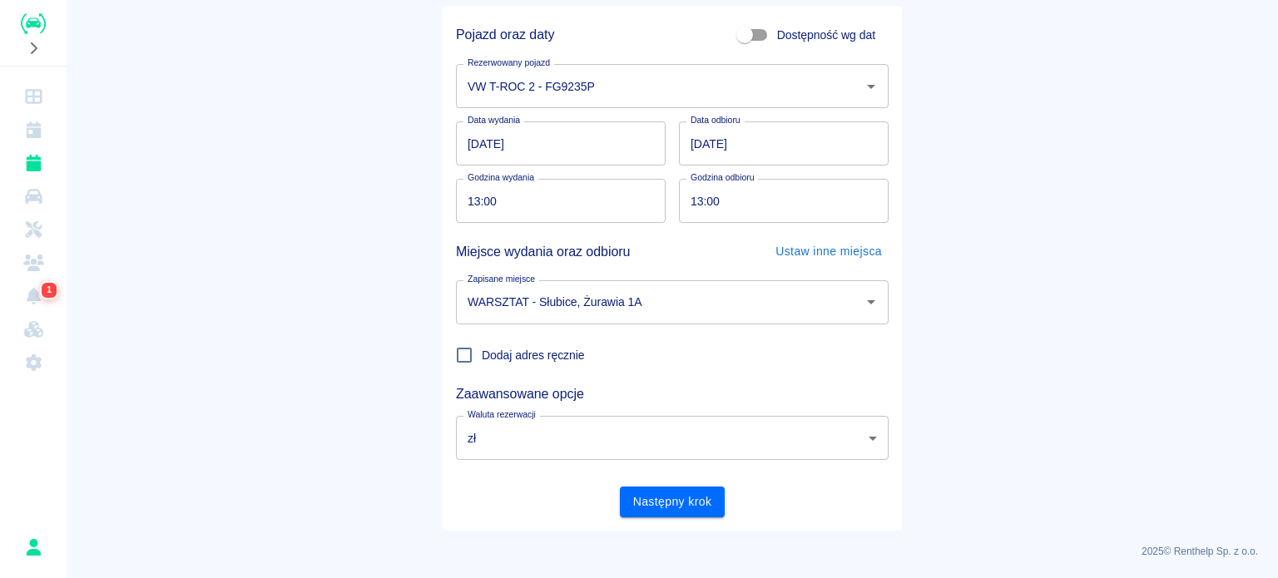
click at [467, 197] on input "13:00" at bounding box center [555, 201] width 198 height 44
type input "12:40"
click at [681, 200] on input "13:00" at bounding box center [778, 201] width 198 height 44
type input "12:40"
click at [696, 510] on button "Następny krok" at bounding box center [673, 502] width 106 height 31
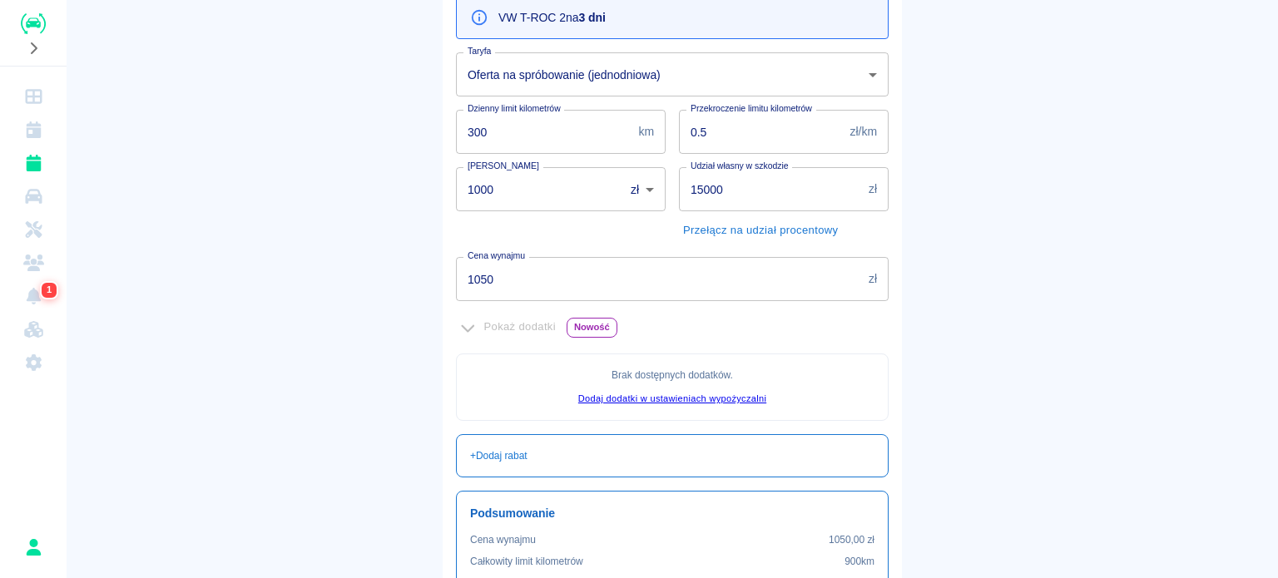
scroll to position [166, 0]
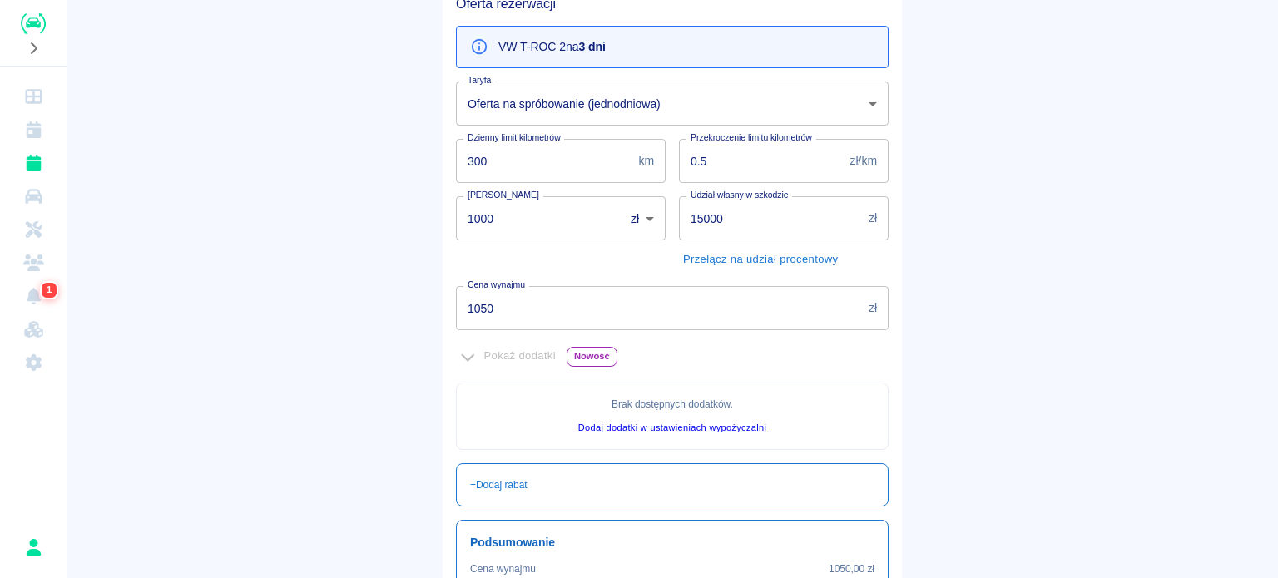
click at [551, 315] on input "1050" at bounding box center [659, 308] width 406 height 44
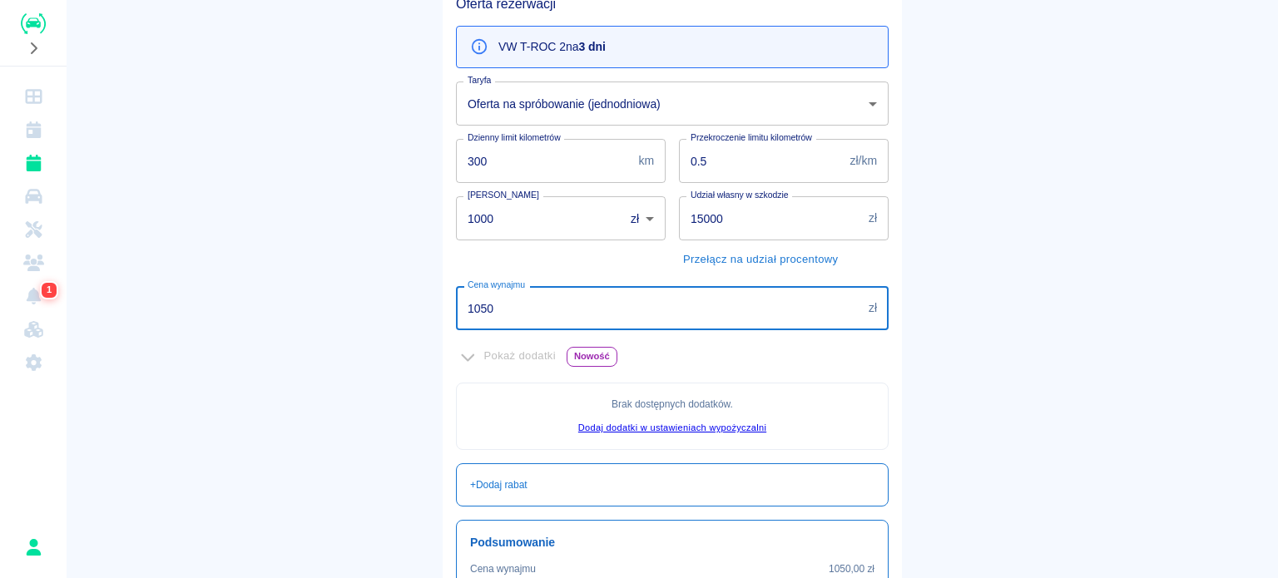
click at [551, 315] on input "1050" at bounding box center [659, 308] width 406 height 44
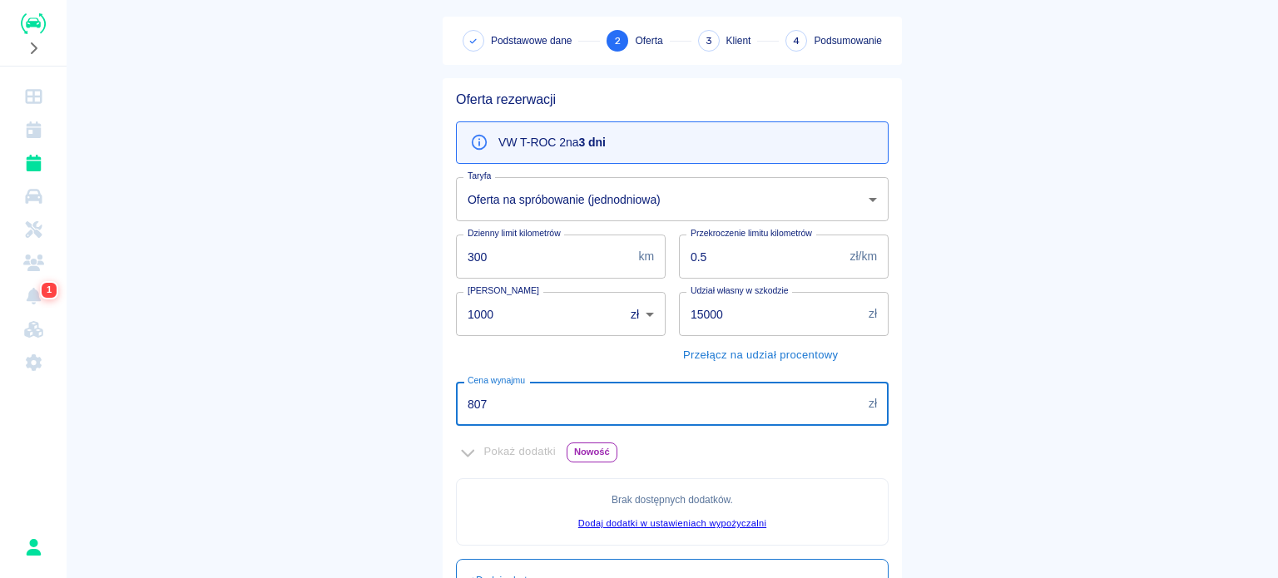
scroll to position [0, 0]
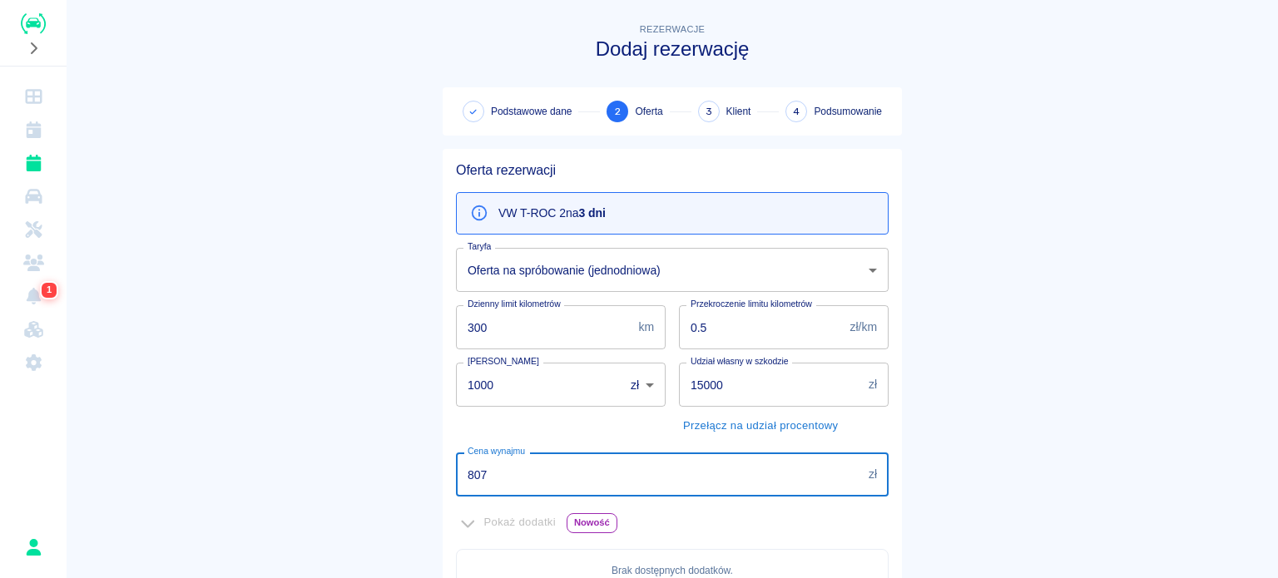
type input "807"
click at [665, 383] on div "Udział własny w szkodzie 15000 zł Udział własny w szkodzie Przełącz na udział p…" at bounding box center [776, 394] width 223 height 90
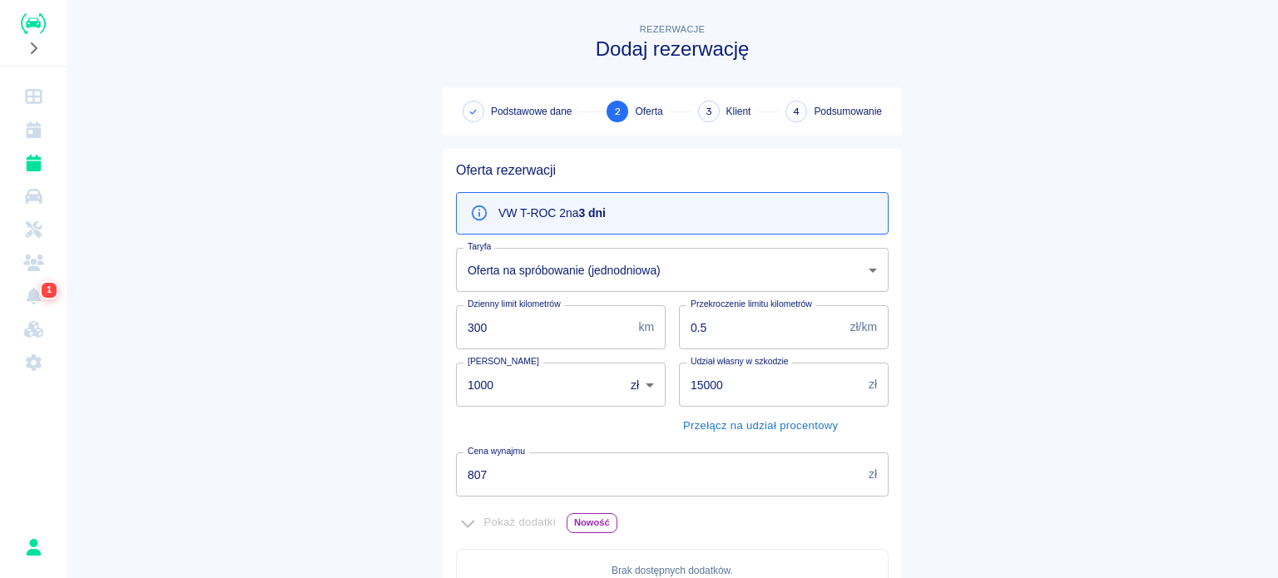
click at [650, 383] on body "Używamy plików Cookies, by zapewnić Ci najlepsze możliwe doświadczenie. Aby dow…" at bounding box center [639, 289] width 1278 height 578
click at [642, 448] on li "€" at bounding box center [635, 454] width 47 height 27
type input "EUR"
click at [528, 386] on input "1000" at bounding box center [535, 385] width 158 height 44
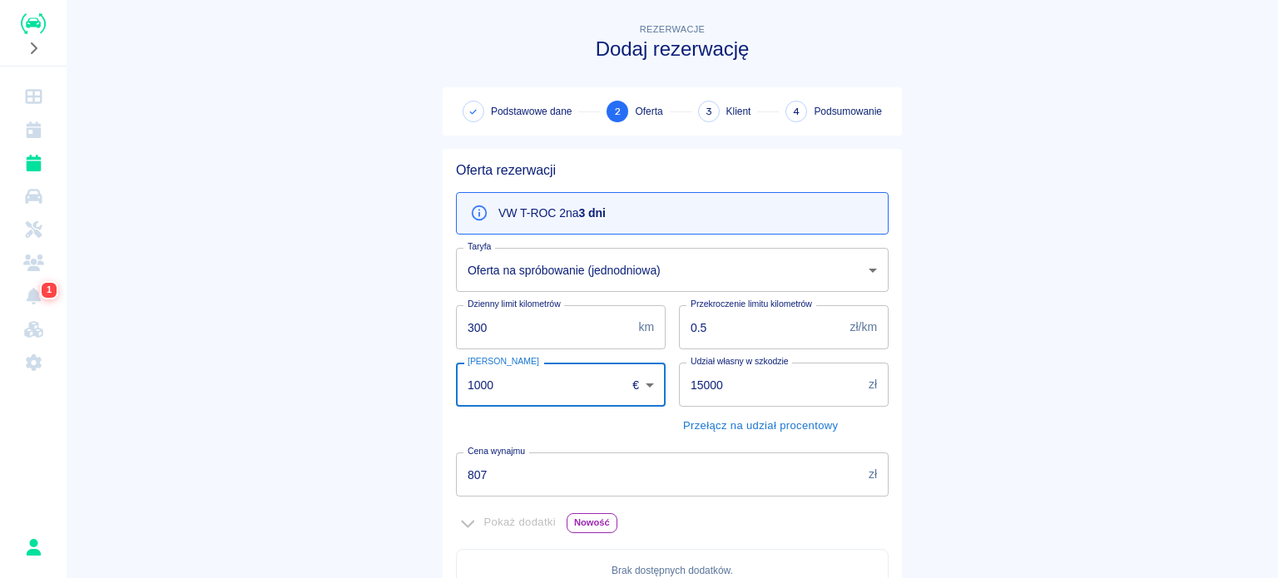
click at [528, 386] on input "1000" at bounding box center [535, 385] width 158 height 44
type input "200"
click at [353, 361] on main "Rezerwacje Dodaj rezerwację Podstawowe dane 2 Oferta 3 Klient 4 Podsumowanie Of…" at bounding box center [672, 466] width 1211 height 892
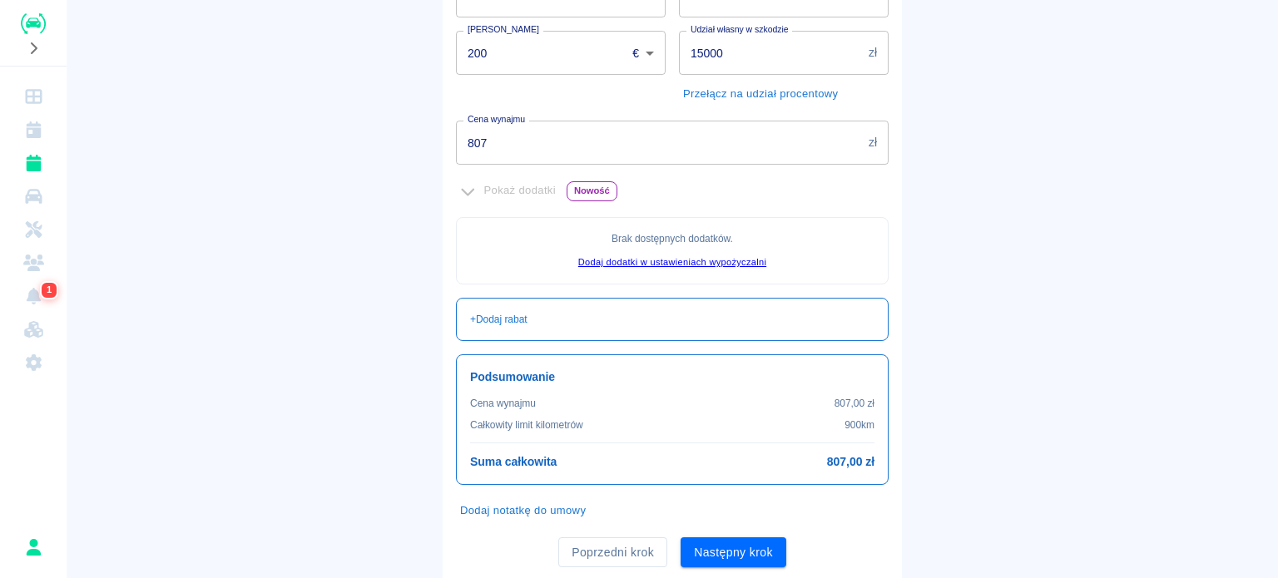
scroll to position [333, 0]
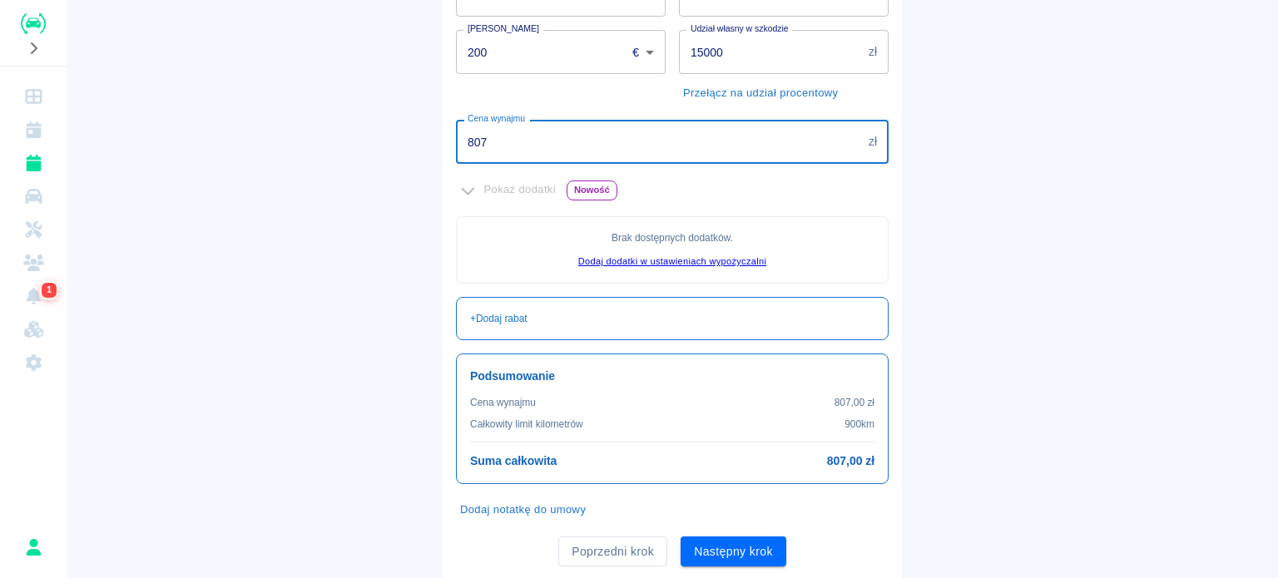
click at [506, 131] on input "807" at bounding box center [659, 142] width 406 height 44
click at [263, 249] on main "Rezerwacje Dodaj rezerwację Podstawowe dane 2 Oferta 3 Klient 4 Podsumowanie Of…" at bounding box center [672, 133] width 1211 height 892
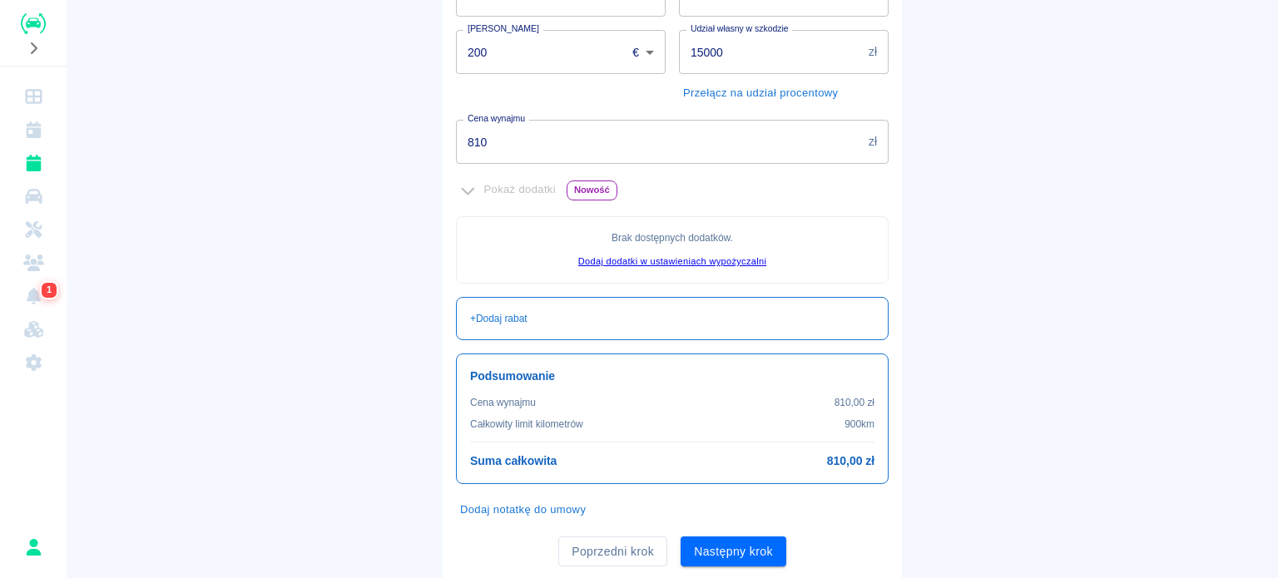
click at [678, 149] on input "810" at bounding box center [659, 142] width 406 height 44
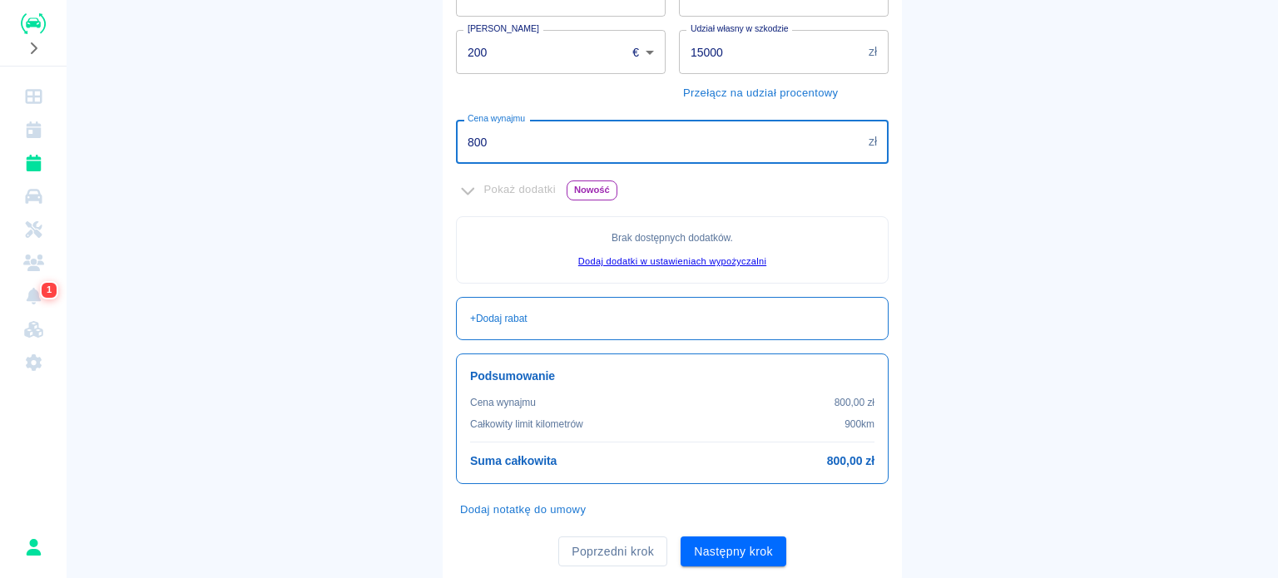
type input "800"
click at [396, 196] on main "Rezerwacje Dodaj rezerwację Podstawowe dane 2 Oferta 3 Klient 4 Podsumowanie Of…" at bounding box center [672, 133] width 1211 height 892
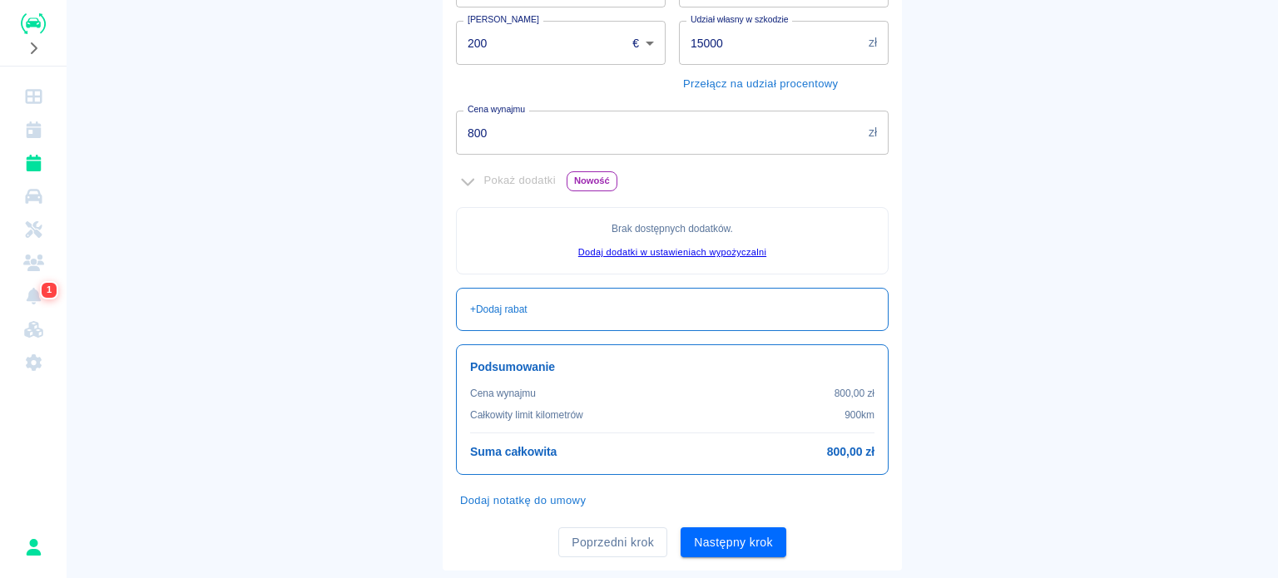
scroll to position [381, 0]
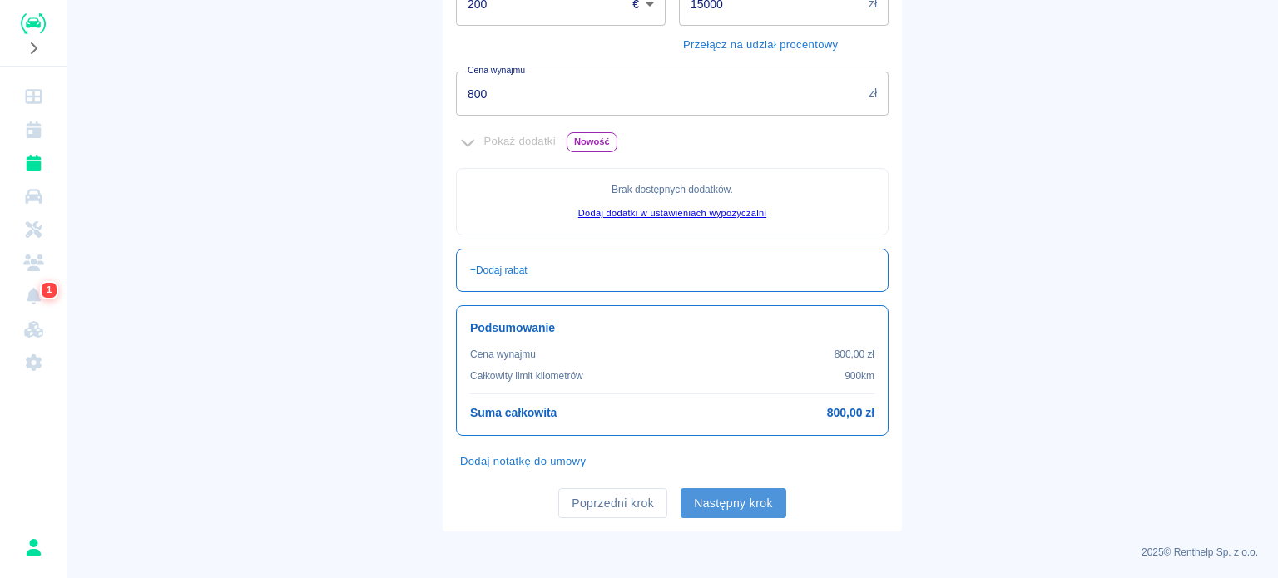
click at [734, 492] on button "Następny krok" at bounding box center [733, 503] width 106 height 31
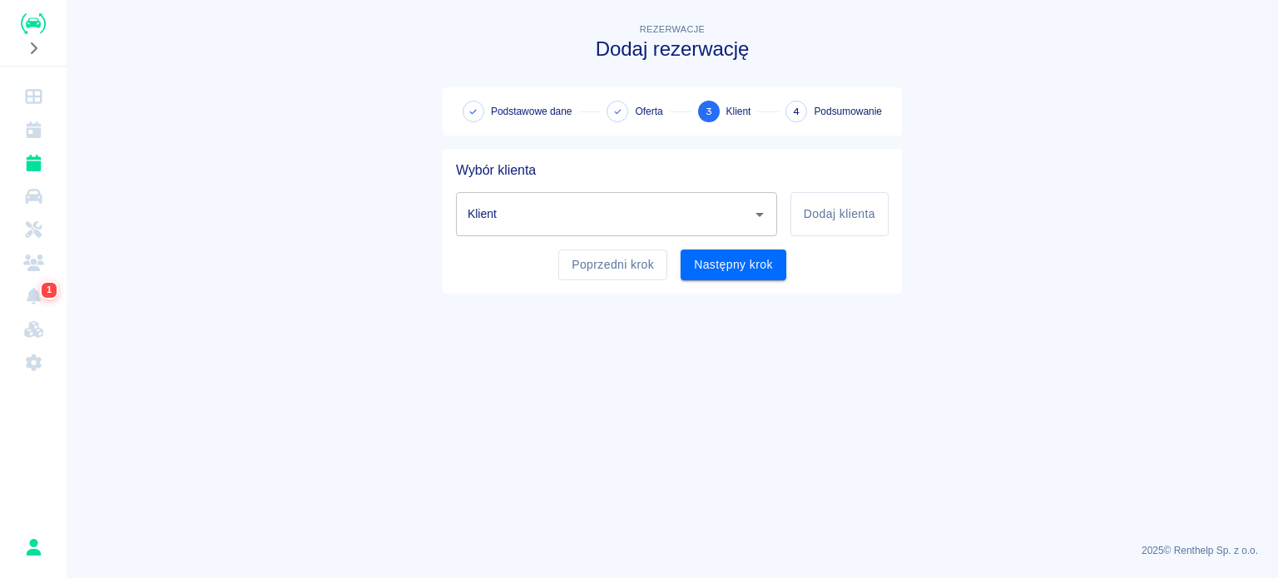
click at [569, 219] on input "Klient" at bounding box center [603, 214] width 281 height 29
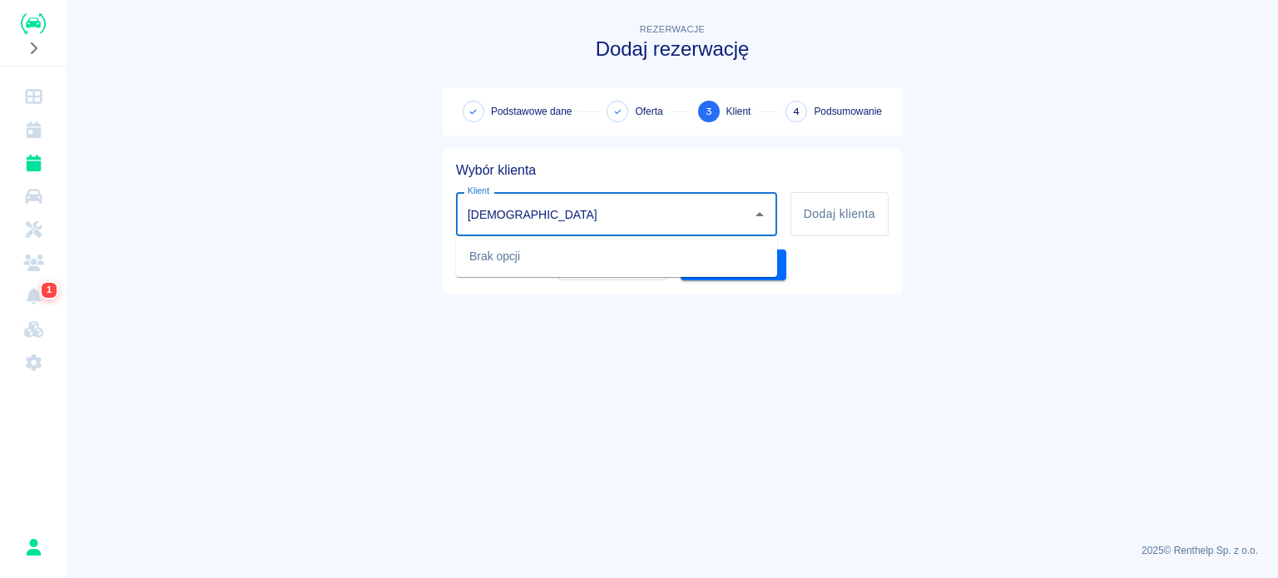
type input "Allahham"
drag, startPoint x: 569, startPoint y: 219, endPoint x: 325, endPoint y: 208, distance: 243.9
click at [325, 208] on main "Rezerwacje Dodaj rezerwację Podstawowe dane Oferta 3 Klient 4 Podsumowanie Wybó…" at bounding box center [672, 275] width 1211 height 510
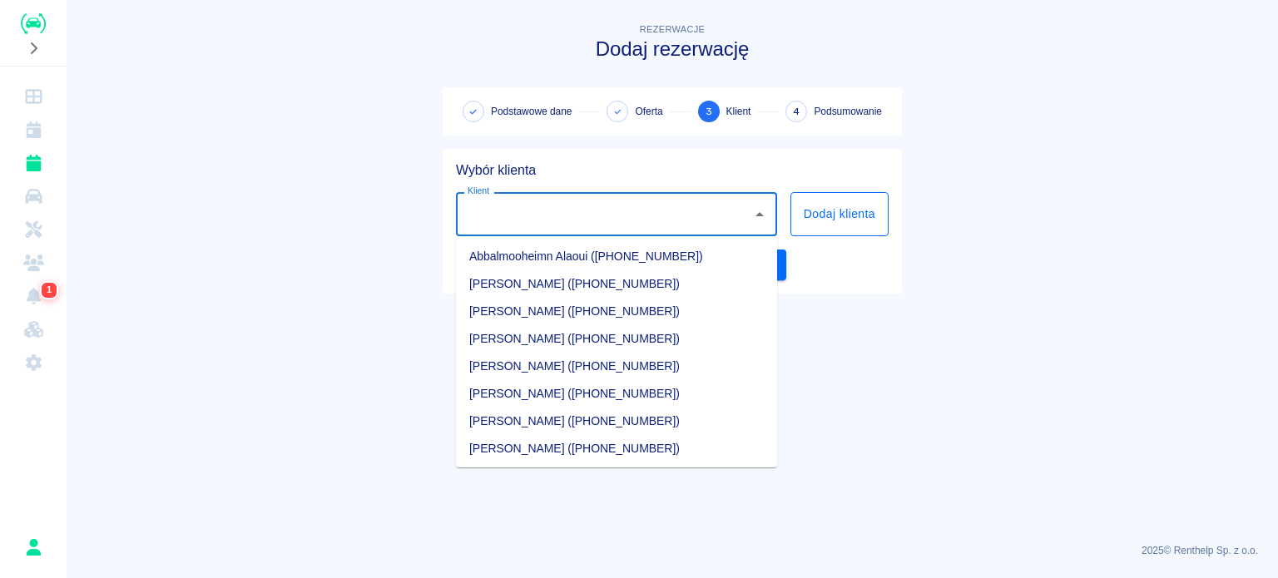
click at [823, 200] on button "Dodaj klienta" at bounding box center [839, 214] width 98 height 44
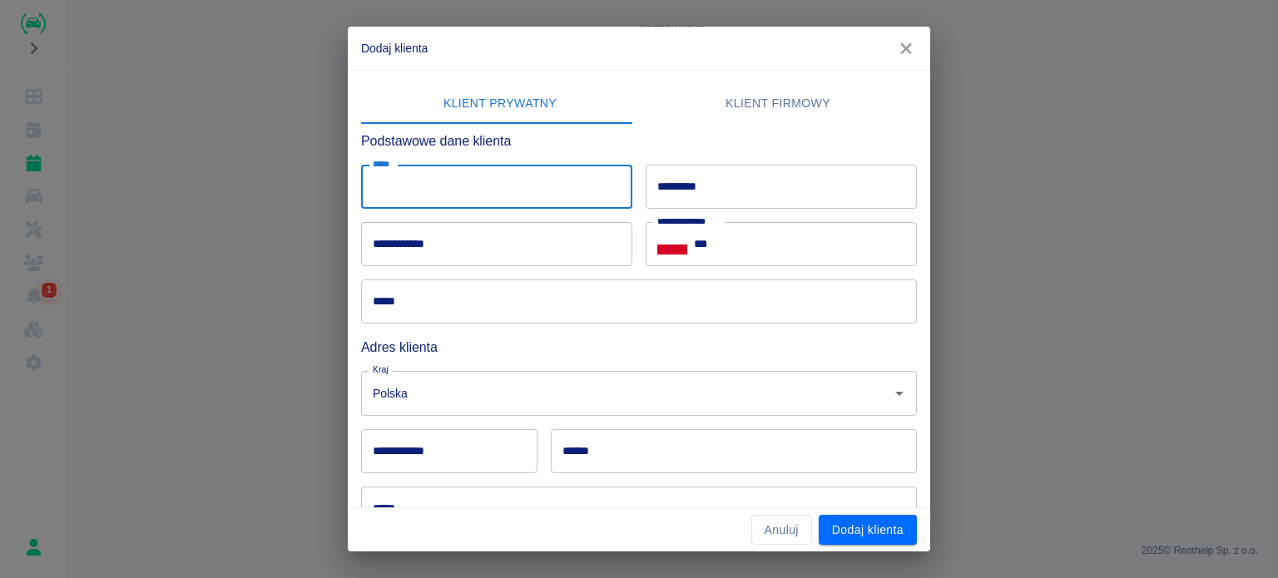
click at [505, 202] on input "*****" at bounding box center [496, 187] width 271 height 44
type input "********"
